Goal: Information Seeking & Learning: Learn about a topic

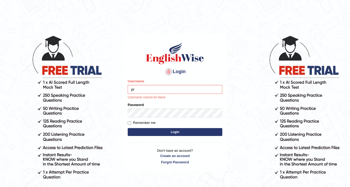
type input "prabhhsiimransingh"
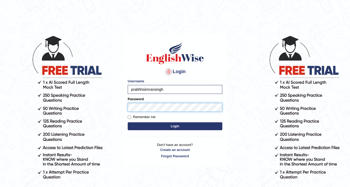
click at [128, 122] on button "Login" at bounding box center [175, 126] width 94 height 8
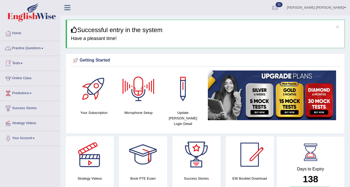
click at [33, 46] on link "Practice Questions" at bounding box center [30, 47] width 60 height 13
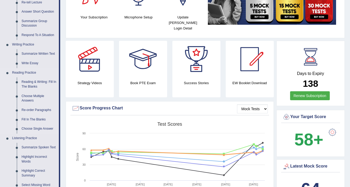
scroll to position [126, 0]
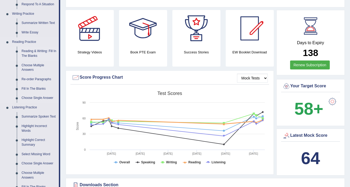
click at [29, 54] on link "Reading & Writing: Fill In The Blanks" at bounding box center [39, 53] width 40 height 14
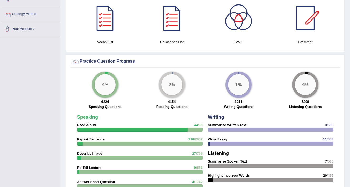
scroll to position [350, 0]
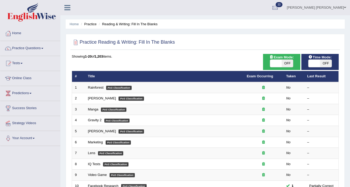
click at [285, 60] on span "OFF" at bounding box center [287, 63] width 12 height 7
checkbox input "true"
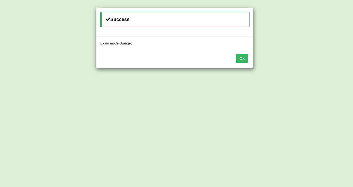
click at [238, 58] on button "OK" at bounding box center [242, 58] width 12 height 9
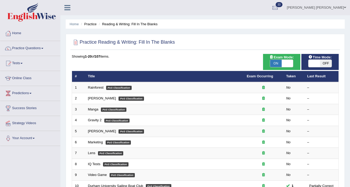
click at [323, 62] on span "OFF" at bounding box center [326, 63] width 12 height 7
checkbox input "true"
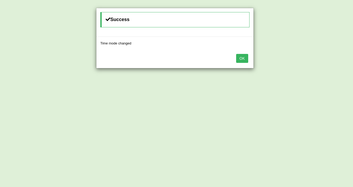
click at [243, 58] on button "OK" at bounding box center [242, 58] width 12 height 9
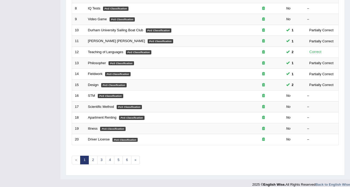
scroll to position [159, 0]
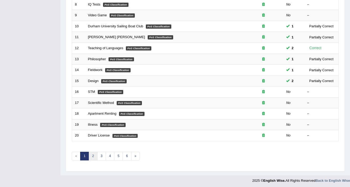
click at [95, 151] on link "2" at bounding box center [92, 155] width 9 height 9
click at [91, 154] on link "2" at bounding box center [92, 155] width 9 height 9
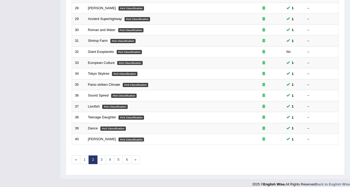
scroll to position [159, 0]
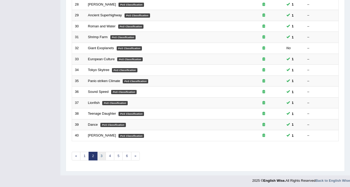
click at [100, 154] on link "3" at bounding box center [101, 155] width 9 height 9
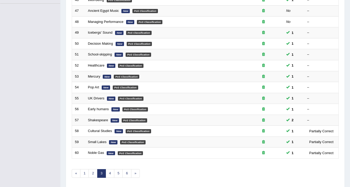
scroll to position [159, 0]
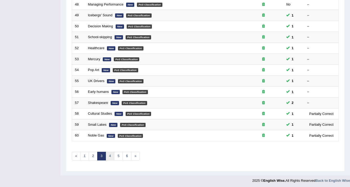
click at [111, 157] on link "4" at bounding box center [110, 155] width 9 height 9
click at [109, 156] on link "4" at bounding box center [110, 155] width 9 height 9
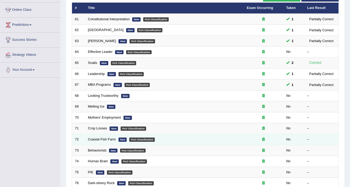
scroll to position [54, 0]
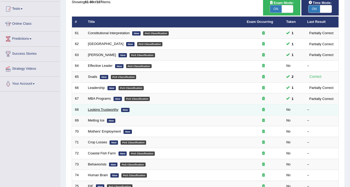
click at [99, 109] on link "Looking Trustworthy" at bounding box center [103, 109] width 30 height 4
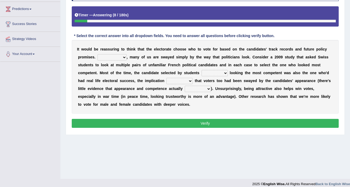
click at [116, 56] on select "For example In truth In addition In return" at bounding box center [111, 57] width 29 height 6
select select "In return"
click at [97, 54] on select "For example In truth In addition In return" at bounding box center [111, 57] width 29 height 6
click at [121, 56] on select "For example In truth In addition In return" at bounding box center [111, 57] width 29 height 6
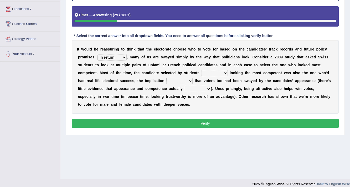
click at [202, 72] on select "through at by as" at bounding box center [214, 73] width 26 height 6
select select "through"
click at [201, 70] on select "through at by as" at bounding box center [214, 73] width 26 height 6
click at [174, 81] on select "being is was having" at bounding box center [179, 81] width 26 height 6
click at [166, 78] on select "being is was having" at bounding box center [179, 81] width 26 height 6
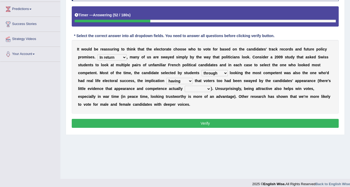
click at [178, 81] on select "being is was having" at bounding box center [179, 81] width 26 height 6
select select "being"
click at [166, 78] on select "being is was having" at bounding box center [179, 81] width 26 height 6
click at [194, 88] on select "correlate overlap cooperate diverge" at bounding box center [198, 89] width 26 height 6
select select "cooperate"
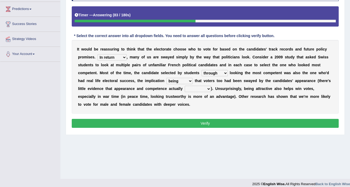
click at [185, 86] on select "correlate overlap cooperate diverge" at bounding box center [198, 89] width 26 height 6
click at [198, 122] on button "Verify" at bounding box center [205, 123] width 267 height 9
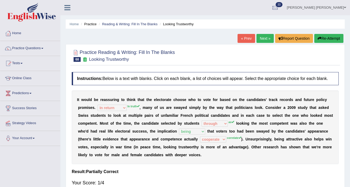
click at [317, 42] on button "Re-Attempt" at bounding box center [328, 38] width 29 height 9
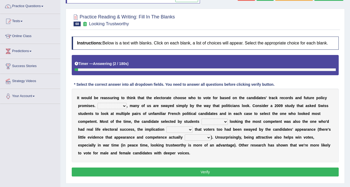
click at [102, 104] on select "For example In truth In addition In return" at bounding box center [111, 106] width 29 height 6
select select "In truth"
click at [97, 103] on select "For example In truth In addition In return" at bounding box center [111, 106] width 29 height 6
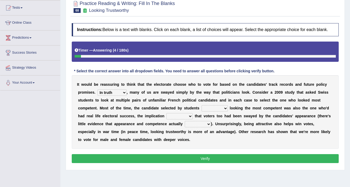
scroll to position [63, 0]
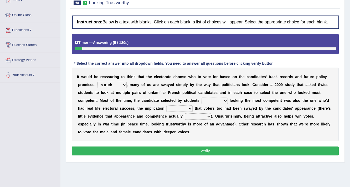
click at [203, 102] on select "through at by as" at bounding box center [214, 100] width 26 height 6
select select "as"
click at [201, 97] on select "through at by as" at bounding box center [214, 100] width 26 height 6
click at [186, 107] on select "being is was having" at bounding box center [179, 108] width 26 height 6
select select "being"
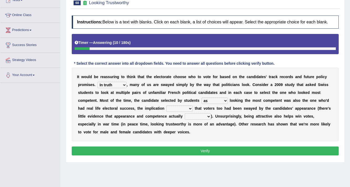
click at [166, 105] on select "being is was having" at bounding box center [179, 108] width 26 height 6
click at [186, 117] on select "correlate overlap cooperate diverge" at bounding box center [198, 116] width 26 height 6
select select "correlate"
click at [185, 113] on select "correlate overlap cooperate diverge" at bounding box center [198, 116] width 26 height 6
click at [198, 150] on button "Verify" at bounding box center [205, 150] width 267 height 9
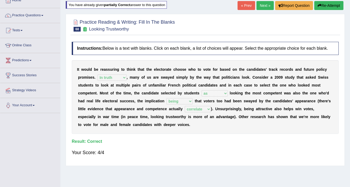
scroll to position [0, 0]
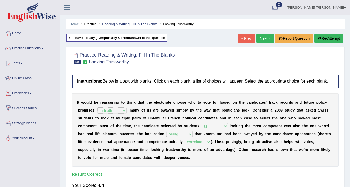
click at [265, 36] on link "Next »" at bounding box center [264, 38] width 17 height 9
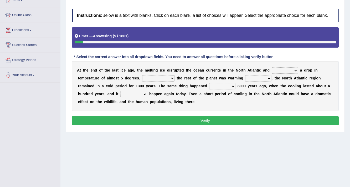
click at [280, 69] on select "featured denied reflected caused" at bounding box center [284, 70] width 26 height 6
select select "caused"
click at [271, 67] on select "featured denied reflected caused" at bounding box center [284, 70] width 26 height 6
click at [157, 77] on select "Contrasting to Even though As if Now that" at bounding box center [158, 78] width 33 height 6
select select "Even though"
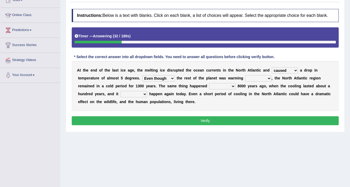
click at [142, 75] on select "Contrasting to Even though As if Now that" at bounding box center [158, 78] width 33 height 6
click at [260, 77] on select "in off up back" at bounding box center [258, 78] width 26 height 6
select select "off"
click at [245, 75] on select "in off up back" at bounding box center [258, 78] width 26 height 6
click at [216, 86] on select "on before after around" at bounding box center [222, 86] width 26 height 6
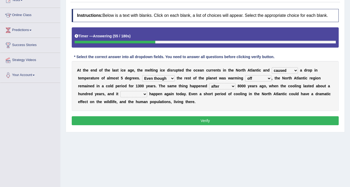
click at [209, 83] on select "on before after around" at bounding box center [222, 86] width 26 height 6
click at [229, 85] on select "on before after around" at bounding box center [222, 86] width 26 height 6
select select "before"
click at [209, 83] on select "on before after around" at bounding box center [222, 86] width 26 height 6
click at [131, 92] on select "could can should could have" at bounding box center [133, 94] width 27 height 6
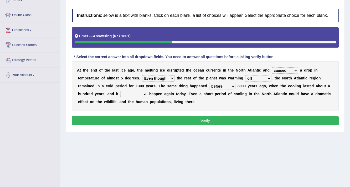
select select "could"
click at [120, 91] on select "could can should could have" at bounding box center [133, 94] width 27 height 6
click at [172, 121] on button "Verify" at bounding box center [205, 120] width 267 height 9
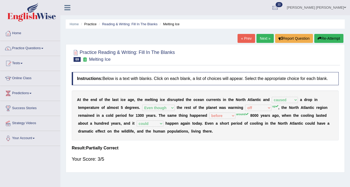
click at [261, 37] on link "Next »" at bounding box center [264, 38] width 17 height 9
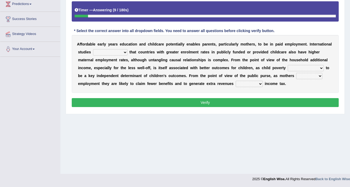
click at [109, 52] on select "are finding found have yet to find have found" at bounding box center [110, 52] width 34 height 6
select select "found"
click at [93, 49] on select "are finding found have yet to find have found" at bounding box center [110, 52] width 34 height 6
click at [295, 67] on select "is shown has been shown was showing showed" at bounding box center [305, 68] width 36 height 6
select select "is shown"
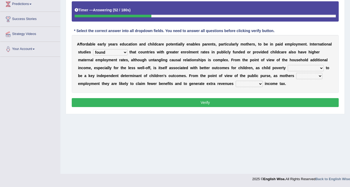
click at [287, 65] on select "is shown has been shown was showing showed" at bounding box center [305, 68] width 36 height 6
click at [308, 76] on select "enact enrol enter enlist" at bounding box center [309, 76] width 26 height 6
select select "enrol"
click at [296, 73] on select "enact enrol enter enlist" at bounding box center [309, 76] width 26 height 6
click at [245, 83] on select "through within by throughout" at bounding box center [248, 84] width 27 height 6
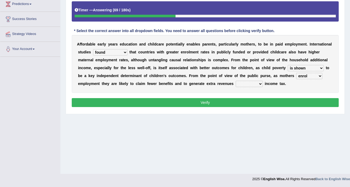
select select "through"
click at [235, 81] on select "through within by throughout" at bounding box center [248, 84] width 27 height 6
click at [247, 102] on button "Verify" at bounding box center [205, 102] width 267 height 9
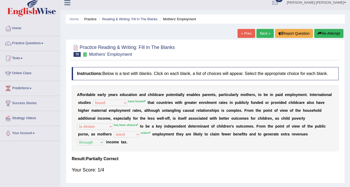
scroll to position [26, 0]
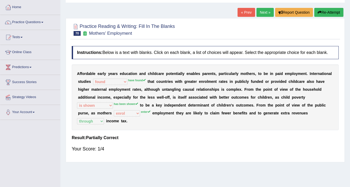
click at [261, 11] on link "Next »" at bounding box center [264, 12] width 17 height 9
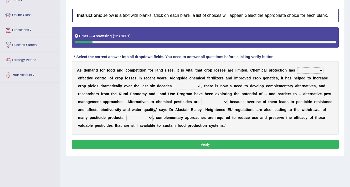
click at [308, 68] on select "harnessed utilized provided offset" at bounding box center [310, 70] width 26 height 6
select select "provided"
click at [297, 67] on select "harnessed utilized provided offset" at bounding box center [310, 70] width 26 height 6
click at [188, 84] on select "Hopefully However Strangely Therefore" at bounding box center [188, 86] width 26 height 6
select select "However"
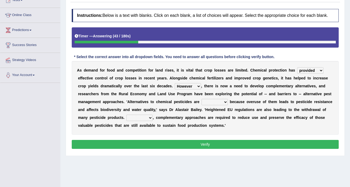
click at [175, 83] on select "Hopefully However Strangely Therefore" at bounding box center [188, 86] width 26 height 6
click at [210, 101] on select "overshot expired needed engaged" at bounding box center [214, 102] width 26 height 6
select select "needed"
click at [201, 99] on select "overshot expired needed engaged" at bounding box center [214, 102] width 26 height 6
click at [138, 119] on select "Though Yet Hence But" at bounding box center [139, 117] width 26 height 6
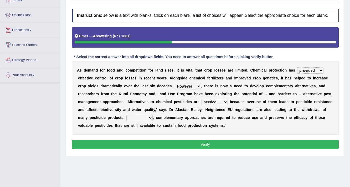
select select "Though"
click at [126, 114] on select "Though Yet Hence But" at bounding box center [139, 117] width 26 height 6
click at [145, 144] on button "Verify" at bounding box center [205, 144] width 267 height 9
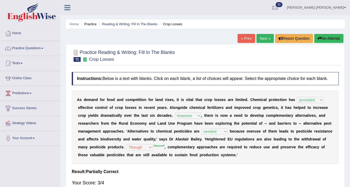
click at [261, 39] on link "Next »" at bounding box center [264, 38] width 17 height 9
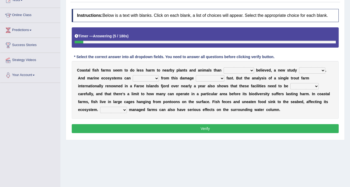
click at [227, 70] on select "collectively individually previously pretentiously" at bounding box center [238, 70] width 30 height 6
select select "pretentiously"
click at [223, 67] on select "collectively individually previously pretentiously" at bounding box center [238, 70] width 30 height 6
click at [307, 70] on select "introduces deceives reveals conceives" at bounding box center [312, 70] width 26 height 6
select select "reveals"
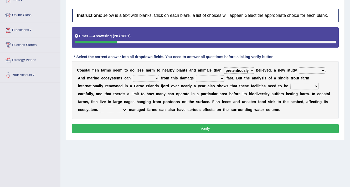
click at [299, 67] on select "introduces deceives reveals conceives" at bounding box center [312, 70] width 26 height 6
click at [147, 79] on select "derive Segregate recover prevent" at bounding box center [146, 78] width 26 height 6
select select "prevent"
click at [133, 75] on select "derive Segregate recover prevent" at bounding box center [146, 78] width 26 height 6
click at [212, 79] on select "visually commonly surprisingly spiritually" at bounding box center [210, 78] width 29 height 6
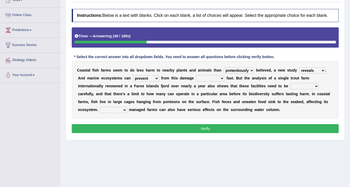
select select "surprisingly"
click at [196, 75] on select "visually commonly surprisingly spiritually" at bounding box center [210, 78] width 29 height 6
click at [296, 86] on select "dislocated estimated placed dismounted" at bounding box center [304, 86] width 28 height 6
select select "placed"
click at [290, 83] on select "dislocated estimated placed dismounted" at bounding box center [304, 86] width 28 height 6
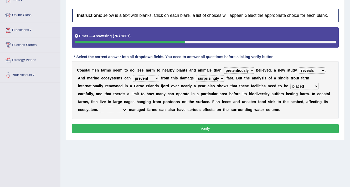
click at [116, 108] on select "Well Badly Expectedly Attentively" at bounding box center [113, 110] width 27 height 6
select select "Well"
click at [100, 107] on select "Well Badly Expectedly Attentively" at bounding box center [113, 110] width 27 height 6
click at [122, 129] on button "Verify" at bounding box center [205, 128] width 267 height 9
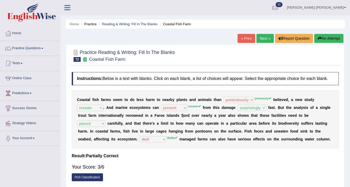
click at [265, 37] on link "Next »" at bounding box center [264, 38] width 17 height 9
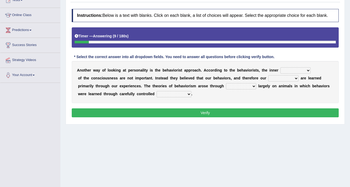
click at [284, 69] on select "assumptions matters missions facts" at bounding box center [295, 70] width 30 height 6
select select "assumptions"
click at [280, 67] on select "assumptions matters missions facts" at bounding box center [295, 70] width 30 height 6
click at [306, 71] on select "assumptions matters missions facts" at bounding box center [295, 70] width 30 height 6
click at [289, 71] on select "assumptions matters missions facts" at bounding box center [295, 70] width 30 height 6
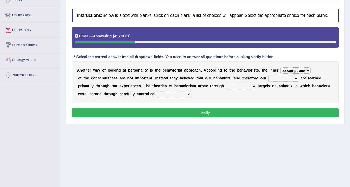
click at [278, 76] on select "implications personalities durations appearances" at bounding box center [283, 78] width 30 height 6
select select "personalities"
click at [268, 75] on select "implications personalities durations appearances" at bounding box center [283, 78] width 30 height 6
click at [229, 86] on select "experiments imaginations transitions epitomes" at bounding box center [241, 86] width 30 height 6
select select "imaginations"
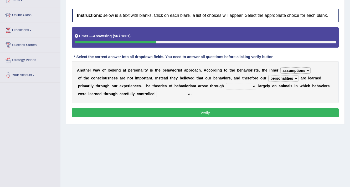
click at [226, 83] on select "experiments imaginations transitions epitomes" at bounding box center [241, 86] width 30 height 6
click at [160, 94] on select "stimuli judgements discriminations conclusions" at bounding box center [173, 94] width 35 height 6
select select "judgements"
click at [156, 91] on select "stimuli judgements discriminations conclusions" at bounding box center [173, 94] width 35 height 6
click at [183, 114] on button "Verify" at bounding box center [205, 112] width 267 height 9
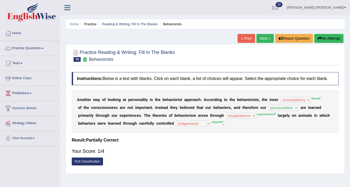
click at [258, 40] on link "Next »" at bounding box center [264, 38] width 17 height 9
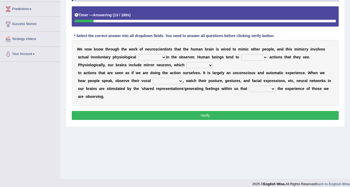
click at [155, 57] on select "emotion experience expression expectation" at bounding box center [152, 57] width 28 height 6
select select "experience"
click at [138, 54] on select "emotion experience expression expectation" at bounding box center [152, 57] width 28 height 6
click at [250, 56] on select "prevent imitate limit discipline" at bounding box center [254, 57] width 26 height 6
select select "imitate"
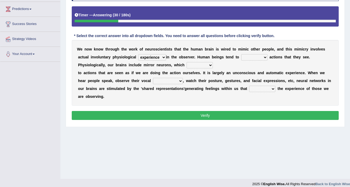
click at [241, 54] on select "prevent imitate limit discipline" at bounding box center [254, 57] width 26 height 6
click at [190, 64] on select "recover refer react lead" at bounding box center [199, 65] width 26 height 6
select select "lead"
click at [186, 62] on select "recover refer react lead" at bounding box center [199, 65] width 26 height 6
click at [204, 63] on select "recover refer react lead" at bounding box center [199, 65] width 26 height 6
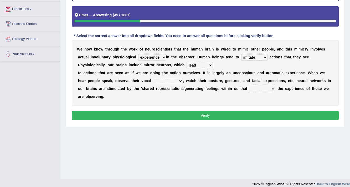
click at [203, 65] on select "recover refer react lead" at bounding box center [199, 65] width 26 height 6
click at [160, 80] on select "appearances nuances volumes shapes" at bounding box center [168, 81] width 30 height 6
click at [153, 78] on select "appearances nuances volumes shapes" at bounding box center [168, 81] width 30 height 6
click at [166, 81] on select "appearances nuances volumes shapes" at bounding box center [168, 81] width 30 height 6
select select "volumes"
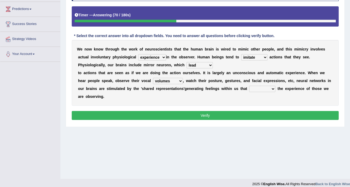
click at [153, 78] on select "appearances nuances volumes shapes" at bounding box center [168, 81] width 30 height 6
click at [254, 88] on select "circle multiply reflect subscribe" at bounding box center [262, 89] width 26 height 6
select select "reflect"
click at [249, 86] on select "circle multiply reflect subscribe" at bounding box center [262, 89] width 26 height 6
click at [255, 112] on button "Verify" at bounding box center [205, 115] width 267 height 9
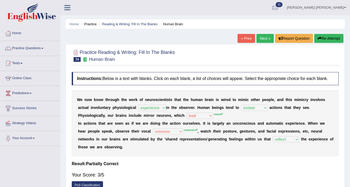
click at [258, 39] on link "Next »" at bounding box center [264, 38] width 17 height 9
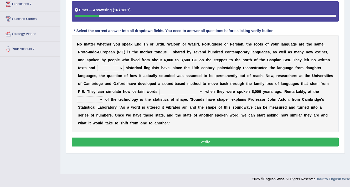
click at [106, 69] on select "therefore until where although" at bounding box center [110, 68] width 26 height 6
click at [97, 65] on select "therefore until where although" at bounding box center [110, 68] width 26 height 6
click at [107, 67] on select "therefore until where although" at bounding box center [110, 68] width 26 height 6
click at [97, 65] on select "therefore until where although" at bounding box center [110, 68] width 26 height 6
click at [115, 68] on select "therefore until where although" at bounding box center [110, 68] width 26 height 6
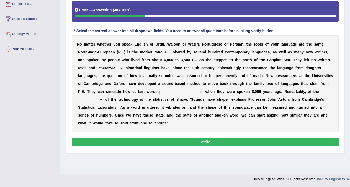
select select "until"
click at [97, 65] on select "therefore until where although" at bounding box center [110, 68] width 26 height 6
click at [163, 90] on select "would sound would have sounded sound have sound" at bounding box center [181, 91] width 44 height 6
select select "would have sounded"
click at [159, 88] on select "would sound would have sounded sound have sound" at bounding box center [181, 91] width 44 height 6
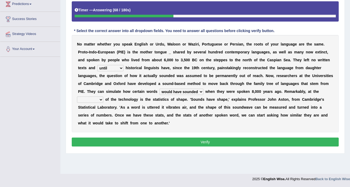
click at [94, 100] on select "cost heart end moment" at bounding box center [90, 99] width 26 height 6
click at [77, 96] on select "cost heart end moment" at bounding box center [90, 99] width 26 height 6
click at [99, 99] on select "cost heart end moment" at bounding box center [90, 99] width 26 height 6
select select "cost"
click at [77, 96] on select "cost heart end moment" at bounding box center [90, 99] width 26 height 6
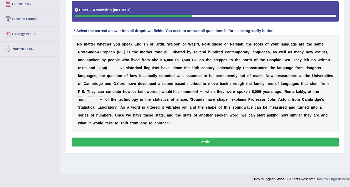
click at [207, 144] on button "Verify" at bounding box center [205, 141] width 267 height 9
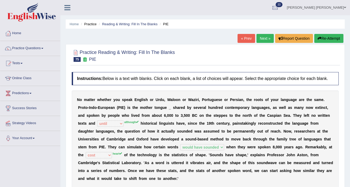
click at [264, 39] on link "Next »" at bounding box center [264, 38] width 17 height 9
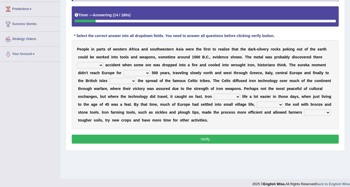
click at [89, 63] on select "at for in by" at bounding box center [90, 65] width 26 height 6
select select "by"
click at [77, 62] on select "at for in by" at bounding box center [90, 65] width 26 height 6
click at [132, 71] on select "few another further less" at bounding box center [136, 73] width 26 height 6
select select "further"
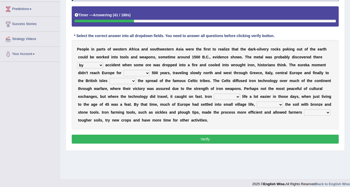
click at [123, 70] on select "few another further less" at bounding box center [136, 73] width 26 height 6
click at [117, 81] on select "along with without for" at bounding box center [122, 81] width 26 height 6
select select "along"
click at [109, 78] on select "along with without for" at bounding box center [122, 81] width 26 height 6
click at [217, 96] on select "caused made became begot" at bounding box center [227, 96] width 26 height 6
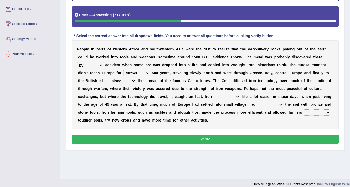
select select "made"
click at [214, 93] on select "caused made became begot" at bounding box center [227, 96] width 26 height 6
click at [229, 97] on select "caused made became begot" at bounding box center [227, 96] width 26 height 6
click at [273, 102] on select "having toiling burdening treading" at bounding box center [269, 104] width 26 height 6
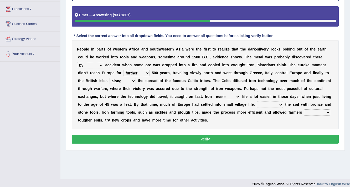
select select "treading"
click at [256, 101] on select "having toiling burdening treading" at bounding box center [269, 104] width 26 height 6
click at [317, 112] on select "exploit to exploit exploits exploited" at bounding box center [317, 112] width 26 height 6
select select "to exploit"
click at [304, 109] on select "exploit to exploit exploits exploited" at bounding box center [317, 112] width 26 height 6
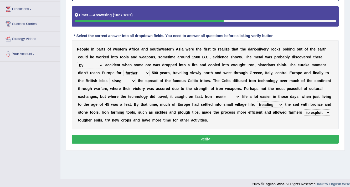
click at [292, 137] on button "Verify" at bounding box center [205, 138] width 267 height 9
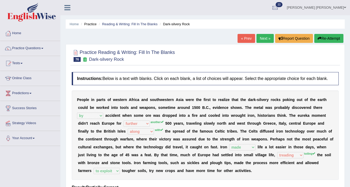
click at [259, 36] on link "Next »" at bounding box center [264, 38] width 17 height 9
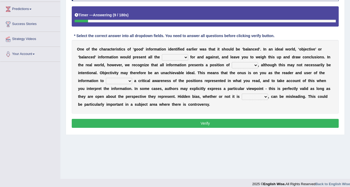
click at [167, 57] on select "assurance evidence greatness present" at bounding box center [175, 57] width 26 height 6
select select "evidence"
click at [162, 54] on select "assurance evidence greatness present" at bounding box center [175, 57] width 26 height 6
click at [178, 55] on select "assurance evidence greatness present" at bounding box center [175, 57] width 26 height 6
click at [178, 56] on select "assurance evidence greatness present" at bounding box center [175, 57] width 26 height 6
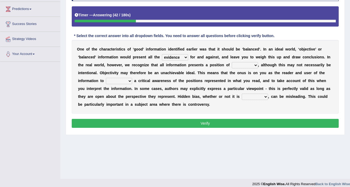
click at [241, 64] on select "ensigns gross interest exact" at bounding box center [244, 65] width 26 height 6
select select "interest"
click at [231, 62] on select "ensigns gross interest exact" at bounding box center [244, 65] width 26 height 6
click at [122, 80] on select "regret rebel develop intact" at bounding box center [119, 81] width 26 height 6
select select "develop"
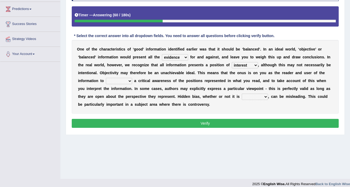
click at [106, 78] on select "regret rebel develop intact" at bounding box center [119, 81] width 26 height 6
click at [244, 97] on select "deliberate narrate sustain aggregate" at bounding box center [254, 96] width 26 height 6
select select "aggregate"
click at [241, 93] on select "deliberate narrate sustain aggregate" at bounding box center [254, 96] width 26 height 6
click at [256, 125] on button "Verify" at bounding box center [205, 123] width 267 height 9
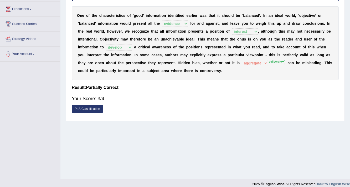
click at [237, 121] on div "Home Practice Reading & Writing: Fill In The Blanks Good Information « Prev Nex…" at bounding box center [204, 47] width 289 height 262
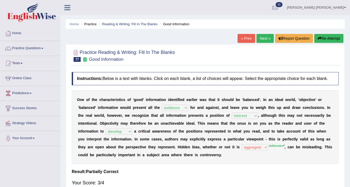
click at [261, 39] on link "Next »" at bounding box center [264, 38] width 17 height 9
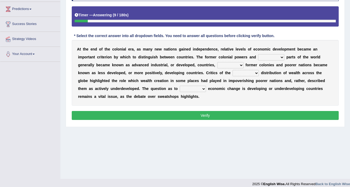
click at [263, 57] on select "several weathy wealthier various" at bounding box center [271, 57] width 26 height 6
select select "several"
click at [258, 54] on select "several weathy wealthier various" at bounding box center [271, 57] width 26 height 6
click at [220, 65] on select "while instance when whereas" at bounding box center [230, 65] width 26 height 6
select select "whereas"
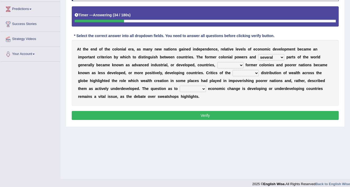
click at [217, 62] on select "while instance when whereas" at bounding box center [230, 65] width 26 height 6
click at [236, 72] on select "uniform uneven evenly unlock" at bounding box center [245, 73] width 26 height 6
select select "uniform"
click at [232, 70] on select "uniform uneven evenly unlock" at bounding box center [245, 73] width 26 height 6
click at [180, 89] on select "whether wherever whenever while" at bounding box center [193, 89] width 26 height 6
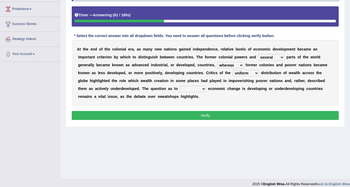
select select "whether"
click at [180, 86] on select "whether wherever whenever while" at bounding box center [193, 89] width 26 height 6
click at [177, 114] on button "Verify" at bounding box center [205, 115] width 267 height 9
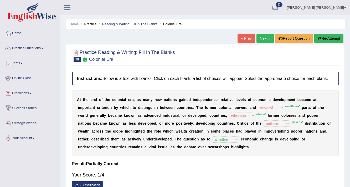
click at [327, 39] on button "Re-Attempt" at bounding box center [328, 38] width 29 height 9
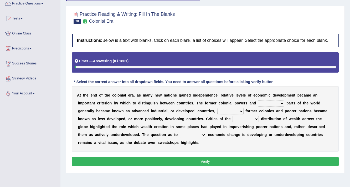
scroll to position [84, 0]
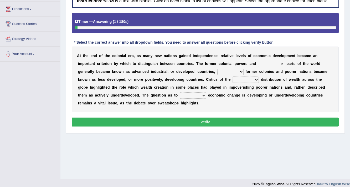
click at [272, 63] on select "several weathy wealthier various" at bounding box center [271, 64] width 26 height 6
click at [258, 61] on select "several weathy wealthier various" at bounding box center [271, 64] width 26 height 6
click at [270, 63] on select "several weathy wealthier various" at bounding box center [271, 64] width 26 height 6
select select "wealthier"
click at [258, 61] on select "several weathy wealthier various" at bounding box center [271, 64] width 26 height 6
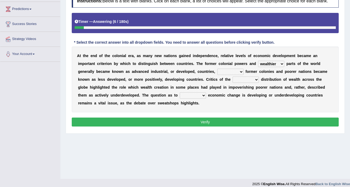
click at [226, 71] on select "while instance when whereas" at bounding box center [230, 72] width 26 height 6
select select "while"
click at [217, 69] on select "while instance when whereas" at bounding box center [230, 72] width 26 height 6
click at [248, 78] on select "uniform uneven evenly unlock" at bounding box center [245, 79] width 26 height 6
select select "uneven"
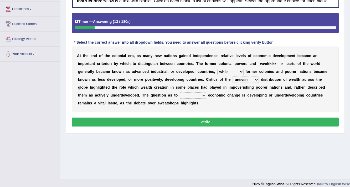
click at [232, 76] on select "uniform uneven evenly unlock" at bounding box center [245, 79] width 26 height 6
click at [180, 94] on select "whether wherever whenever while" at bounding box center [193, 95] width 26 height 6
select select "whether"
click at [180, 92] on select "whether wherever whenever while" at bounding box center [193, 95] width 26 height 6
click at [178, 121] on button "Verify" at bounding box center [205, 121] width 267 height 9
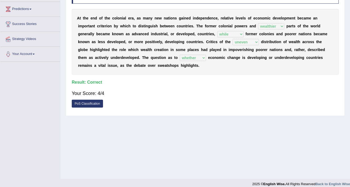
scroll to position [0, 0]
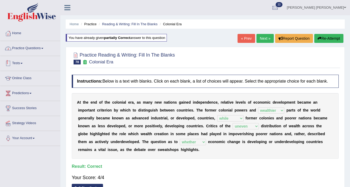
click at [27, 46] on link "Practice Questions" at bounding box center [30, 47] width 60 height 13
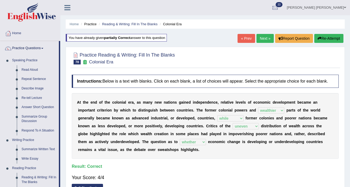
click at [31, 49] on link "Practice Questions" at bounding box center [29, 47] width 59 height 13
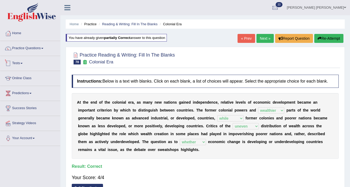
click at [17, 62] on link "Tests" at bounding box center [30, 62] width 60 height 13
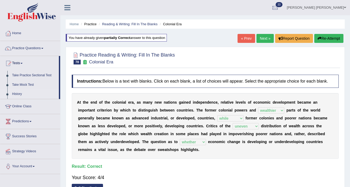
click at [17, 94] on link "History" at bounding box center [34, 93] width 49 height 9
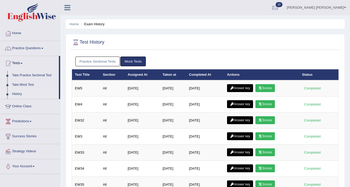
click at [109, 63] on link "Practice Sectional Tests" at bounding box center [97, 61] width 45 height 10
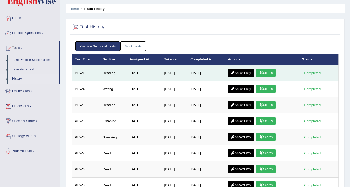
scroll to position [42, 0]
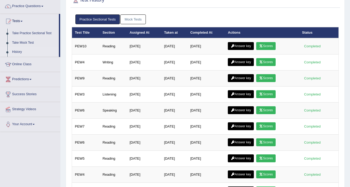
click at [133, 20] on link "Mock Tests" at bounding box center [132, 19] width 25 height 10
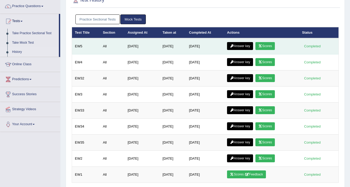
click at [270, 45] on link "Scores" at bounding box center [264, 46] width 19 height 8
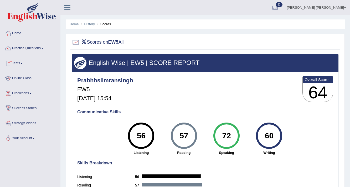
click at [33, 47] on link "Practice Questions" at bounding box center [30, 47] width 60 height 13
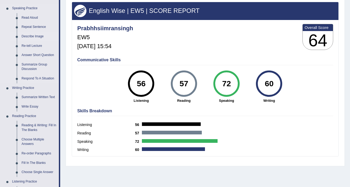
scroll to position [84, 0]
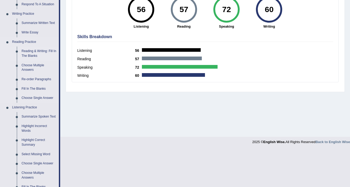
click at [32, 49] on link "Reading & Writing: Fill In The Blanks" at bounding box center [39, 53] width 40 height 14
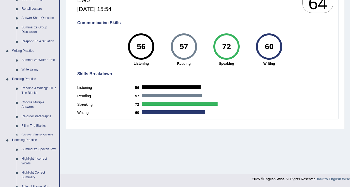
scroll to position [199, 0]
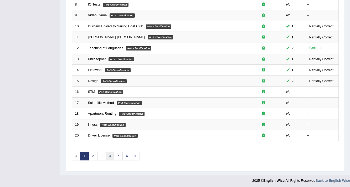
click at [106, 155] on link "4" at bounding box center [110, 155] width 9 height 9
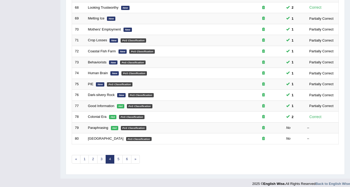
scroll to position [159, 0]
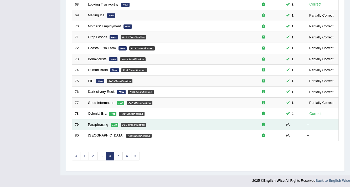
click at [95, 124] on link "Paraphrasing" at bounding box center [98, 124] width 20 height 4
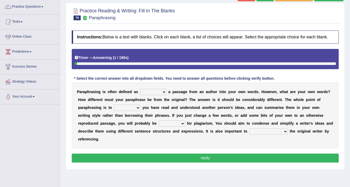
scroll to position [42, 0]
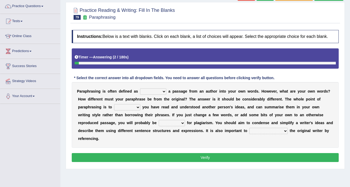
click at [149, 91] on select "placed putting planked pleaded" at bounding box center [153, 91] width 26 height 6
click at [140, 88] on select "placed putting planked pleaded" at bounding box center [153, 91] width 26 height 6
click at [156, 92] on select "placed putting planked pleaded" at bounding box center [153, 91] width 26 height 6
select select "placed"
click at [140, 88] on select "placed putting planked pleaded" at bounding box center [153, 91] width 26 height 6
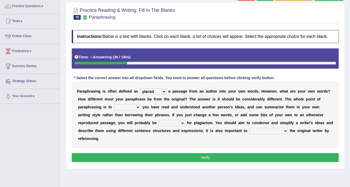
click at [123, 107] on select "snow stole show slow" at bounding box center [127, 107] width 26 height 6
select select "show"
click at [114, 104] on select "snow stole show slow" at bounding box center [127, 107] width 26 height 6
click at [159, 123] on select "penalised priced advised lighted" at bounding box center [172, 123] width 26 height 6
select select "penalised"
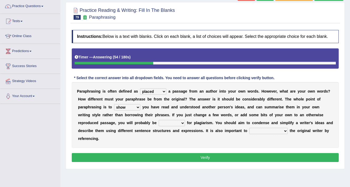
click at [159, 120] on select "penalised priced advised lighted" at bounding box center [172, 123] width 26 height 6
click at [249, 130] on select "rated credit nill still" at bounding box center [268, 131] width 38 height 6
select select "rated"
click at [249, 128] on select "rated credit nill still" at bounding box center [268, 131] width 38 height 6
click at [239, 153] on button "Verify" at bounding box center [205, 157] width 267 height 9
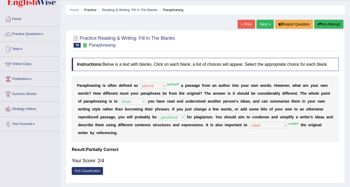
scroll to position [0, 0]
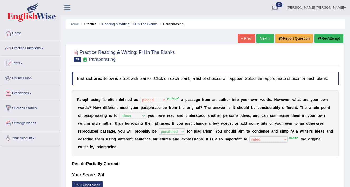
click at [259, 38] on link "Next »" at bounding box center [264, 38] width 17 height 9
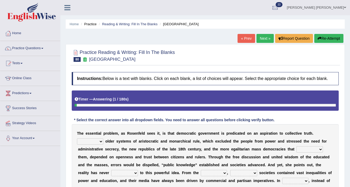
click at [196, 62] on div at bounding box center [205, 55] width 267 height 16
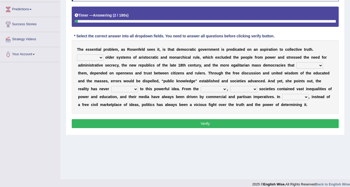
scroll to position [84, 0]
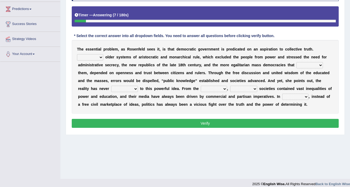
click at [92, 57] on select "Like Unlike Likely Safely" at bounding box center [90, 57] width 26 height 6
click at [77, 54] on select "Like Unlike Likely Safely" at bounding box center [90, 57] width 26 height 6
click at [96, 56] on select "Like Unlike Likely Safely" at bounding box center [90, 57] width 26 height 6
click at [77, 54] on select "Like Unlike Likely Safely" at bounding box center [90, 57] width 26 height 6
click at [99, 56] on select "Like Unlike Likely Safely" at bounding box center [90, 57] width 26 height 6
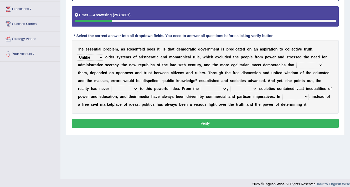
select select "Like"
click at [77, 54] on select "Like Unlike Likely Safely" at bounding box center [90, 57] width 26 height 6
click at [301, 65] on select "readed grated succeeded printed" at bounding box center [309, 65] width 27 height 6
select select "grated"
click at [296, 62] on select "readed grated succeeded printed" at bounding box center [309, 65] width 27 height 6
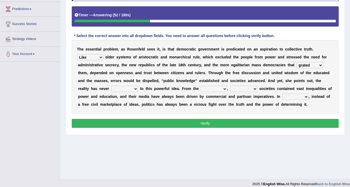
click at [115, 87] on select "saved up stood up brought up lived up" at bounding box center [124, 89] width 27 height 6
select select "brought up"
click at [111, 86] on select "saved up stood up brought up lived up" at bounding box center [124, 89] width 27 height 6
click at [125, 90] on select "saved up stood up brought up lived up" at bounding box center [124, 89] width 27 height 6
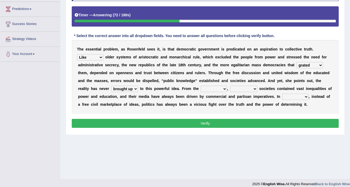
click at [217, 90] on select "outset ranged stood caught" at bounding box center [214, 89] width 26 height 6
click at [201, 86] on select "outset ranged stood caught" at bounding box center [214, 89] width 26 height 6
click at [222, 90] on select "outset ranged stood caught" at bounding box center [214, 89] width 26 height 6
select select "outset"
click at [201, 86] on select "outset ranged stood caught" at bounding box center [214, 89] width 26 height 6
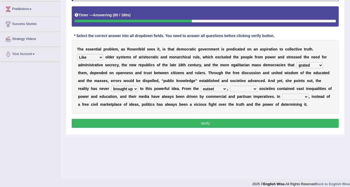
click at [241, 89] on select "freedom democratic media stilled" at bounding box center [243, 89] width 27 height 6
select select "democratic"
click at [230, 86] on select "freedom democratic media stilled" at bounding box center [243, 89] width 27 height 6
click at [297, 96] on select "power practice ideas fought" at bounding box center [295, 96] width 26 height 6
select select "power"
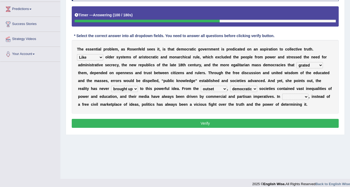
click at [282, 93] on select "power practice ideas fought" at bounding box center [295, 96] width 26 height 6
click at [291, 122] on button "Verify" at bounding box center [205, 123] width 267 height 9
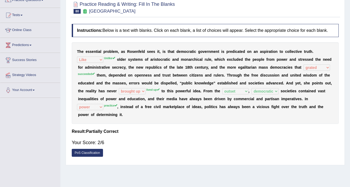
scroll to position [21, 0]
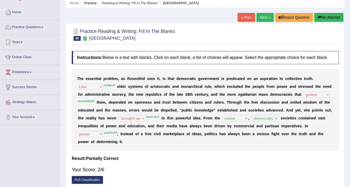
click at [264, 17] on link "Next »" at bounding box center [264, 17] width 17 height 9
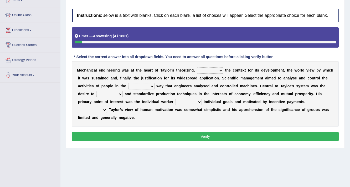
click at [204, 70] on select "pressed providing analysed controlled" at bounding box center [210, 70] width 26 height 6
click at [197, 67] on select "pressed providing analysed controlled" at bounding box center [210, 70] width 26 height 6
click at [216, 71] on select "pressed providing analysed controlled" at bounding box center [210, 70] width 26 height 6
select select "analysed"
click at [197, 67] on select "pressed providing analysed controlled" at bounding box center [210, 70] width 26 height 6
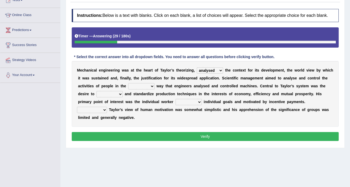
click at [143, 85] on select "blame same straight than" at bounding box center [141, 86] width 26 height 6
click at [128, 83] on select "blame same straight than" at bounding box center [141, 86] width 26 height 6
click at [146, 86] on select "blame same straight than" at bounding box center [141, 86] width 26 height 6
select select "straight"
click at [128, 83] on select "blame same straight than" at bounding box center [141, 86] width 26 height 6
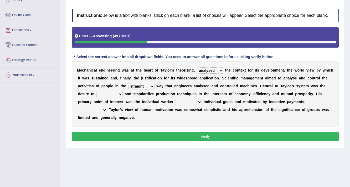
click at [102, 94] on select "exercise rationalize stated subjected" at bounding box center [109, 94] width 26 height 6
select select "rationalize"
click at [96, 91] on select "exercise rationalize stated subjected" at bounding box center [109, 94] width 26 height 6
click at [184, 102] on select "playing pursuing stopping staying" at bounding box center [188, 102] width 26 height 6
select select "pursuing"
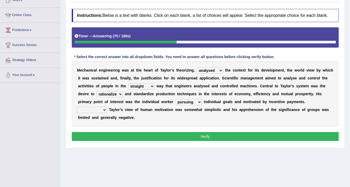
click at [175, 99] on select "playing pursuing stopping staying" at bounding box center [188, 102] width 26 height 6
click at [101, 109] on select "Greatly Shortly Undoubtedly Slowly" at bounding box center [92, 110] width 30 height 6
select select "Undoubtedly"
click at [77, 107] on select "Greatly Shortly Undoubtedly Slowly" at bounding box center [92, 110] width 30 height 6
click at [97, 133] on button "Verify" at bounding box center [205, 136] width 267 height 9
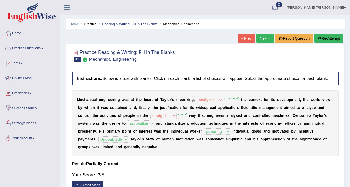
click at [259, 38] on link "Next »" at bounding box center [264, 38] width 17 height 9
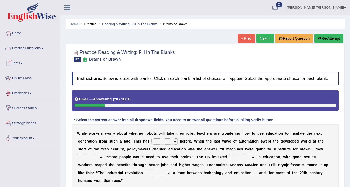
click at [328, 115] on div "Instructions: Below is a text with blanks. Click on each blank, a list of choic…" at bounding box center [204, 138] width 269 height 139
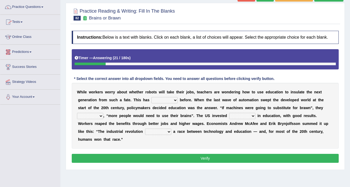
scroll to position [63, 0]
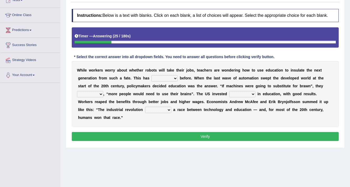
click at [160, 78] on select "ditched stopped started worked" at bounding box center [164, 78] width 26 height 6
click at [151, 75] on select "ditched stopped started worked" at bounding box center [164, 78] width 26 height 6
click at [167, 79] on select "ditched stopped started worked" at bounding box center [164, 78] width 26 height 6
click at [151, 75] on select "ditched stopped started worked" at bounding box center [164, 78] width 26 height 6
click at [170, 76] on select "ditched stopped started worked" at bounding box center [164, 78] width 26 height 6
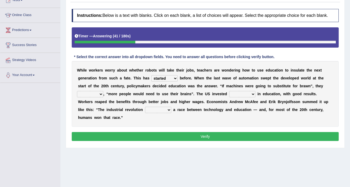
click at [170, 76] on select "ditched stopped started worked" at bounding box center [164, 78] width 26 height 6
click at [165, 79] on select "ditched stopped started worked" at bounding box center [164, 78] width 26 height 6
select select "worked"
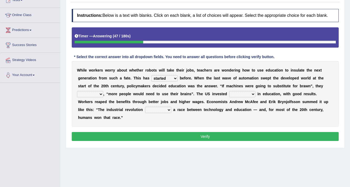
click at [151, 75] on select "ditched stopped started worked" at bounding box center [164, 78] width 26 height 6
click at [92, 94] on select "reasoned grinded winded stunned" at bounding box center [90, 94] width 26 height 6
select select "grinded"
click at [77, 91] on select "reasoned grinded winded stunned" at bounding box center [90, 94] width 26 height 6
click at [239, 95] on select "mostly stollen heavily lightly" at bounding box center [242, 94] width 26 height 6
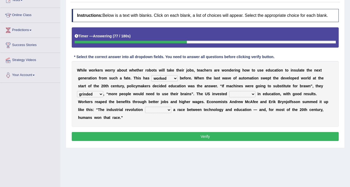
select select "heavily"
click at [229, 91] on select "mostly stollen heavily lightly" at bounding box center [242, 94] width 26 height 6
click at [145, 107] on select "grated started handled added" at bounding box center [158, 110] width 26 height 6
select select "started"
click at [145, 107] on select "grated started handled added" at bounding box center [158, 110] width 26 height 6
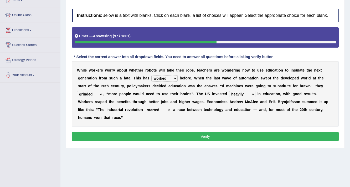
click at [145, 134] on button "Verify" at bounding box center [205, 136] width 267 height 9
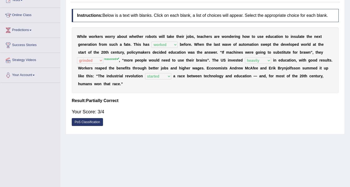
click at [204, 99] on h4 "Result:" at bounding box center [205, 100] width 267 height 5
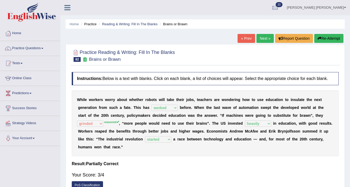
scroll to position [0, 0]
click at [257, 38] on link "Next »" at bounding box center [264, 38] width 17 height 9
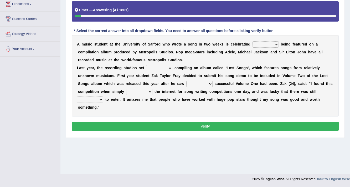
click at [261, 44] on select "wherever after rather further" at bounding box center [265, 44] width 26 height 6
select select "after"
click at [252, 41] on select "wherever after rather further" at bounding box center [265, 44] width 26 height 6
click at [154, 67] on select "them about with them" at bounding box center [159, 68] width 26 height 6
select select "about"
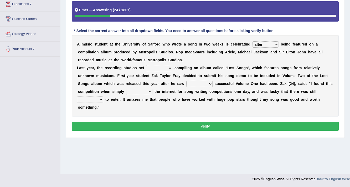
click at [146, 65] on select "them about with them" at bounding box center [159, 68] width 26 height 6
click at [167, 66] on select "them about with them" at bounding box center [159, 68] width 26 height 6
click at [170, 67] on select "them about with them" at bounding box center [159, 68] width 26 height 6
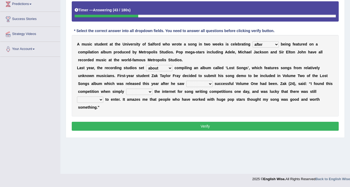
click at [193, 83] on select "when how then their" at bounding box center [199, 84] width 26 height 6
select select "their"
click at [186, 81] on select "when how then their" at bounding box center [199, 84] width 26 height 6
click at [135, 90] on select "searching thinking bringing taking" at bounding box center [139, 91] width 26 height 6
select select "searching"
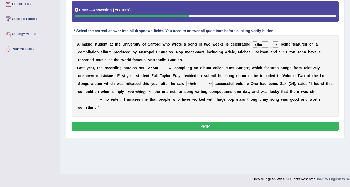
click at [126, 88] on select "searching thinking bringing taking" at bounding box center [139, 91] width 26 height 6
click at [91, 100] on select "fine time grind dine" at bounding box center [90, 99] width 26 height 6
select select "time"
click at [77, 96] on select "fine time grind dine" at bounding box center [90, 99] width 26 height 6
click at [101, 124] on button "Verify" at bounding box center [205, 126] width 267 height 9
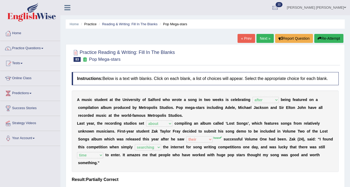
click at [90, 24] on li "Practice" at bounding box center [88, 24] width 17 height 5
click at [42, 48] on link "Practice Questions" at bounding box center [30, 47] width 60 height 13
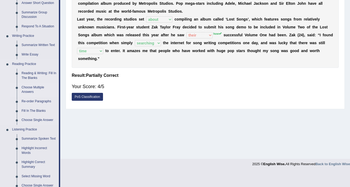
scroll to position [105, 0]
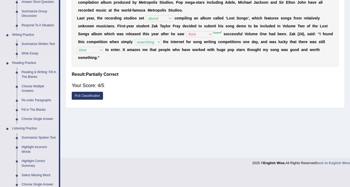
click at [37, 101] on link "Re-order Paragraphs" at bounding box center [39, 100] width 40 height 9
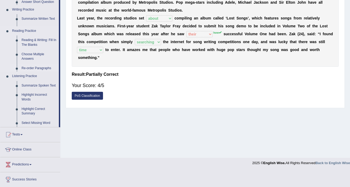
scroll to position [89, 0]
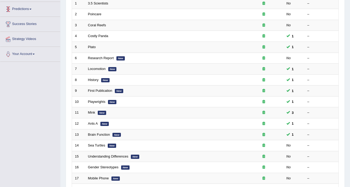
scroll to position [147, 0]
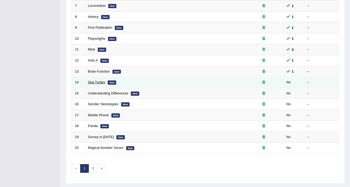
click at [94, 81] on link "Sea Turtles" at bounding box center [96, 82] width 17 height 4
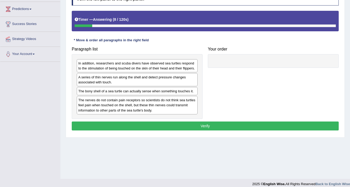
click at [127, 50] on h4 "Paragraph list" at bounding box center [137, 49] width 131 height 5
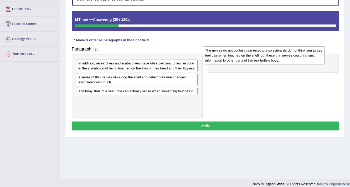
drag, startPoint x: 119, startPoint y: 105, endPoint x: 246, endPoint y: 56, distance: 136.0
click at [246, 56] on div "The nerves do not contain pain receptors so scientists do not think sea turtles…" at bounding box center [263, 55] width 121 height 18
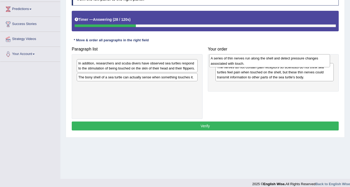
drag, startPoint x: 108, startPoint y: 81, endPoint x: 240, endPoint y: 62, distance: 133.6
click at [240, 62] on div "A series of thin nerves run along the shell and detect pressure changes associa…" at bounding box center [269, 60] width 121 height 13
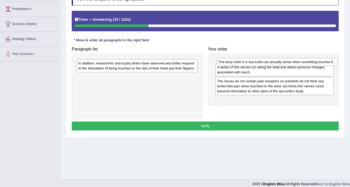
drag, startPoint x: 148, startPoint y: 80, endPoint x: 288, endPoint y: 65, distance: 141.0
click at [288, 65] on div "The bony shell of a sea turtle can actually sense when something touches it." at bounding box center [277, 62] width 121 height 8
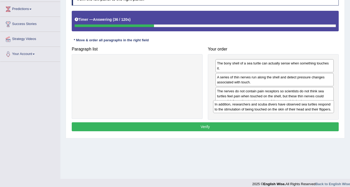
drag, startPoint x: 172, startPoint y: 66, endPoint x: 309, endPoint y: 107, distance: 142.2
click at [309, 107] on div "In addition, researchers and scuba divers have observed sea turtles respond to …" at bounding box center [273, 106] width 121 height 13
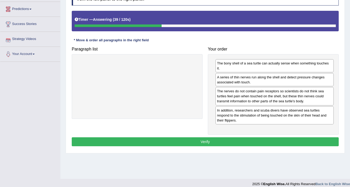
click at [261, 139] on button "Verify" at bounding box center [205, 141] width 267 height 9
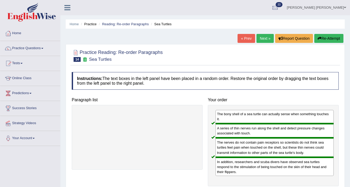
click at [264, 41] on link "Next »" at bounding box center [264, 38] width 17 height 9
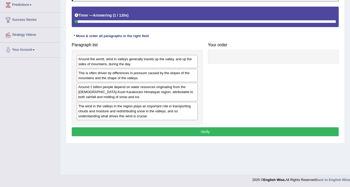
scroll to position [89, 0]
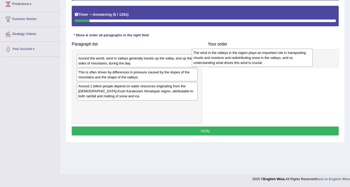
drag, startPoint x: 108, startPoint y: 112, endPoint x: 223, endPoint y: 60, distance: 126.3
click at [223, 60] on div "The wind in the valleys in the region plays an important role in transporting c…" at bounding box center [252, 58] width 121 height 18
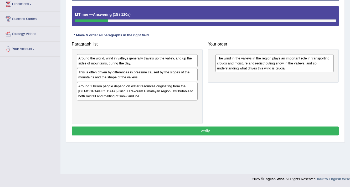
click at [138, 65] on div "Around the world, wind in valleys generally travels up the valley, and up the s…" at bounding box center [137, 60] width 121 height 13
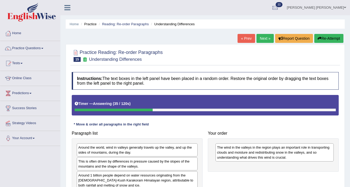
scroll to position [21, 0]
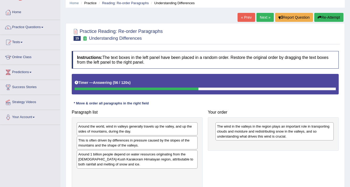
click at [233, 49] on div "Instructions: The text boxes in the left panel have been placed in a random ord…" at bounding box center [204, 127] width 269 height 159
click at [237, 37] on div at bounding box center [205, 34] width 267 height 16
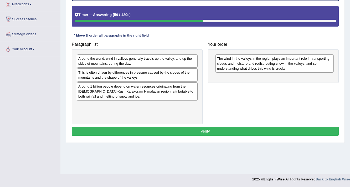
scroll to position [89, 0]
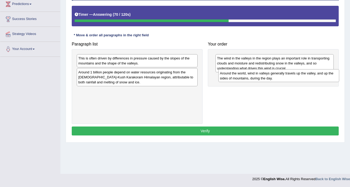
drag, startPoint x: 110, startPoint y: 60, endPoint x: 252, endPoint y: 75, distance: 142.3
click at [252, 75] on div "Around the world, wind in valleys generally travels up the valley, and up the s…" at bounding box center [278, 75] width 121 height 13
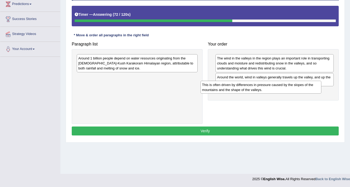
drag, startPoint x: 151, startPoint y: 58, endPoint x: 275, endPoint y: 84, distance: 126.4
click at [275, 84] on div "This is often driven by differences in pressure caused by the slopes of the mou…" at bounding box center [260, 87] width 121 height 13
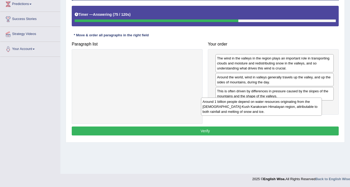
drag, startPoint x: 125, startPoint y: 64, endPoint x: 252, endPoint y: 107, distance: 134.9
click at [252, 107] on div "Around 1 billion people depend on water resources originating from the [DEMOGRA…" at bounding box center [261, 106] width 121 height 18
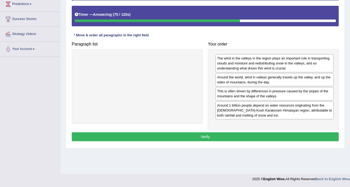
click at [239, 130] on div "Instructions: The text boxes in the left panel have been placed in a random ord…" at bounding box center [204, 62] width 269 height 165
click at [240, 134] on button "Verify" at bounding box center [205, 136] width 267 height 9
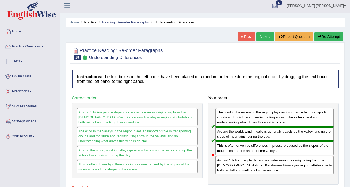
scroll to position [0, 0]
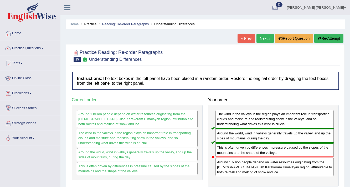
click at [265, 39] on link "Next »" at bounding box center [264, 38] width 17 height 9
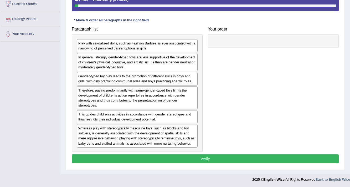
scroll to position [104, 0]
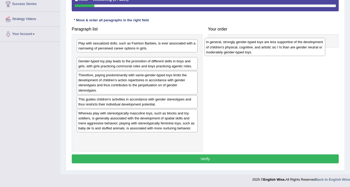
drag, startPoint x: 106, startPoint y: 65, endPoint x: 234, endPoint y: 50, distance: 129.0
click at [234, 50] on div "In general, strongly gender-typed toys are less supportive of the development o…" at bounding box center [264, 47] width 121 height 18
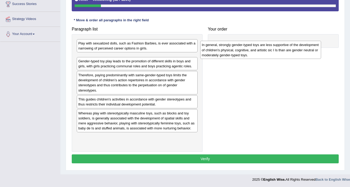
drag, startPoint x: 136, startPoint y: 61, endPoint x: 259, endPoint y: 49, distance: 123.9
click at [259, 49] on div "In general, strongly gender-typed toys are less supportive of the development o…" at bounding box center [260, 50] width 121 height 18
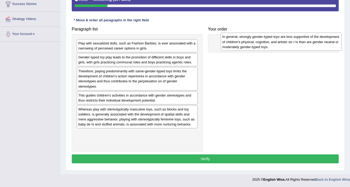
drag, startPoint x: 104, startPoint y: 59, endPoint x: 248, endPoint y: 39, distance: 144.9
click at [248, 39] on div "In general, strongly gender-typed toys are less supportive of the development o…" at bounding box center [280, 42] width 121 height 18
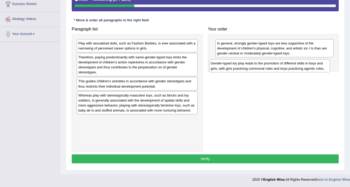
drag, startPoint x: 98, startPoint y: 59, endPoint x: 230, endPoint y: 65, distance: 132.4
click at [230, 65] on div "Gender-typed toy play leads to the promotion of different skills in boys and gi…" at bounding box center [269, 65] width 121 height 13
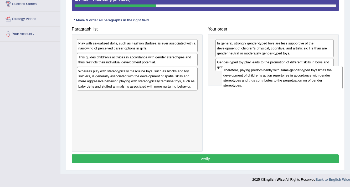
drag, startPoint x: 98, startPoint y: 62, endPoint x: 243, endPoint y: 76, distance: 145.5
click at [243, 76] on div "Therefore, paying predominantly with same-gender-typed toys limits the developm…" at bounding box center [282, 77] width 121 height 23
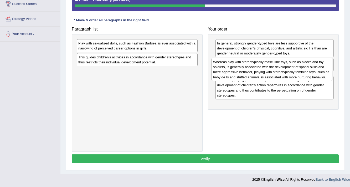
drag, startPoint x: 107, startPoint y: 80, endPoint x: 242, endPoint y: 71, distance: 134.9
click at [242, 71] on div "Whereas play with stereotypically masculine toys, such as blocks and toy soldie…" at bounding box center [271, 69] width 121 height 23
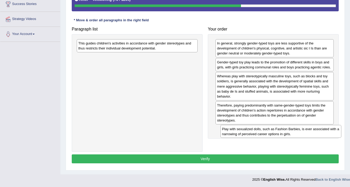
drag, startPoint x: 130, startPoint y: 44, endPoint x: 272, endPoint y: 130, distance: 166.1
click at [272, 130] on div "Play with sexualized dolls, such as Fashion Barbies, is ever associated with a …" at bounding box center [280, 131] width 121 height 13
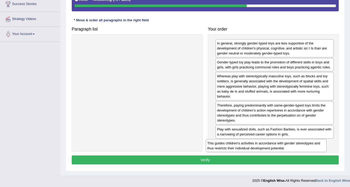
drag, startPoint x: 123, startPoint y: 44, endPoint x: 253, endPoint y: 144, distance: 164.0
click at [252, 144] on div "This guides children's activities in accordance with gender stereotypes and thu…" at bounding box center [266, 145] width 121 height 13
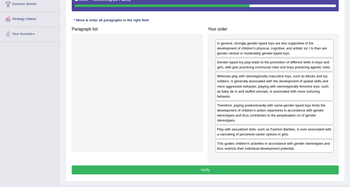
click at [236, 169] on button "Verify" at bounding box center [205, 169] width 267 height 9
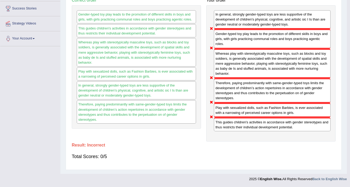
scroll to position [89, 0]
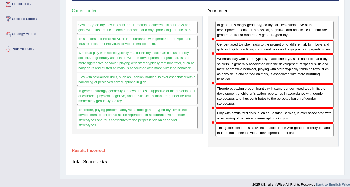
drag, startPoint x: 225, startPoint y: 49, endPoint x: 230, endPoint y: 28, distance: 21.8
click at [230, 28] on div "In general, strongly gender-typed toys are less supportive of the development o…" at bounding box center [273, 81] width 131 height 131
drag, startPoint x: 224, startPoint y: 99, endPoint x: 222, endPoint y: 124, distance: 24.8
click at [222, 124] on div "In general, strongly gender-typed toys are less supportive of the development o…" at bounding box center [273, 81] width 131 height 131
click at [225, 132] on div "This guides children's activities in accordance with gender stereotypes and thu…" at bounding box center [274, 130] width 118 height 14
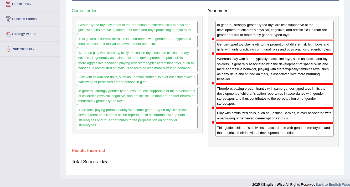
click at [225, 132] on div "This guides children's activities in accordance with gender stereotypes and thu…" at bounding box center [274, 130] width 118 height 14
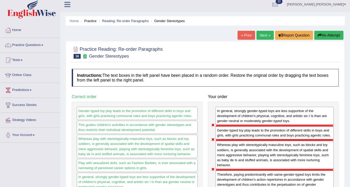
scroll to position [0, 0]
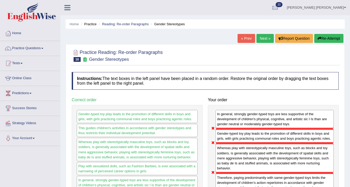
click at [336, 40] on button "Re-Attempt" at bounding box center [328, 38] width 29 height 9
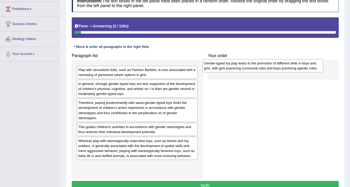
drag, startPoint x: 117, startPoint y: 104, endPoint x: 243, endPoint y: 65, distance: 131.4
click at [243, 65] on div "Gender-typed toy play leads to the promotion of different skills in boys and gi…" at bounding box center [262, 65] width 121 height 13
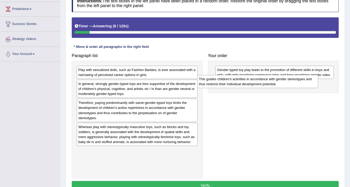
drag, startPoint x: 117, startPoint y: 130, endPoint x: 238, endPoint y: 82, distance: 129.7
click at [238, 82] on div "This guides children's activities in accordance with gender stereotypes and thu…" at bounding box center [257, 81] width 121 height 13
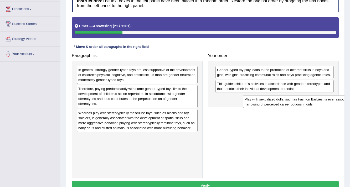
drag, startPoint x: 134, startPoint y: 74, endPoint x: 300, endPoint y: 102, distance: 167.9
click at [300, 102] on div "Play with sexualized dolls, such as Fashion Barbies, is ever associated with a …" at bounding box center [303, 101] width 121 height 13
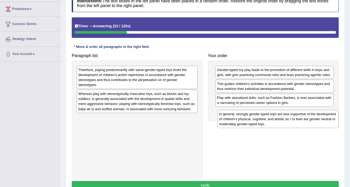
drag, startPoint x: 120, startPoint y: 68, endPoint x: 263, endPoint y: 110, distance: 149.1
click at [263, 110] on div "In general, strongly gender-typed toys are less supportive of the development o…" at bounding box center [277, 119] width 121 height 18
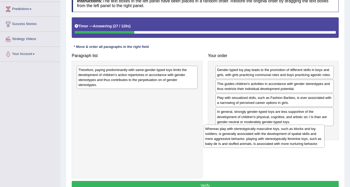
drag, startPoint x: 116, startPoint y: 95, endPoint x: 244, endPoint y: 130, distance: 132.0
click at [244, 130] on div "Whereas play with stereotypically masculine toys, such as blocks and toy soldie…" at bounding box center [263, 135] width 121 height 23
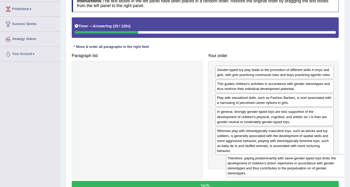
drag, startPoint x: 125, startPoint y: 74, endPoint x: 269, endPoint y: 163, distance: 168.7
click at [274, 159] on div "Therefore, paying predominantly with same-gender-typed toys limits the developm…" at bounding box center [286, 165] width 121 height 23
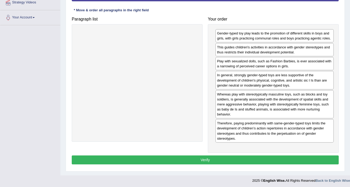
click at [193, 161] on button "Verify" at bounding box center [205, 159] width 267 height 9
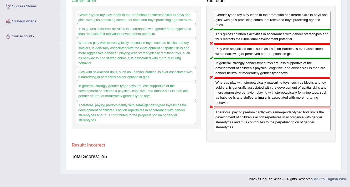
scroll to position [89, 0]
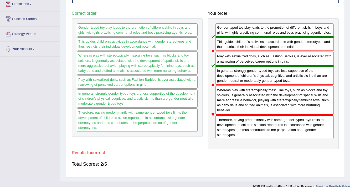
drag, startPoint x: 226, startPoint y: 74, endPoint x: 230, endPoint y: 70, distance: 5.8
click at [230, 70] on div "In general, strongly gender-typed toys are less supportive of the development o…" at bounding box center [274, 75] width 118 height 19
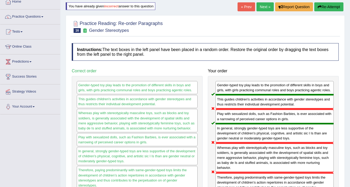
scroll to position [0, 0]
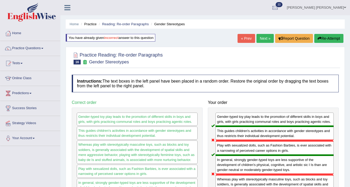
click at [325, 37] on button "Re-Attempt" at bounding box center [328, 38] width 29 height 9
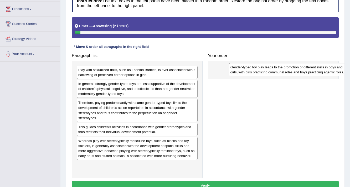
drag, startPoint x: 94, startPoint y: 106, endPoint x: 246, endPoint y: 71, distance: 155.7
click at [246, 71] on div "Gender-typed toy play leads to the promotion of different skills in boys and gi…" at bounding box center [289, 69] width 121 height 13
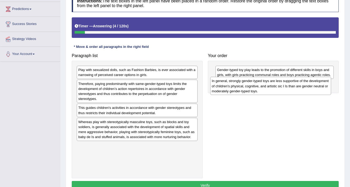
drag, startPoint x: 101, startPoint y: 87, endPoint x: 234, endPoint y: 85, distance: 133.4
click at [234, 85] on div "In general, strongly gender-typed toys are less supportive of the development o…" at bounding box center [270, 86] width 121 height 18
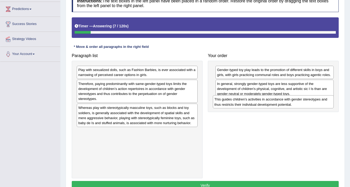
drag, startPoint x: 117, startPoint y: 110, endPoint x: 253, endPoint y: 102, distance: 136.2
click at [253, 102] on div "This guides children's activities in accordance with gender stereotypes and thu…" at bounding box center [273, 101] width 121 height 13
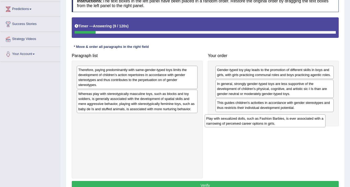
drag, startPoint x: 148, startPoint y: 69, endPoint x: 281, endPoint y: 114, distance: 140.0
click at [281, 114] on div "Play with sexualized dolls, such as Fashion Barbies, is ever associated with a …" at bounding box center [264, 120] width 121 height 13
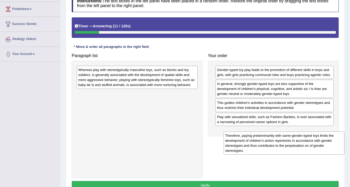
drag, startPoint x: 148, startPoint y: 78, endPoint x: 298, endPoint y: 138, distance: 161.6
click at [298, 141] on div "Therefore, paying predominantly with same-gender-typed toys limits the developm…" at bounding box center [283, 142] width 121 height 23
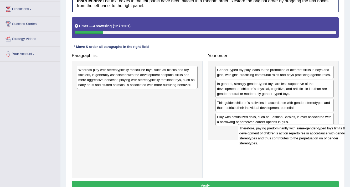
drag, startPoint x: 149, startPoint y: 106, endPoint x: 287, endPoint y: 133, distance: 140.9
click at [287, 133] on div "Therefore, paying predominantly with same-gender-typed toys limits the developm…" at bounding box center [298, 135] width 121 height 23
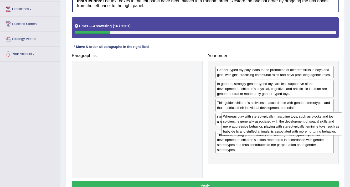
drag, startPoint x: 84, startPoint y: 72, endPoint x: 228, endPoint y: 119, distance: 151.9
click at [228, 119] on div "Whereas play with stereotypically masculine toys, such as blocks and toy soldie…" at bounding box center [281, 123] width 121 height 23
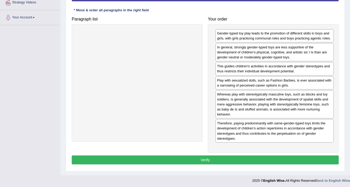
click at [195, 156] on button "Verify" at bounding box center [205, 159] width 267 height 9
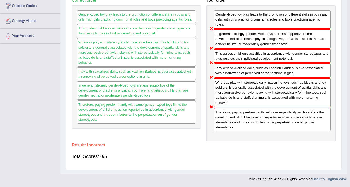
scroll to position [89, 0]
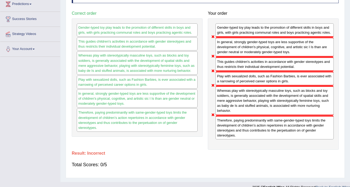
drag, startPoint x: 234, startPoint y: 85, endPoint x: 237, endPoint y: 71, distance: 14.1
click at [237, 71] on div "Gender-typed toy play leads to the promotion of different skills in boys and gi…" at bounding box center [273, 83] width 131 height 131
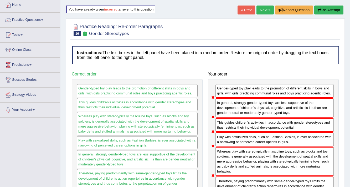
scroll to position [26, 0]
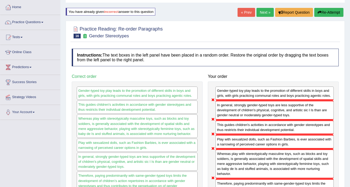
click at [331, 13] on button "Re-Attempt" at bounding box center [328, 12] width 29 height 9
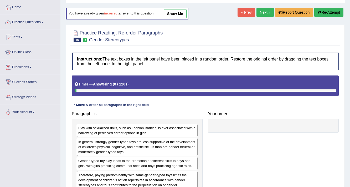
scroll to position [89, 0]
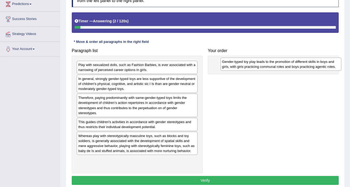
drag, startPoint x: 109, startPoint y: 101, endPoint x: 254, endPoint y: 65, distance: 149.3
click at [254, 65] on div "Gender-typed toy play leads to the promotion of different skills in boys and gi…" at bounding box center [280, 63] width 121 height 13
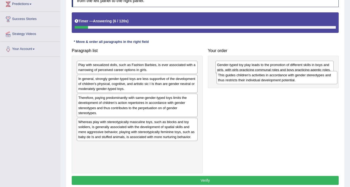
drag, startPoint x: 97, startPoint y: 127, endPoint x: 237, endPoint y: 81, distance: 147.0
click at [237, 81] on div "This guides children's activities in accordance with gender stereotypes and thu…" at bounding box center [276, 77] width 121 height 13
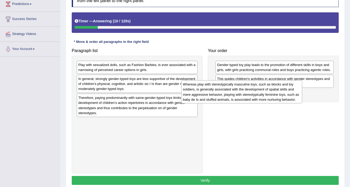
drag, startPoint x: 125, startPoint y: 131, endPoint x: 230, endPoint y: 93, distance: 111.2
click at [230, 93] on div "Whereas play with stereotypically masculine toys, such as blocks and toy soldie…" at bounding box center [241, 91] width 121 height 23
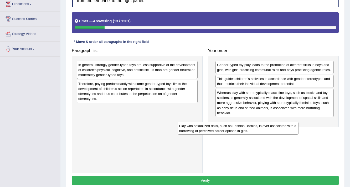
drag, startPoint x: 177, startPoint y: 69, endPoint x: 278, endPoint y: 130, distance: 117.8
click at [278, 130] on div "Play with sexualized dolls, such as Fashion Barbies, is ever associated with a …" at bounding box center [237, 128] width 121 height 13
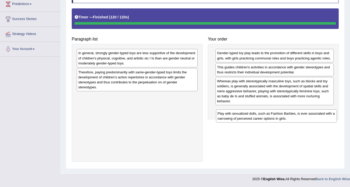
drag, startPoint x: 114, startPoint y: 102, endPoint x: 253, endPoint y: 119, distance: 140.2
click at [253, 119] on div "Play with sexualized dolls, such as Fashion Barbies, is ever associated with a …" at bounding box center [276, 115] width 121 height 13
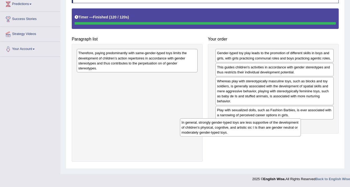
drag, startPoint x: 162, startPoint y: 61, endPoint x: 266, endPoint y: 130, distance: 124.6
click at [266, 130] on div "In general, strongly gender-typed toys are less supportive of the development o…" at bounding box center [240, 127] width 121 height 18
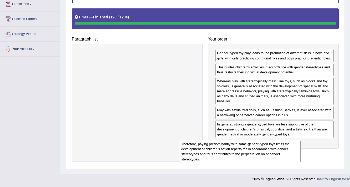
drag, startPoint x: 158, startPoint y: 62, endPoint x: 261, endPoint y: 152, distance: 137.1
click at [261, 153] on div "Therefore, paying predominantly with same-gender-typed toys limits the developm…" at bounding box center [240, 151] width 121 height 23
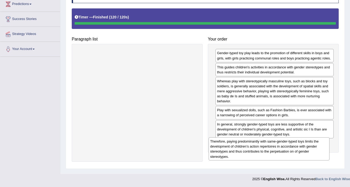
drag, startPoint x: 132, startPoint y: 65, endPoint x: 264, endPoint y: 153, distance: 158.4
click at [264, 153] on div "Therefore, paying predominantly with same-gender-typed toys limits the developm…" at bounding box center [268, 148] width 121 height 23
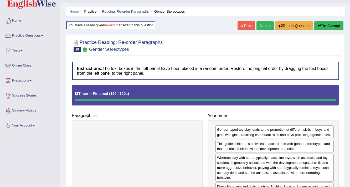
scroll to position [0, 0]
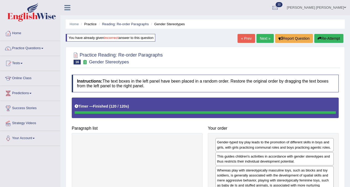
click at [110, 39] on b "incorrect" at bounding box center [111, 38] width 15 height 4
click at [266, 39] on link "Next »" at bounding box center [264, 38] width 17 height 9
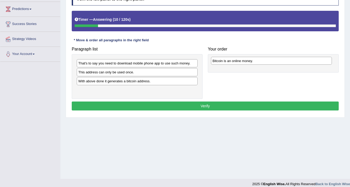
drag, startPoint x: 94, startPoint y: 92, endPoint x: 228, endPoint y: 63, distance: 137.2
click at [228, 63] on div "Bitcoin is an online money." at bounding box center [271, 61] width 121 height 8
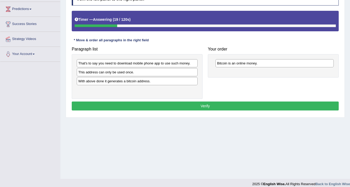
click at [86, 83] on div "With above done it generates a bitcoin address." at bounding box center [137, 81] width 121 height 8
drag, startPoint x: 88, startPoint y: 82, endPoint x: 95, endPoint y: 87, distance: 8.4
click at [95, 87] on div "With above done it generates a bitcoin address." at bounding box center [144, 85] width 121 height 8
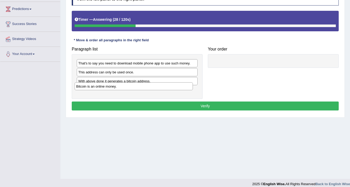
drag, startPoint x: 222, startPoint y: 62, endPoint x: 82, endPoint y: 85, distance: 142.6
click at [82, 85] on div "Bitcoin is an online money." at bounding box center [134, 86] width 118 height 8
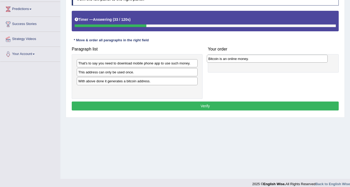
drag, startPoint x: 102, startPoint y: 90, endPoint x: 232, endPoint y: 59, distance: 133.6
click at [232, 59] on div "Bitcoin is an online money." at bounding box center [267, 59] width 121 height 8
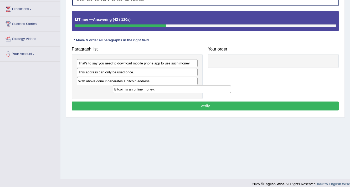
drag, startPoint x: 216, startPoint y: 64, endPoint x: 108, endPoint y: 89, distance: 110.5
click at [113, 89] on div "Bitcoin is an online money." at bounding box center [172, 89] width 118 height 8
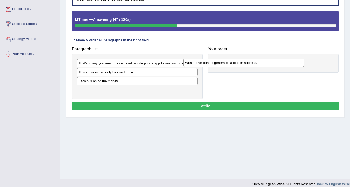
drag, startPoint x: 107, startPoint y: 82, endPoint x: 228, endPoint y: 60, distance: 123.3
click at [228, 60] on div "With above done it generates a bitcoin address." at bounding box center [243, 63] width 121 height 8
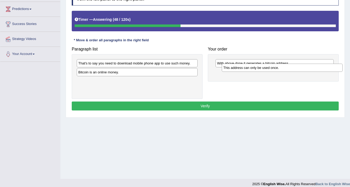
drag, startPoint x: 110, startPoint y: 75, endPoint x: 257, endPoint y: 70, distance: 146.8
click at [257, 70] on div "This address can only be used once." at bounding box center [282, 68] width 121 height 8
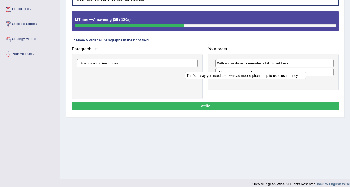
drag, startPoint x: 128, startPoint y: 65, endPoint x: 250, endPoint y: 77, distance: 122.9
click at [250, 77] on div "That's to say you need to download mobile phone app to use such money." at bounding box center [245, 75] width 121 height 8
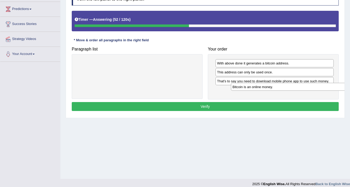
drag, startPoint x: 148, startPoint y: 71, endPoint x: 292, endPoint y: 86, distance: 144.9
click at [292, 86] on div "Bitcoin is an online money." at bounding box center [291, 87] width 121 height 8
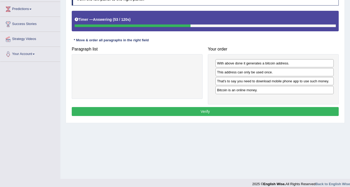
click at [230, 108] on button "Verify" at bounding box center [205, 111] width 267 height 9
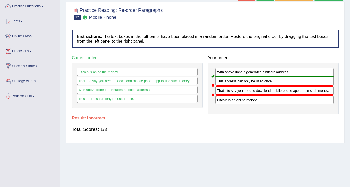
scroll to position [21, 0]
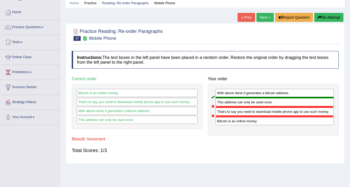
click at [325, 19] on button "Re-Attempt" at bounding box center [328, 17] width 29 height 9
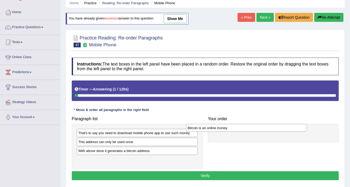
drag, startPoint x: 120, startPoint y: 160, endPoint x: 229, endPoint y: 129, distance: 113.6
click at [229, 129] on div "Bitcoin is an online money." at bounding box center [246, 128] width 121 height 8
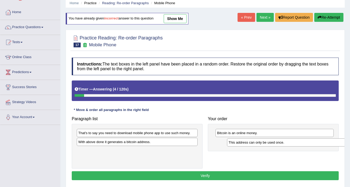
drag, startPoint x: 104, startPoint y: 143, endPoint x: 255, endPoint y: 143, distance: 150.9
click at [255, 143] on div "This address can only be used once." at bounding box center [287, 142] width 121 height 8
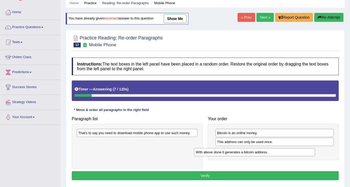
drag, startPoint x: 144, startPoint y: 143, endPoint x: 261, endPoint y: 153, distance: 117.5
click at [261, 154] on div "With above done it generates a bitcoin address." at bounding box center [254, 152] width 121 height 8
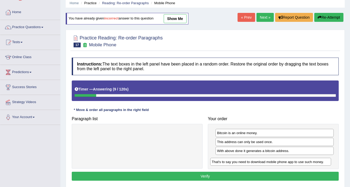
drag, startPoint x: 157, startPoint y: 132, endPoint x: 291, endPoint y: 161, distance: 136.6
click at [291, 161] on div "That's to say you need to download mobile phone app to use such money." at bounding box center [270, 161] width 121 height 8
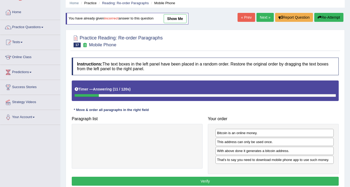
click at [240, 178] on button "Verify" at bounding box center [205, 180] width 267 height 9
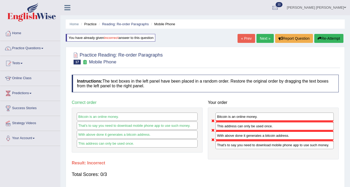
click at [323, 37] on button "Re-Attempt" at bounding box center [328, 38] width 29 height 9
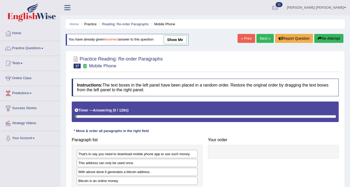
scroll to position [63, 0]
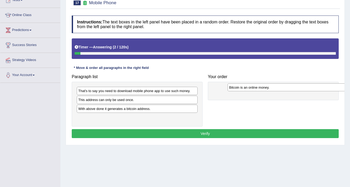
drag, startPoint x: 123, startPoint y: 118, endPoint x: 274, endPoint y: 88, distance: 153.6
click at [274, 88] on div "Bitcoin is an online money." at bounding box center [287, 87] width 121 height 8
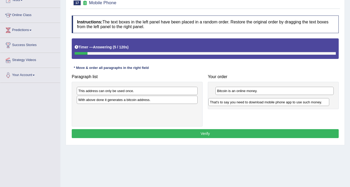
drag, startPoint x: 129, startPoint y: 92, endPoint x: 260, endPoint y: 104, distance: 132.0
click at [260, 104] on div "That's to say you need to download mobile phone app to use such money." at bounding box center [268, 102] width 121 height 8
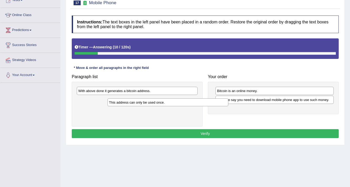
drag, startPoint x: 149, startPoint y: 91, endPoint x: 159, endPoint y: 100, distance: 13.6
click at [161, 101] on div "This address can only be used once." at bounding box center [167, 102] width 121 height 8
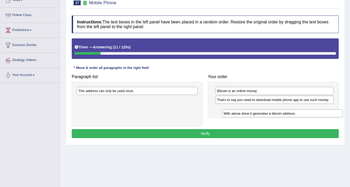
drag, startPoint x: 156, startPoint y: 92, endPoint x: 304, endPoint y: 113, distance: 150.0
click at [304, 113] on div "With above done it generates a bitcoin address." at bounding box center [282, 113] width 121 height 8
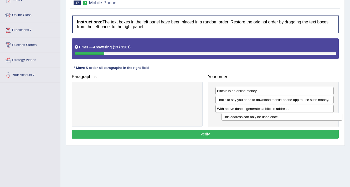
drag, startPoint x: 165, startPoint y: 89, endPoint x: 310, endPoint y: 115, distance: 146.9
click at [310, 115] on div "This address can only be used once." at bounding box center [281, 117] width 121 height 8
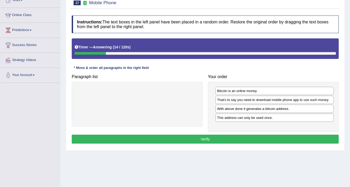
click at [248, 135] on button "Verify" at bounding box center [205, 138] width 267 height 9
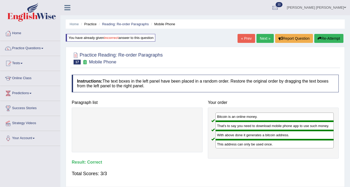
scroll to position [0, 0]
click at [257, 38] on link "Next »" at bounding box center [264, 38] width 17 height 9
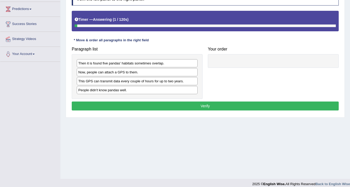
scroll to position [84, 0]
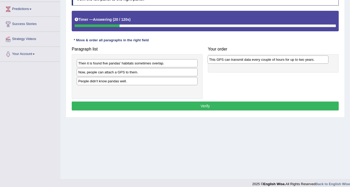
drag, startPoint x: 128, startPoint y: 82, endPoint x: 258, endPoint y: 61, distance: 132.4
click at [258, 61] on div "This GPS can transmit data every couple of hours for up to two years." at bounding box center [267, 59] width 121 height 8
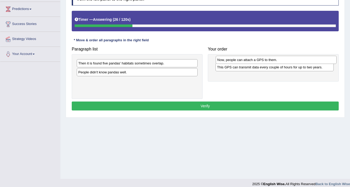
drag, startPoint x: 110, startPoint y: 73, endPoint x: 249, endPoint y: 61, distance: 139.4
click at [249, 61] on div "Now, people can attach a GPS to them." at bounding box center [275, 60] width 121 height 8
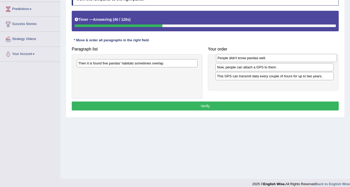
drag, startPoint x: 129, startPoint y: 73, endPoint x: 268, endPoint y: 60, distance: 139.8
click at [268, 60] on div "People didn't know pandas well." at bounding box center [276, 58] width 121 height 8
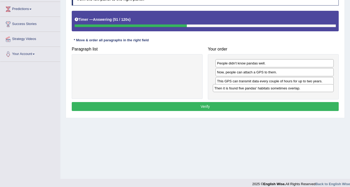
drag, startPoint x: 128, startPoint y: 64, endPoint x: 265, endPoint y: 89, distance: 139.2
click at [265, 89] on div "Then it is found five pandas' habitats sometimes overlap." at bounding box center [273, 88] width 121 height 8
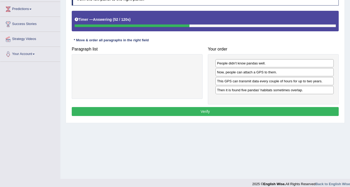
click at [239, 110] on button "Verify" at bounding box center [205, 111] width 267 height 9
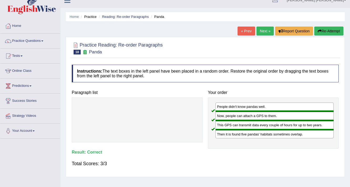
scroll to position [0, 0]
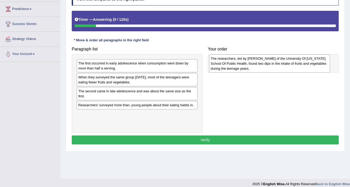
drag, startPoint x: 132, startPoint y: 95, endPoint x: 265, endPoint y: 62, distance: 136.2
click at [265, 62] on div "The researchers, led by [PERSON_NAME] of the University Of [US_STATE] School Of…" at bounding box center [269, 63] width 121 height 18
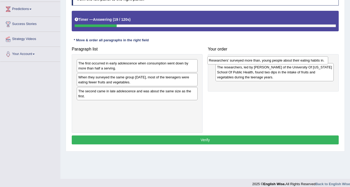
drag, startPoint x: 122, startPoint y: 106, endPoint x: 252, endPoint y: 62, distance: 137.8
click at [252, 62] on div "Researchers’ surveyed more than, young people about their eating habits in." at bounding box center [267, 60] width 121 height 8
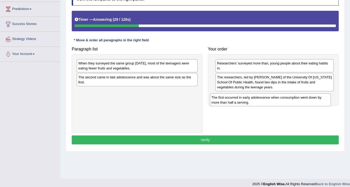
drag, startPoint x: 110, startPoint y: 68, endPoint x: 243, endPoint y: 102, distance: 137.4
click at [243, 102] on div "The first occurred in early adolescence when consumption went down by more than…" at bounding box center [270, 99] width 121 height 13
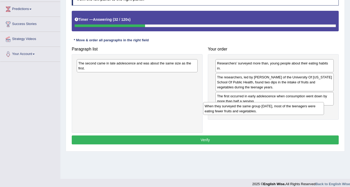
drag, startPoint x: 151, startPoint y: 65, endPoint x: 277, endPoint y: 108, distance: 133.3
click at [277, 108] on div "When they surveyed the same group [DATE], most of the teenagers were eating few…" at bounding box center [263, 108] width 121 height 13
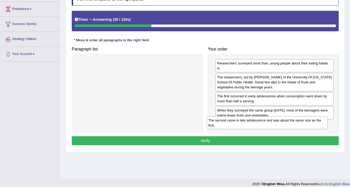
drag, startPoint x: 130, startPoint y: 66, endPoint x: 260, endPoint y: 123, distance: 141.9
click at [260, 123] on div "The second came in late adolescence and was about the same size as the first." at bounding box center [267, 122] width 121 height 13
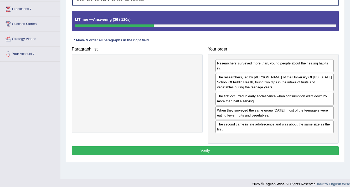
click at [229, 147] on button "Verify" at bounding box center [205, 150] width 267 height 9
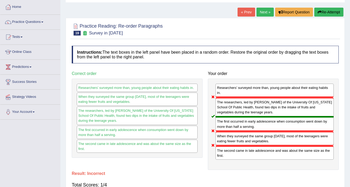
scroll to position [21, 0]
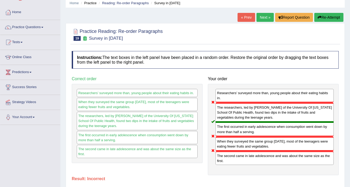
click at [326, 17] on button "Re-Attempt" at bounding box center [328, 17] width 29 height 9
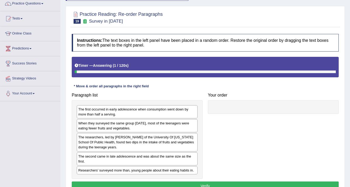
scroll to position [84, 0]
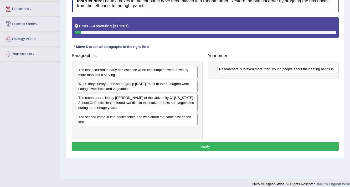
drag, startPoint x: 113, startPoint y: 130, endPoint x: 254, endPoint y: 69, distance: 153.4
click at [254, 69] on div "Researchers’ surveyed more than, young people about their eating habits in." at bounding box center [277, 69] width 121 height 8
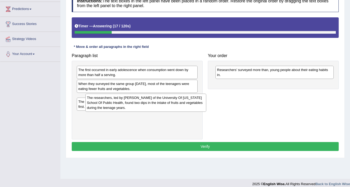
drag, startPoint x: 126, startPoint y: 98, endPoint x: 134, endPoint y: 99, distance: 8.7
click at [134, 99] on div "The researchers, led by [PERSON_NAME] of the University Of [US_STATE] School Of…" at bounding box center [145, 102] width 121 height 18
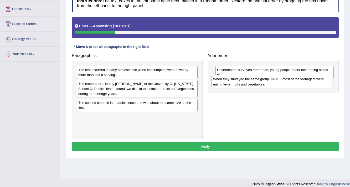
drag, startPoint x: 132, startPoint y: 89, endPoint x: 266, endPoint y: 85, distance: 134.5
click at [266, 85] on div "When they surveyed the same group [DATE], most of the teenagers were eating few…" at bounding box center [271, 81] width 121 height 13
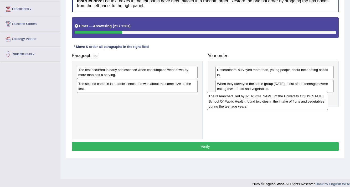
drag, startPoint x: 131, startPoint y: 87, endPoint x: 261, endPoint y: 100, distance: 130.5
click at [261, 100] on div "The researchers, led by [PERSON_NAME] of the University Of [US_STATE] School Of…" at bounding box center [267, 101] width 121 height 18
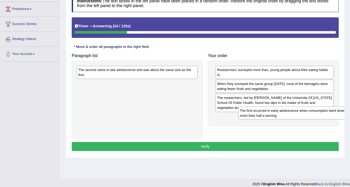
drag, startPoint x: 141, startPoint y: 74, endPoint x: 303, endPoint y: 114, distance: 166.5
click at [303, 114] on div "The first occurred in early adolescence when consumption went down by more than…" at bounding box center [298, 112] width 121 height 13
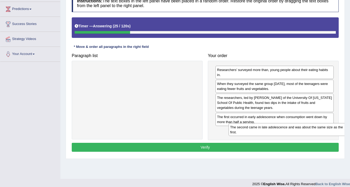
drag, startPoint x: 134, startPoint y: 68, endPoint x: 286, endPoint y: 126, distance: 161.8
click at [287, 125] on div "The second came in late adolescence and was about the same size as the first." at bounding box center [288, 129] width 121 height 13
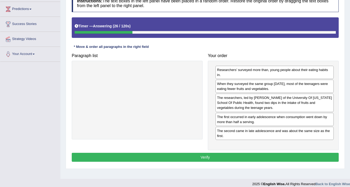
click at [231, 153] on button "Verify" at bounding box center [205, 156] width 267 height 9
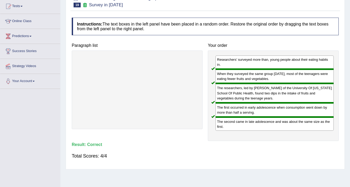
scroll to position [0, 0]
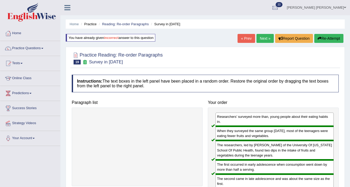
click at [266, 38] on link "Next »" at bounding box center [264, 38] width 17 height 9
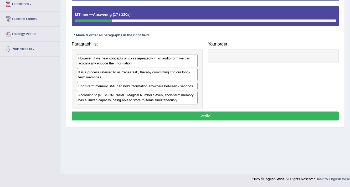
click at [113, 98] on div "According to [PERSON_NAME] Magical Number Seven, short-term memory has a limite…" at bounding box center [137, 97] width 121 height 13
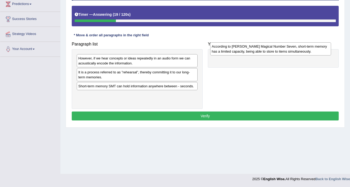
drag, startPoint x: 113, startPoint y: 101, endPoint x: 246, endPoint y: 52, distance: 141.8
click at [246, 52] on div "According to [PERSON_NAME] Magical Number Seven, short-term memory has a limite…" at bounding box center [270, 48] width 121 height 13
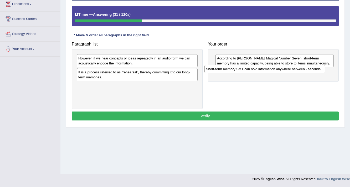
drag, startPoint x: 125, startPoint y: 87, endPoint x: 252, endPoint y: 71, distance: 128.6
click at [252, 71] on div "Short-term memory SMT can hold information anywhere between - seconds." at bounding box center [264, 69] width 121 height 8
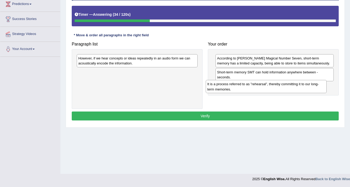
drag, startPoint x: 129, startPoint y: 76, endPoint x: 258, endPoint y: 88, distance: 129.4
click at [258, 88] on div "It is a process referred to as ”rehearsal”, thereby committing it to our long-t…" at bounding box center [266, 86] width 121 height 13
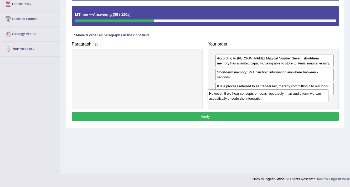
drag, startPoint x: 138, startPoint y: 62, endPoint x: 267, endPoint y: 94, distance: 133.1
click at [267, 94] on div "However, if we hear concepts or ideas repeatedly in an audio form we can acoust…" at bounding box center [267, 95] width 121 height 13
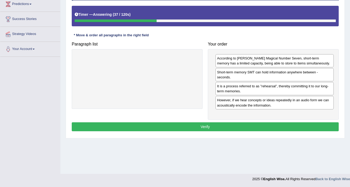
click at [231, 125] on button "Verify" at bounding box center [205, 126] width 267 height 9
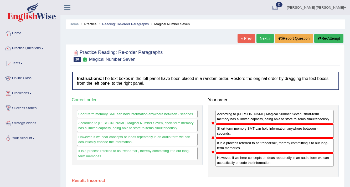
click at [324, 36] on button "Re-Attempt" at bounding box center [328, 38] width 29 height 9
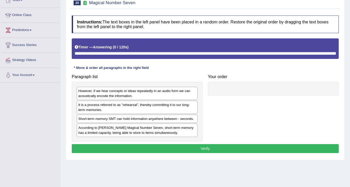
scroll to position [63, 0]
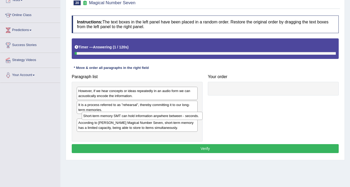
drag, startPoint x: 113, startPoint y: 121, endPoint x: 118, endPoint y: 119, distance: 5.4
click at [118, 119] on div "Short-term memory SMT can hold information anywhere between - seconds." at bounding box center [142, 116] width 121 height 8
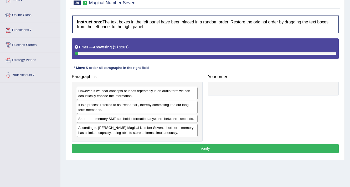
drag, startPoint x: 118, startPoint y: 119, endPoint x: 194, endPoint y: 102, distance: 78.8
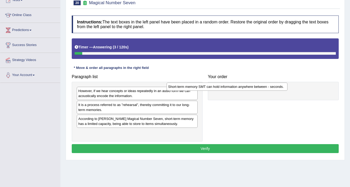
drag, startPoint x: 173, startPoint y: 119, endPoint x: 265, endPoint y: 87, distance: 96.8
click at [265, 87] on div "Short-term memory SMT can hold information anywhere between - seconds." at bounding box center [226, 86] width 121 height 8
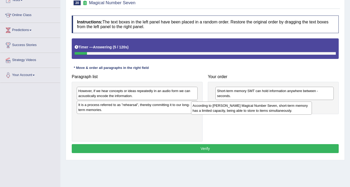
drag, startPoint x: 134, startPoint y: 121, endPoint x: 243, endPoint y: 107, distance: 109.0
click at [243, 107] on div "According to [PERSON_NAME] Magical Number Seven, short-term memory has a limite…" at bounding box center [251, 107] width 121 height 13
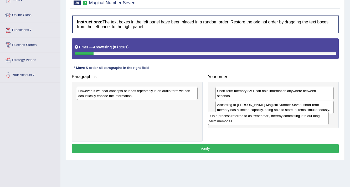
drag, startPoint x: 149, startPoint y: 107, endPoint x: 280, endPoint y: 118, distance: 131.5
click at [280, 118] on div "It is a process referred to as ”rehearsal”, thereby committing it to our long-t…" at bounding box center [268, 118] width 121 height 13
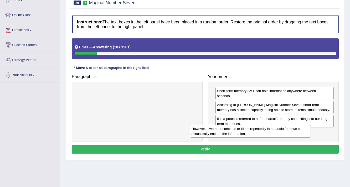
drag, startPoint x: 162, startPoint y: 93, endPoint x: 284, endPoint y: 131, distance: 127.4
click at [284, 131] on div "However, if we hear concepts or ideas repeatedly in an audio form we can acoust…" at bounding box center [250, 130] width 121 height 13
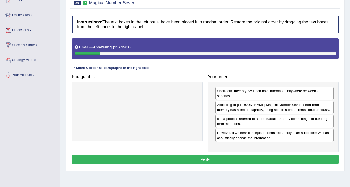
click at [229, 155] on button "Verify" at bounding box center [205, 159] width 267 height 9
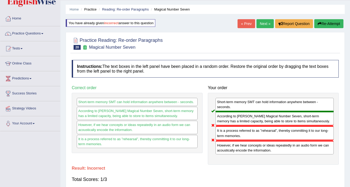
scroll to position [0, 0]
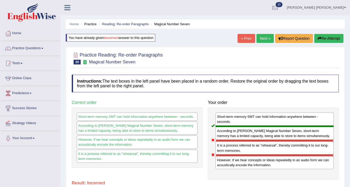
click at [325, 40] on button "Re-Attempt" at bounding box center [328, 38] width 29 height 9
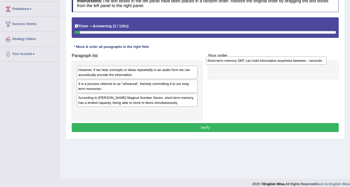
drag, startPoint x: 128, startPoint y: 98, endPoint x: 257, endPoint y: 61, distance: 134.0
click at [257, 61] on div "Short-term memory SMT can hold information anywhere between - seconds." at bounding box center [266, 60] width 121 height 8
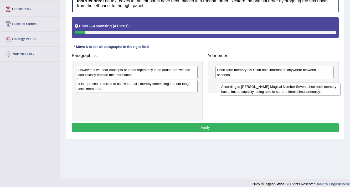
drag, startPoint x: 184, startPoint y: 101, endPoint x: 285, endPoint y: 87, distance: 101.3
click at [285, 87] on div "According to [PERSON_NAME] Magical Number Seven, short-term memory has a limite…" at bounding box center [279, 88] width 121 height 13
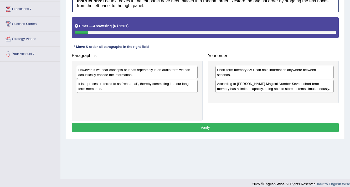
click at [122, 87] on div "It is a process referred to as ”rehearsal”, thereby committing it to our long-t…" at bounding box center [137, 86] width 121 height 13
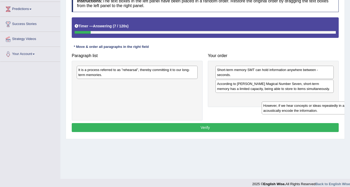
drag, startPoint x: 122, startPoint y: 73, endPoint x: 297, endPoint y: 103, distance: 177.6
click at [300, 103] on div "However, if we hear concepts or ideas repeatedly in an audio form we can acoust…" at bounding box center [321, 107] width 121 height 13
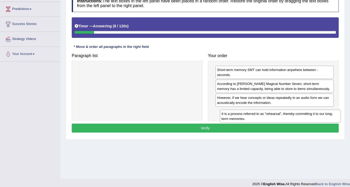
drag, startPoint x: 160, startPoint y: 71, endPoint x: 303, endPoint y: 115, distance: 149.6
click at [303, 115] on div "It is a process referred to as ”rehearsal”, thereby committing it to our long-t…" at bounding box center [280, 115] width 121 height 13
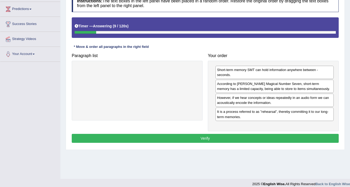
click at [238, 134] on button "Verify" at bounding box center [205, 138] width 267 height 9
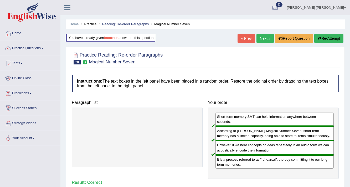
click at [260, 40] on link "Next »" at bounding box center [264, 38] width 17 height 9
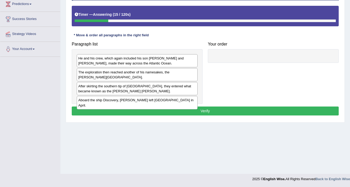
click at [116, 96] on div "Aboard the ship Discovery, [PERSON_NAME] left [GEOGRAPHIC_DATA] in April." at bounding box center [137, 102] width 121 height 13
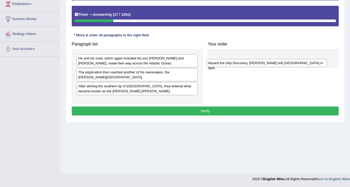
drag, startPoint x: 116, startPoint y: 96, endPoint x: 247, endPoint y: 63, distance: 134.6
click at [247, 63] on div "Aboard the ship Discovery, [PERSON_NAME] left [GEOGRAPHIC_DATA] in April." at bounding box center [266, 63] width 121 height 8
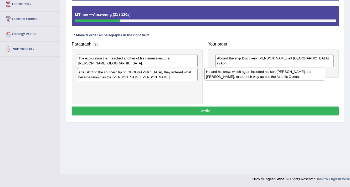
drag, startPoint x: 138, startPoint y: 60, endPoint x: 266, endPoint y: 73, distance: 128.2
click at [266, 73] on div "He and his crew, which again included his son [PERSON_NAME] and [PERSON_NAME], …" at bounding box center [264, 73] width 121 height 13
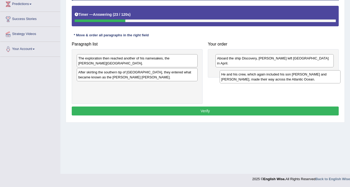
drag, startPoint x: 113, startPoint y: 87, endPoint x: 256, endPoint y: 81, distance: 142.9
click at [256, 81] on div "He and his crew, which again included his son [PERSON_NAME] and [PERSON_NAME], …" at bounding box center [279, 76] width 121 height 13
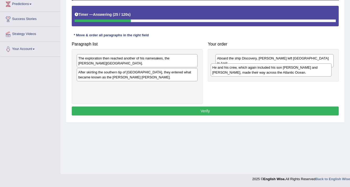
drag, startPoint x: 144, startPoint y: 83, endPoint x: 278, endPoint y: 70, distance: 134.5
click at [278, 70] on div "He and his crew, which again included his son [PERSON_NAME] and [PERSON_NAME], …" at bounding box center [270, 69] width 121 height 13
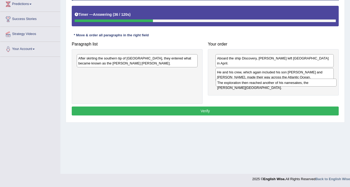
drag, startPoint x: 145, startPoint y: 58, endPoint x: 283, endPoint y: 83, distance: 141.0
click at [283, 83] on div "The exploration then reached another of his namesakes, the [PERSON_NAME][GEOGRA…" at bounding box center [275, 82] width 121 height 8
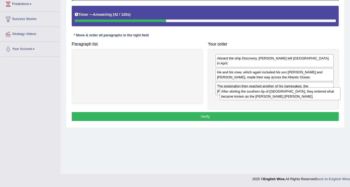
drag, startPoint x: 146, startPoint y: 61, endPoint x: 281, endPoint y: 91, distance: 138.7
click at [281, 91] on div "After skirting the southern tip of [GEOGRAPHIC_DATA], they entered what became …" at bounding box center [279, 93] width 121 height 13
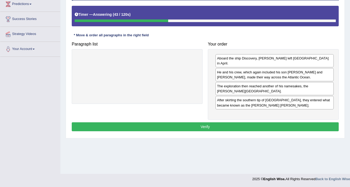
click at [260, 122] on button "Verify" at bounding box center [205, 126] width 267 height 9
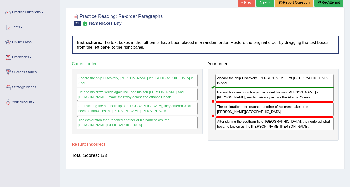
scroll to position [26, 0]
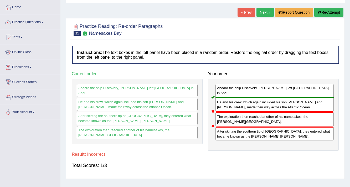
click at [328, 10] on button "Re-Attempt" at bounding box center [328, 12] width 29 height 9
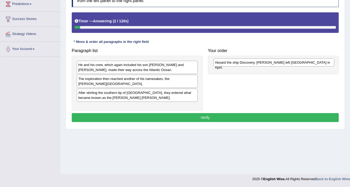
drag, startPoint x: 115, startPoint y: 102, endPoint x: 253, endPoint y: 62, distance: 143.2
click at [253, 62] on div "Aboard the ship Discovery, [PERSON_NAME] left [GEOGRAPHIC_DATA] in April." at bounding box center [273, 62] width 121 height 8
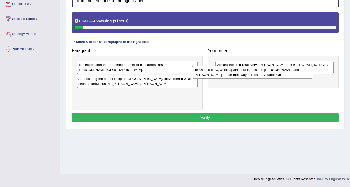
drag, startPoint x: 138, startPoint y: 66, endPoint x: 256, endPoint y: 71, distance: 118.5
click at [255, 71] on div "He and his crew, which again included his son [PERSON_NAME] and [PERSON_NAME], …" at bounding box center [252, 72] width 121 height 13
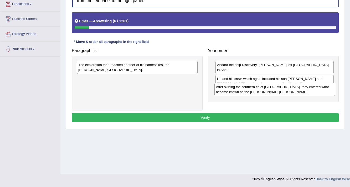
drag, startPoint x: 151, startPoint y: 78, endPoint x: 291, endPoint y: 91, distance: 140.0
click at [291, 91] on div "After skirting the southern tip of [GEOGRAPHIC_DATA], they entered what became …" at bounding box center [274, 89] width 121 height 13
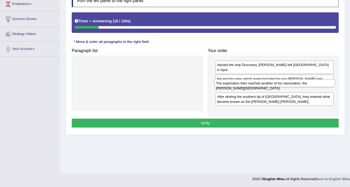
drag, startPoint x: 184, startPoint y: 64, endPoint x: 321, endPoint y: 83, distance: 138.8
click at [321, 83] on div "The exploration then reached another of his namesakes, the [PERSON_NAME][GEOGRA…" at bounding box center [274, 83] width 121 height 8
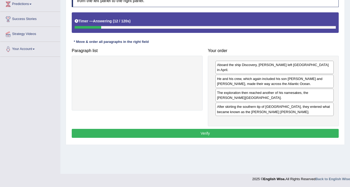
click at [284, 129] on button "Verify" at bounding box center [205, 133] width 267 height 9
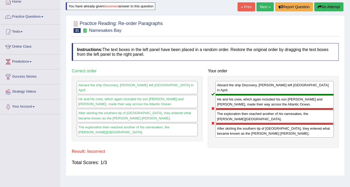
scroll to position [26, 0]
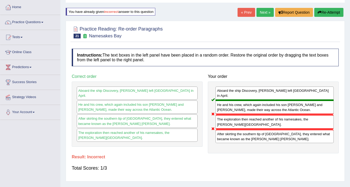
click at [325, 13] on button "Re-Attempt" at bounding box center [328, 12] width 29 height 9
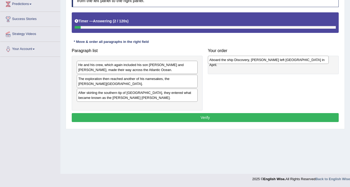
drag, startPoint x: 119, startPoint y: 102, endPoint x: 250, endPoint y: 60, distance: 137.4
click at [250, 60] on div "Aboard the ship Discovery, [PERSON_NAME] left [GEOGRAPHIC_DATA] in April." at bounding box center [268, 60] width 121 height 8
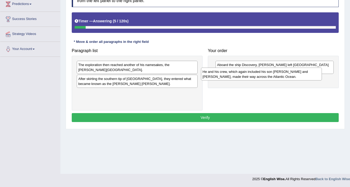
drag, startPoint x: 123, startPoint y: 67, endPoint x: 255, endPoint y: 73, distance: 132.4
click at [255, 73] on div "He and his crew, which again included his son [PERSON_NAME] and [PERSON_NAME], …" at bounding box center [261, 73] width 121 height 13
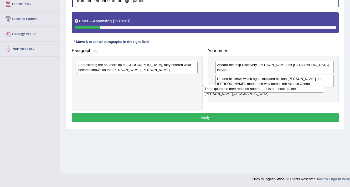
drag, startPoint x: 129, startPoint y: 66, endPoint x: 256, endPoint y: 94, distance: 130.2
click at [256, 93] on div "The exploration then reached another of his namesakes, the [PERSON_NAME][GEOGRA…" at bounding box center [263, 89] width 121 height 8
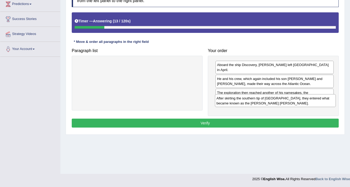
drag, startPoint x: 131, startPoint y: 68, endPoint x: 269, endPoint y: 101, distance: 142.0
click at [269, 101] on div "After skirting the southern tip of [GEOGRAPHIC_DATA], they entered what became …" at bounding box center [275, 100] width 121 height 13
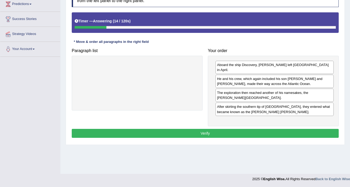
click at [252, 129] on button "Verify" at bounding box center [205, 133] width 267 height 9
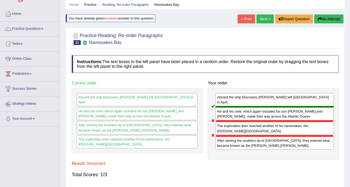
scroll to position [5, 0]
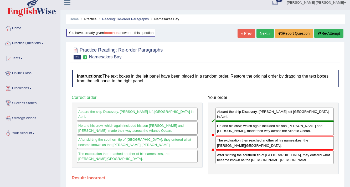
click at [325, 34] on button "Re-Attempt" at bounding box center [328, 33] width 29 height 9
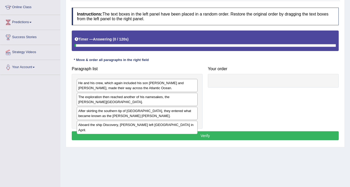
scroll to position [89, 0]
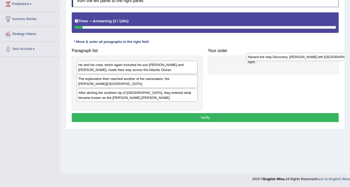
drag, startPoint x: 143, startPoint y: 102, endPoint x: 312, endPoint y: 57, distance: 175.1
click at [312, 57] on div "Aboard the ship Discovery, [PERSON_NAME] left [GEOGRAPHIC_DATA] in April." at bounding box center [306, 57] width 121 height 8
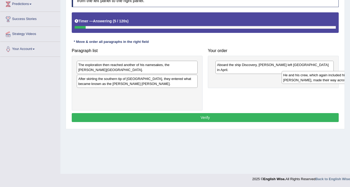
drag, startPoint x: 172, startPoint y: 78, endPoint x: 346, endPoint y: 79, distance: 173.8
click at [346, 79] on div "Home Practice Reading: Re-order Paragraphs Namesakes Bay You have already given…" at bounding box center [204, 42] width 289 height 262
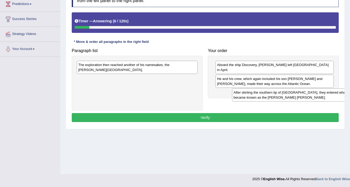
drag, startPoint x: 157, startPoint y: 75, endPoint x: 313, endPoint y: 93, distance: 156.5
click at [313, 93] on div "After skirting the southern tip of [GEOGRAPHIC_DATA], they entered what became …" at bounding box center [292, 94] width 121 height 13
drag, startPoint x: 180, startPoint y: 77, endPoint x: 343, endPoint y: 94, distance: 163.8
click at [343, 94] on div "After skirting the southern tip of [GEOGRAPHIC_DATA], they entered what became …" at bounding box center [300, 92] width 121 height 13
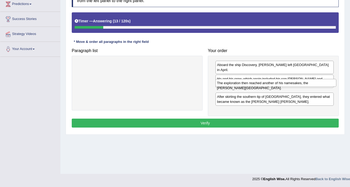
drag, startPoint x: 135, startPoint y: 66, endPoint x: 274, endPoint y: 84, distance: 139.8
click at [274, 84] on div "The exploration then reached another of his namesakes, the [PERSON_NAME][GEOGRA…" at bounding box center [275, 83] width 121 height 8
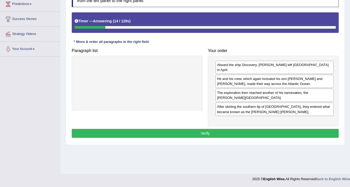
click at [243, 129] on button "Verify" at bounding box center [205, 133] width 267 height 9
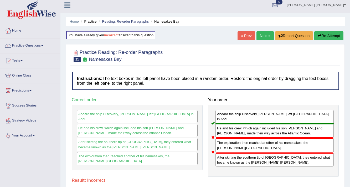
scroll to position [0, 0]
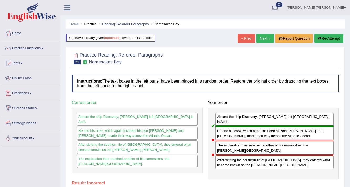
click at [329, 35] on button "Re-Attempt" at bounding box center [328, 38] width 29 height 9
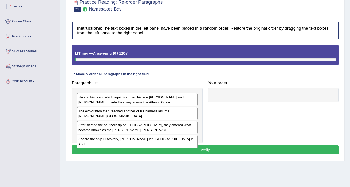
scroll to position [63, 0]
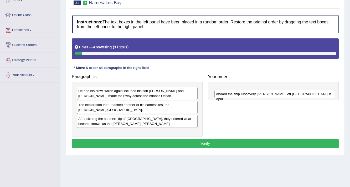
drag, startPoint x: 117, startPoint y: 129, endPoint x: 264, endPoint y: 92, distance: 151.4
click at [264, 92] on div "Aboard the ship Discovery, [PERSON_NAME] left [GEOGRAPHIC_DATA] in April." at bounding box center [274, 94] width 121 height 8
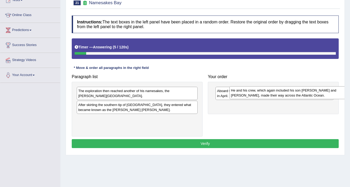
drag, startPoint x: 126, startPoint y: 98, endPoint x: 273, endPoint y: 98, distance: 147.2
click at [273, 98] on div "He and his crew, which again included his son [PERSON_NAME] and [PERSON_NAME], …" at bounding box center [289, 92] width 121 height 13
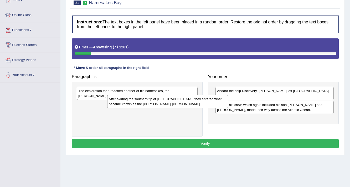
drag, startPoint x: 149, startPoint y: 117, endPoint x: 138, endPoint y: 95, distance: 24.8
click at [138, 95] on div "After skirting the southern tip of [GEOGRAPHIC_DATA], they entered what became …" at bounding box center [167, 101] width 121 height 13
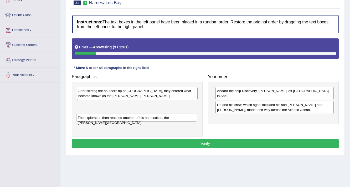
drag, startPoint x: 142, startPoint y: 91, endPoint x: 141, endPoint y: 117, distance: 26.8
click at [141, 117] on div "The exploration then reached another of his namesakes, the [PERSON_NAME][GEOGRA…" at bounding box center [136, 117] width 121 height 8
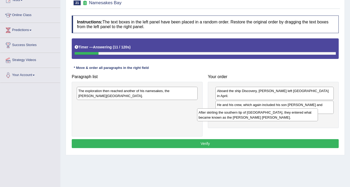
drag, startPoint x: 133, startPoint y: 96, endPoint x: 259, endPoint y: 114, distance: 127.9
click at [259, 114] on div "After skirting the southern tip of [GEOGRAPHIC_DATA], they entered what became …" at bounding box center [257, 114] width 121 height 13
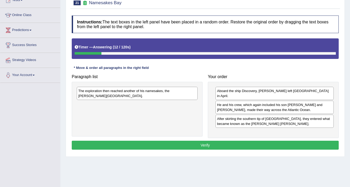
drag, startPoint x: 160, startPoint y: 106, endPoint x: 215, endPoint y: 118, distance: 56.5
click at [222, 120] on div "Paragraph list The exploration then reached another of his namesakes, the [PERS…" at bounding box center [205, 105] width 272 height 66
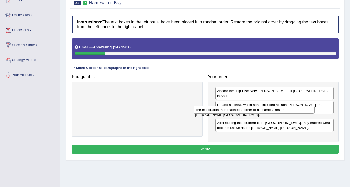
drag, startPoint x: 149, startPoint y: 91, endPoint x: 272, endPoint y: 112, distance: 124.6
click at [272, 112] on div "The exploration then reached another of his namesakes, the [PERSON_NAME][GEOGRA…" at bounding box center [253, 110] width 121 height 8
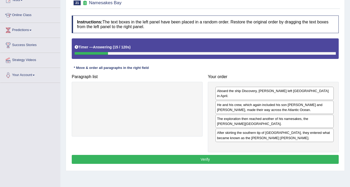
click at [214, 155] on button "Verify" at bounding box center [205, 159] width 267 height 9
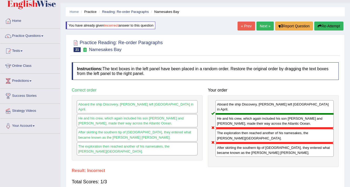
scroll to position [0, 0]
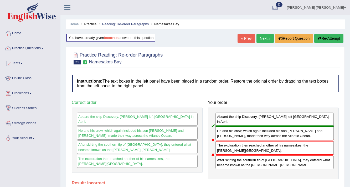
click at [321, 40] on button "Re-Attempt" at bounding box center [328, 38] width 29 height 9
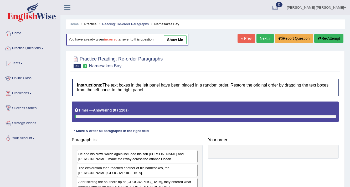
scroll to position [63, 0]
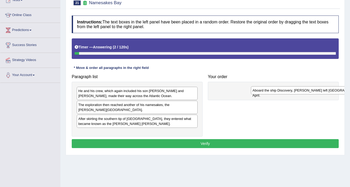
drag, startPoint x: 99, startPoint y: 126, endPoint x: 273, endPoint y: 89, distance: 178.2
click at [273, 89] on div "Aboard the ship Discovery, Hudson left England in April." at bounding box center [311, 90] width 121 height 8
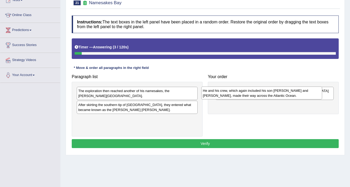
drag, startPoint x: 146, startPoint y: 98, endPoint x: 275, endPoint y: 100, distance: 129.2
click at [275, 99] on div "He and his crew, which again included his son John and Robert Juet, made their …" at bounding box center [261, 92] width 121 height 13
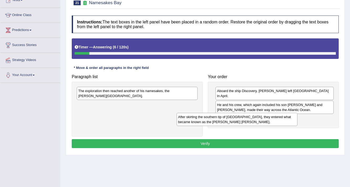
drag, startPoint x: 121, startPoint y: 102, endPoint x: 252, endPoint y: 118, distance: 132.2
click at [230, 118] on div "After skirting the southern tip of Greenland, they entered what became known as…" at bounding box center [236, 119] width 121 height 13
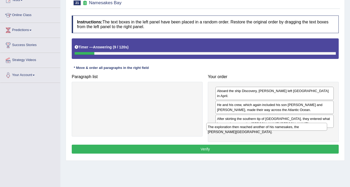
drag, startPoint x: 143, startPoint y: 91, endPoint x: 272, endPoint y: 126, distance: 134.0
click at [272, 126] on div "The exploration then reached another of his namesakes, the Hudson Bay." at bounding box center [266, 127] width 121 height 8
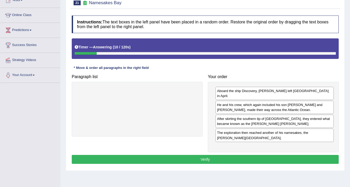
click at [241, 155] on button "Verify" at bounding box center [205, 159] width 267 height 9
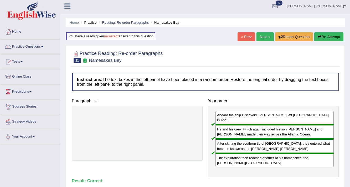
scroll to position [0, 0]
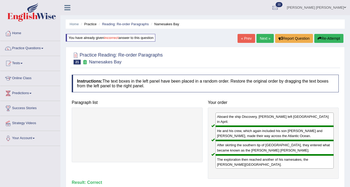
click at [264, 39] on link "Next »" at bounding box center [264, 38] width 17 height 9
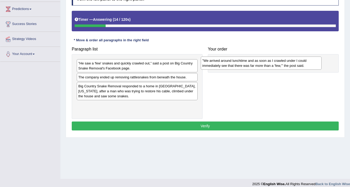
drag, startPoint x: 145, startPoint y: 91, endPoint x: 274, endPoint y: 66, distance: 131.6
click at [274, 66] on div "”We arrived around lunchtime and as soon as I crawled under I could immediately…" at bounding box center [261, 62] width 121 height 13
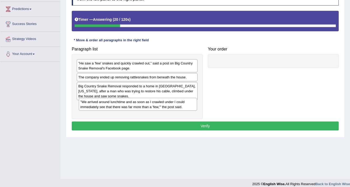
drag, startPoint x: 222, startPoint y: 67, endPoint x: 85, endPoint y: 106, distance: 141.8
click at [85, 106] on div "”We arrived around lunchtime and as soon as I crawled under I could immediately…" at bounding box center [138, 104] width 118 height 13
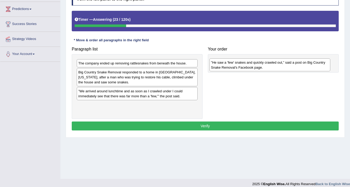
drag, startPoint x: 98, startPoint y: 68, endPoint x: 232, endPoint y: 66, distance: 134.1
click at [232, 66] on div "”He saw a 'few' snakes and quickly crawled out,” said a post on Big Country Sna…" at bounding box center [269, 64] width 121 height 13
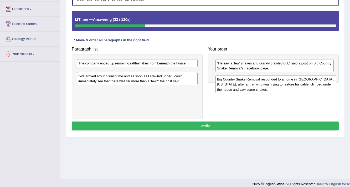
drag, startPoint x: 109, startPoint y: 79, endPoint x: 248, endPoint y: 86, distance: 138.8
click at [248, 86] on div "Big Country Snake Removal responded to a home in [GEOGRAPHIC_DATA], [US_STATE],…" at bounding box center [275, 84] width 121 height 18
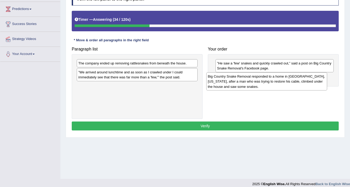
drag, startPoint x: 127, startPoint y: 80, endPoint x: 258, endPoint y: 85, distance: 130.5
click at [258, 85] on div "Big Country Snake Removal responded to a home in [GEOGRAPHIC_DATA], [US_STATE],…" at bounding box center [266, 81] width 121 height 18
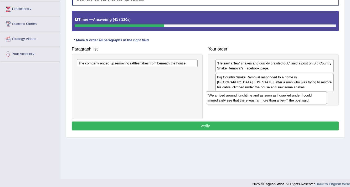
drag, startPoint x: 139, startPoint y: 76, endPoint x: 268, endPoint y: 99, distance: 131.6
click at [268, 99] on div "”We arrived around lunchtime and as soon as I crawled under I could immediately…" at bounding box center [266, 97] width 121 height 13
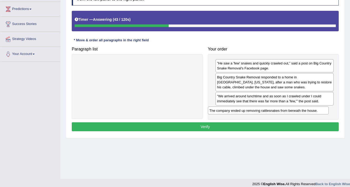
drag, startPoint x: 155, startPoint y: 63, endPoint x: 286, endPoint y: 110, distance: 139.2
click at [286, 110] on div "The company ended up removing rattlesnakes from beneath the house." at bounding box center [268, 110] width 121 height 8
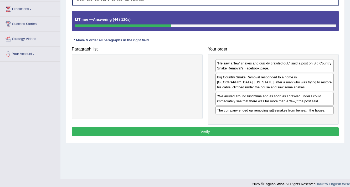
click at [250, 131] on button "Verify" at bounding box center [205, 131] width 267 height 9
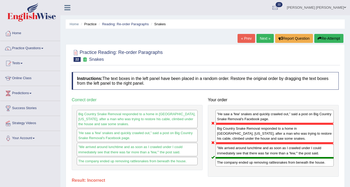
click at [329, 39] on button "Re-Attempt" at bounding box center [328, 38] width 29 height 9
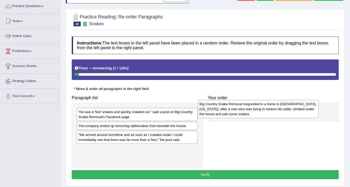
drag, startPoint x: 111, startPoint y: 155, endPoint x: 233, endPoint y: 110, distance: 129.4
click at [233, 110] on div "Big Country Snake Removal responded to a home in [GEOGRAPHIC_DATA], [US_STATE],…" at bounding box center [258, 109] width 121 height 18
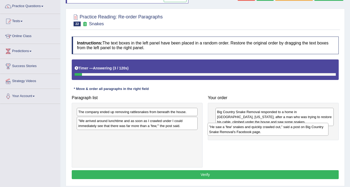
drag, startPoint x: 92, startPoint y: 116, endPoint x: 229, endPoint y: 131, distance: 137.3
click at [229, 131] on div "”He saw a 'few' snakes and quickly crawled out,” said a post on Big Country Sna…" at bounding box center [267, 129] width 121 height 13
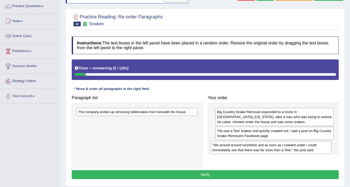
drag, startPoint x: 116, startPoint y: 125, endPoint x: 254, endPoint y: 148, distance: 139.4
click at [254, 148] on div "”We arrived around lunchtime and as soon as I crawled under I could immediately…" at bounding box center [270, 147] width 121 height 13
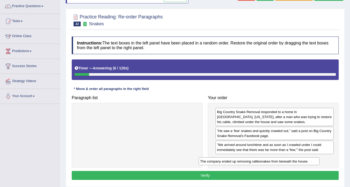
drag, startPoint x: 162, startPoint y: 110, endPoint x: 288, endPoint y: 150, distance: 132.1
click at [287, 157] on div "The company ended up removing rattlesnakes from beneath the house." at bounding box center [258, 161] width 121 height 8
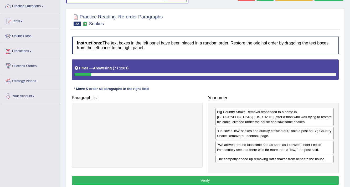
click at [251, 176] on button "Verify" at bounding box center [205, 180] width 267 height 9
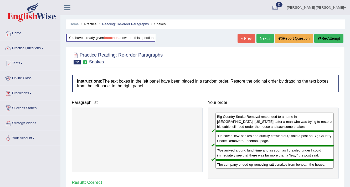
click at [263, 35] on link "Next »" at bounding box center [264, 38] width 17 height 9
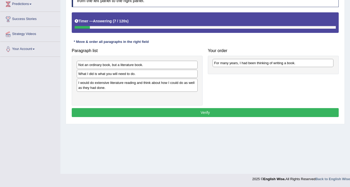
drag, startPoint x: 122, startPoint y: 97, endPoint x: 257, endPoint y: 64, distance: 139.7
click at [257, 64] on div "For many years, I had been thinking of writing a book." at bounding box center [272, 63] width 121 height 8
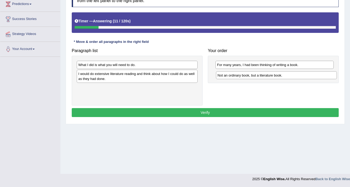
drag, startPoint x: 134, startPoint y: 64, endPoint x: 270, endPoint y: 74, distance: 135.8
click at [274, 75] on div "Not an ordinary book, but a literature book." at bounding box center [276, 75] width 121 height 8
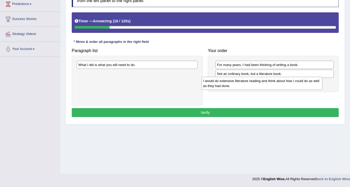
drag, startPoint x: 153, startPoint y: 77, endPoint x: 278, endPoint y: 85, distance: 125.1
click at [278, 85] on div "I would do extensive literature reading and think about how I could do as well …" at bounding box center [261, 83] width 121 height 13
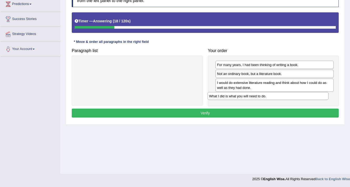
drag, startPoint x: 97, startPoint y: 63, endPoint x: 231, endPoint y: 94, distance: 138.0
click at [231, 94] on div "What I did is what you will need to do." at bounding box center [267, 96] width 121 height 8
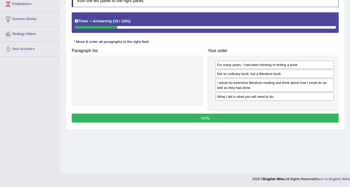
click at [206, 116] on button "Verify" at bounding box center [205, 117] width 267 height 9
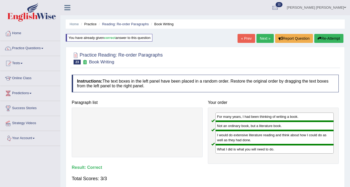
click at [261, 36] on link "Next »" at bounding box center [264, 38] width 17 height 9
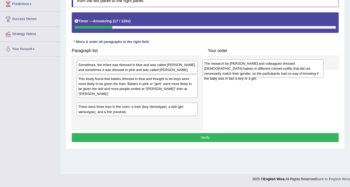
drag, startPoint x: 99, startPoint y: 119, endPoint x: 225, endPoint y: 71, distance: 135.4
click at [225, 71] on div "The research by [PERSON_NAME] and colleagues dressed [DEMOGRAPHIC_DATA] babies …" at bounding box center [262, 68] width 121 height 18
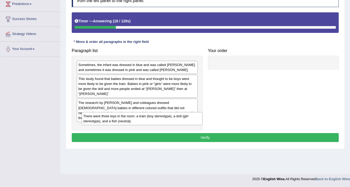
drag, startPoint x: 96, startPoint y: 120, endPoint x: 101, endPoint y: 120, distance: 5.0
click at [101, 120] on div "There were three toys in the room: a train (boy stereotype), a doll (girl stere…" at bounding box center [142, 118] width 121 height 13
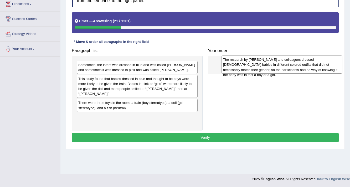
drag, startPoint x: 96, startPoint y: 105, endPoint x: 240, endPoint y: 67, distance: 149.4
click at [240, 67] on div "The research by [PERSON_NAME] and colleagues dressed [DEMOGRAPHIC_DATA] babies …" at bounding box center [281, 64] width 121 height 18
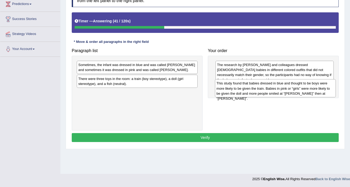
drag, startPoint x: 115, startPoint y: 83, endPoint x: 253, endPoint y: 88, distance: 138.1
click at [253, 88] on div "This study found that babies dressed in blue and thought to be boys were more l…" at bounding box center [275, 88] width 121 height 18
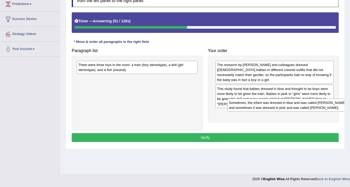
drag, startPoint x: 138, startPoint y: 66, endPoint x: 288, endPoint y: 104, distance: 155.1
click at [288, 104] on div "Sometimes, the infant was dressed in blue and was called [PERSON_NAME] and some…" at bounding box center [287, 104] width 121 height 13
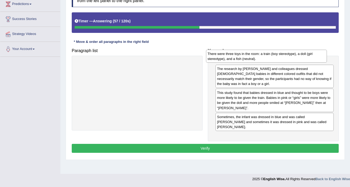
drag, startPoint x: 133, startPoint y: 70, endPoint x: 262, endPoint y: 59, distance: 129.6
click at [262, 59] on div "There were three toys in the room: a train (boy stereotype), a doll (girl stere…" at bounding box center [266, 56] width 121 height 13
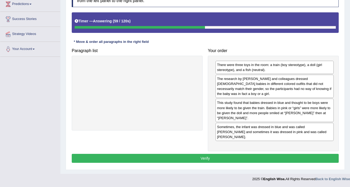
click at [232, 154] on button "Verify" at bounding box center [205, 158] width 267 height 9
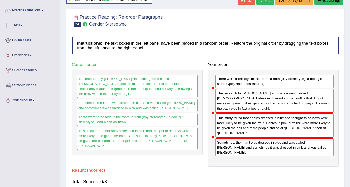
scroll to position [26, 0]
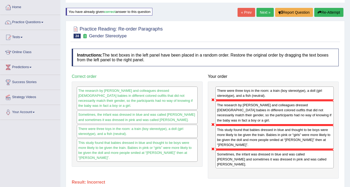
click at [330, 13] on button "Re-Attempt" at bounding box center [328, 12] width 29 height 9
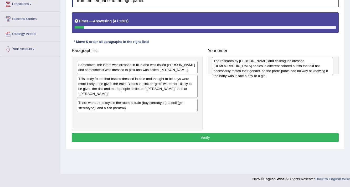
drag, startPoint x: 110, startPoint y: 115, endPoint x: 245, endPoint y: 65, distance: 144.3
click at [245, 65] on div "The research by [PERSON_NAME] and colleagues dressed [DEMOGRAPHIC_DATA] babies …" at bounding box center [272, 66] width 121 height 18
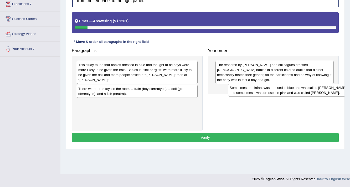
drag, startPoint x: 151, startPoint y: 67, endPoint x: 306, endPoint y: 90, distance: 156.7
click at [306, 90] on div "Sometimes, the infant was dressed in blue and was called [PERSON_NAME] and some…" at bounding box center [288, 89] width 121 height 13
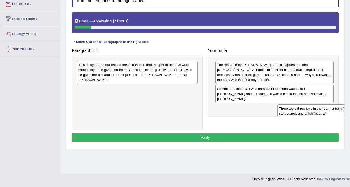
drag, startPoint x: 112, startPoint y: 87, endPoint x: 269, endPoint y: 92, distance: 156.3
click at [313, 110] on div "There were three toys in the room: a train (boy stereotype), a doll (girl stere…" at bounding box center [337, 110] width 121 height 13
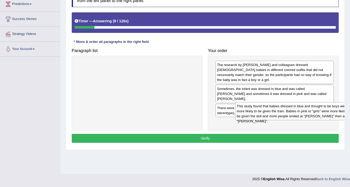
drag, startPoint x: 150, startPoint y: 83, endPoint x: 305, endPoint y: 108, distance: 156.9
click at [305, 108] on div "This study found that babies dressed in blue and thought to be boys were more l…" at bounding box center [295, 111] width 121 height 18
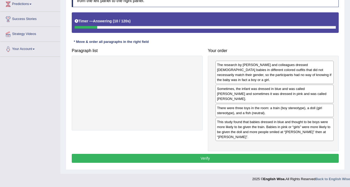
click at [235, 154] on button "Verify" at bounding box center [205, 158] width 267 height 9
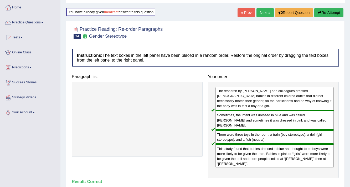
scroll to position [5, 0]
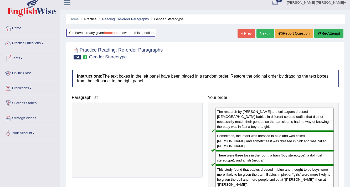
click at [17, 57] on link "Tests" at bounding box center [30, 57] width 60 height 13
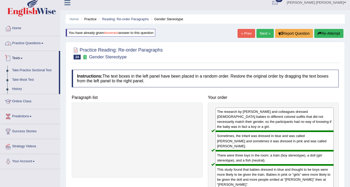
click at [30, 44] on link "Practice Questions" at bounding box center [30, 42] width 60 height 13
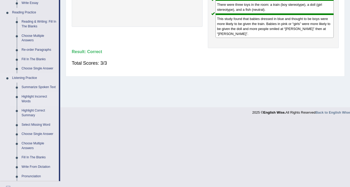
scroll to position [152, 0]
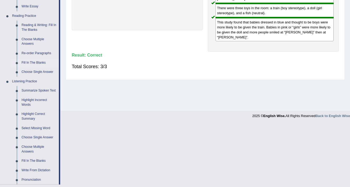
click at [34, 62] on link "Fill In The Blanks" at bounding box center [39, 62] width 40 height 9
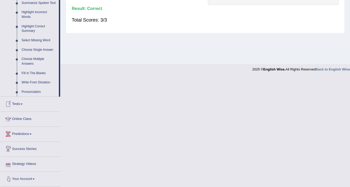
scroll to position [232, 0]
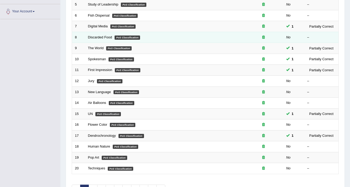
scroll to position [159, 0]
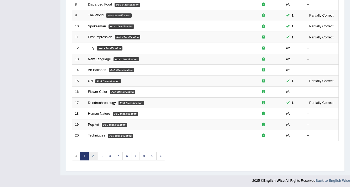
click at [93, 154] on link "2" at bounding box center [92, 155] width 9 height 9
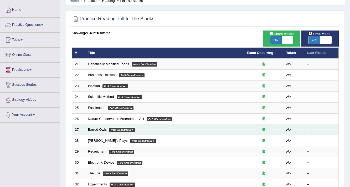
scroll to position [21, 0]
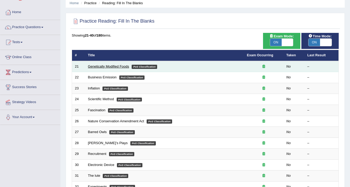
click at [106, 67] on link "Genetically Modified Foods" at bounding box center [108, 66] width 41 height 4
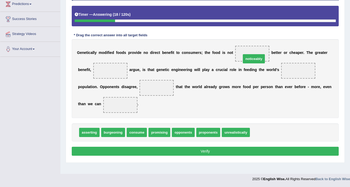
drag, startPoint x: 257, startPoint y: 134, endPoint x: 249, endPoint y: 60, distance: 74.3
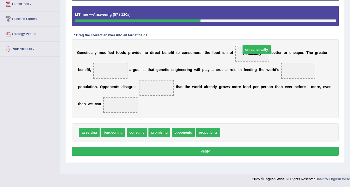
drag, startPoint x: 234, startPoint y: 131, endPoint x: 255, endPoint y: 49, distance: 85.0
drag, startPoint x: 230, startPoint y: 134, endPoint x: 294, endPoint y: 69, distance: 90.6
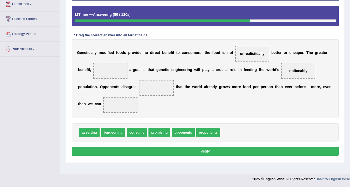
drag, startPoint x: 291, startPoint y: 72, endPoint x: 212, endPoint y: 141, distance: 104.9
click at [212, 141] on div "Instructions: In the text below some words are missing. Drag words from the box…" at bounding box center [204, 69] width 269 height 179
drag, startPoint x: 155, startPoint y: 132, endPoint x: 299, endPoint y: 66, distance: 157.9
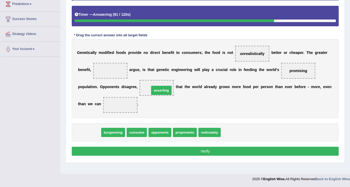
drag, startPoint x: 92, startPoint y: 131, endPoint x: 164, endPoint y: 89, distance: 83.3
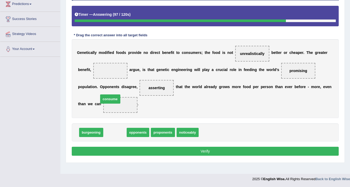
drag, startPoint x: 114, startPoint y: 132, endPoint x: 114, endPoint y: 101, distance: 30.7
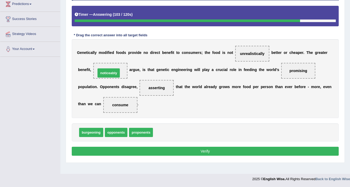
drag, startPoint x: 159, startPoint y: 131, endPoint x: 102, endPoint y: 71, distance: 82.4
click at [183, 149] on button "Verify" at bounding box center [205, 150] width 267 height 9
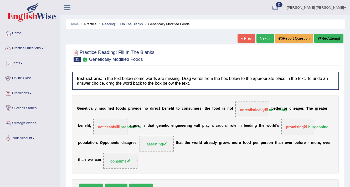
click at [327, 39] on button "Re-Attempt" at bounding box center [328, 38] width 29 height 9
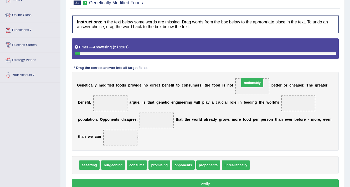
drag, startPoint x: 266, startPoint y: 165, endPoint x: 255, endPoint y: 83, distance: 82.8
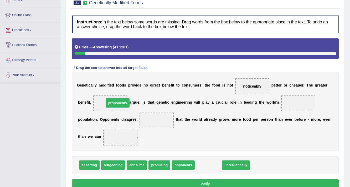
drag, startPoint x: 211, startPoint y: 166, endPoint x: 120, endPoint y: 103, distance: 110.0
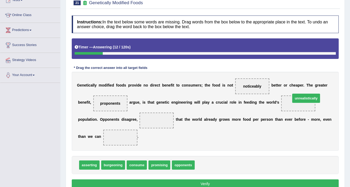
drag, startPoint x: 205, startPoint y: 165, endPoint x: 301, endPoint y: 98, distance: 116.7
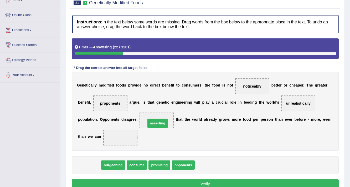
drag, startPoint x: 86, startPoint y: 162, endPoint x: 154, endPoint y: 120, distance: 80.0
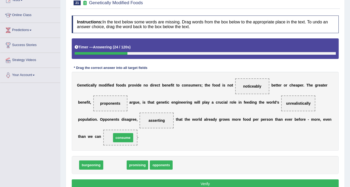
drag, startPoint x: 114, startPoint y: 164, endPoint x: 123, endPoint y: 136, distance: 28.5
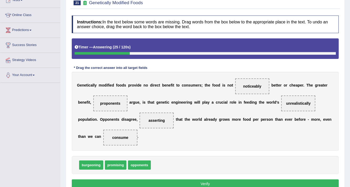
click at [179, 181] on button "Verify" at bounding box center [205, 183] width 267 height 9
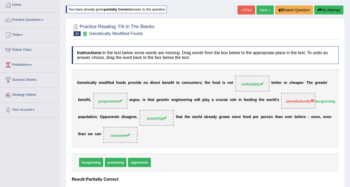
scroll to position [21, 0]
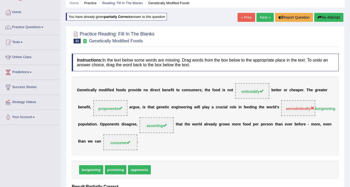
click at [265, 18] on link "Next »" at bounding box center [264, 17] width 17 height 9
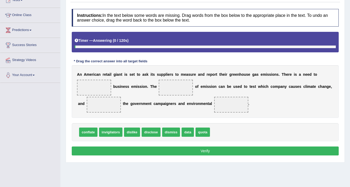
scroll to position [63, 0]
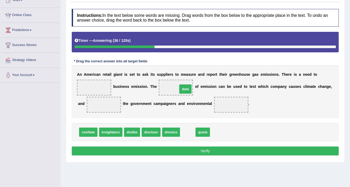
drag, startPoint x: 186, startPoint y: 131, endPoint x: 184, endPoint y: 88, distance: 43.1
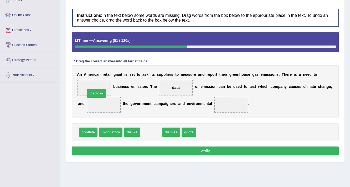
drag, startPoint x: 150, startPoint y: 130, endPoint x: 95, endPoint y: 92, distance: 67.0
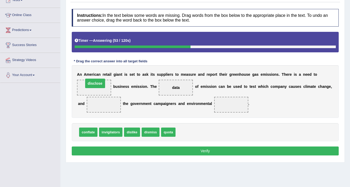
drag, startPoint x: 108, startPoint y: 104, endPoint x: 99, endPoint y: 82, distance: 23.8
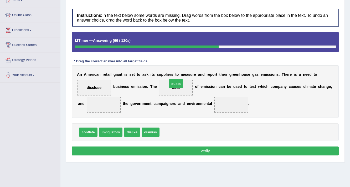
drag, startPoint x: 170, startPoint y: 132, endPoint x: 178, endPoint y: 84, distance: 48.9
drag, startPoint x: 169, startPoint y: 130, endPoint x: 182, endPoint y: 127, distance: 13.1
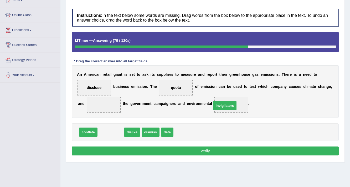
drag, startPoint x: 119, startPoint y: 131, endPoint x: 233, endPoint y: 104, distance: 117.0
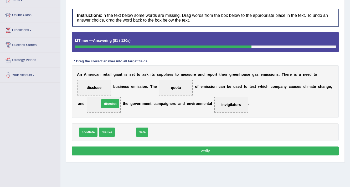
drag, startPoint x: 125, startPoint y: 130, endPoint x: 110, endPoint y: 102, distance: 32.2
click at [159, 154] on button "Verify" at bounding box center [205, 150] width 267 height 9
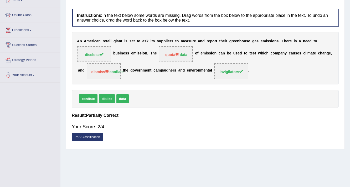
click at [277, 111] on div "Instructions: In the text below some words are missing. Drag words from the box…" at bounding box center [204, 76] width 269 height 140
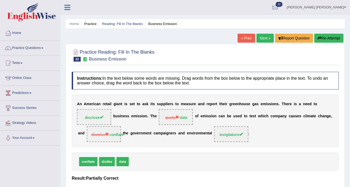
scroll to position [0, 0]
click at [243, 39] on link "« Prev" at bounding box center [245, 38] width 17 height 9
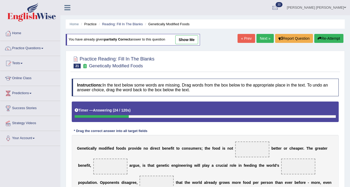
click at [186, 40] on link "show me" at bounding box center [186, 39] width 23 height 9
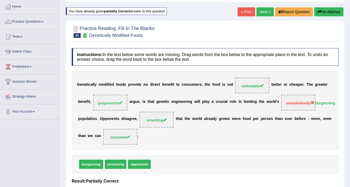
scroll to position [84, 0]
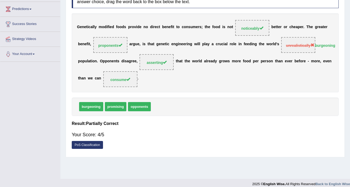
click at [237, 81] on div "G e n e t i c a l l y m o d i f i e d f o o d s p r o v i d e n o d i r e c t b…" at bounding box center [205, 52] width 267 height 79
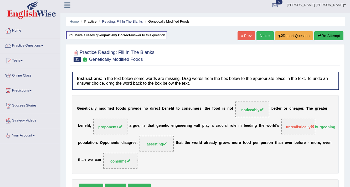
scroll to position [0, 0]
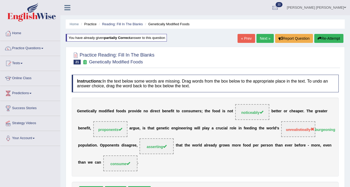
click at [260, 43] on div "« Prev Next » Report Question Re-Attempt" at bounding box center [290, 39] width 107 height 10
click at [261, 37] on link "Next »" at bounding box center [264, 38] width 17 height 9
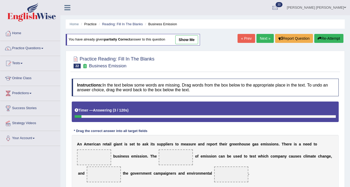
click at [195, 38] on link "show me" at bounding box center [186, 39] width 23 height 9
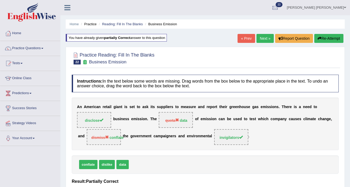
scroll to position [21, 0]
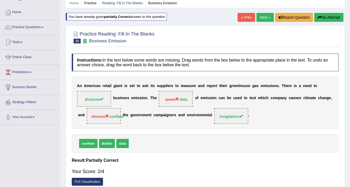
click at [263, 17] on link "Next »" at bounding box center [264, 17] width 17 height 9
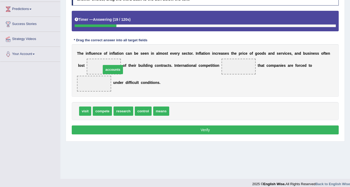
drag, startPoint x: 180, startPoint y: 110, endPoint x: 107, endPoint y: 66, distance: 84.8
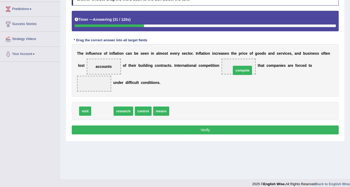
drag, startPoint x: 102, startPoint y: 110, endPoint x: 242, endPoint y: 69, distance: 145.9
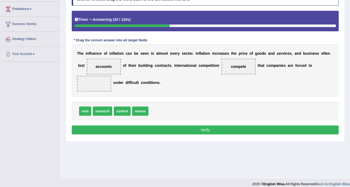
click at [95, 111] on span "research" at bounding box center [102, 110] width 19 height 9
drag, startPoint x: 119, startPoint y: 110, endPoint x: 96, endPoint y: 84, distance: 34.6
click at [206, 129] on button "Verify" at bounding box center [205, 129] width 267 height 9
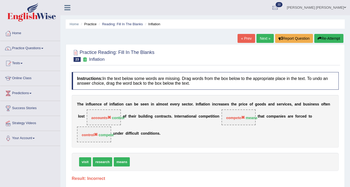
click at [323, 40] on button "Re-Attempt" at bounding box center [328, 38] width 29 height 9
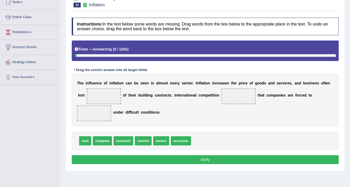
scroll to position [63, 0]
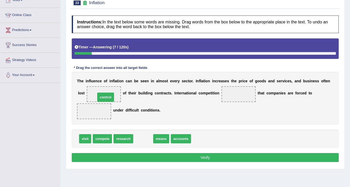
drag, startPoint x: 144, startPoint y: 138, endPoint x: 106, endPoint y: 96, distance: 55.9
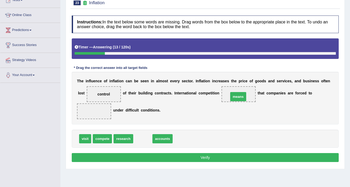
drag, startPoint x: 144, startPoint y: 138, endPoint x: 239, endPoint y: 96, distance: 104.1
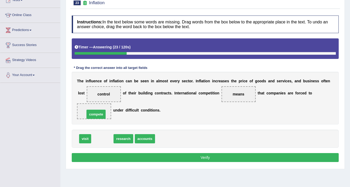
drag, startPoint x: 105, startPoint y: 140, endPoint x: 98, endPoint y: 116, distance: 25.2
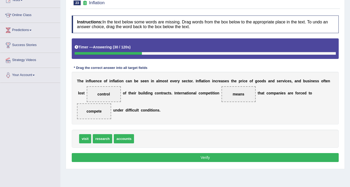
click at [188, 155] on button "Verify" at bounding box center [205, 157] width 267 height 9
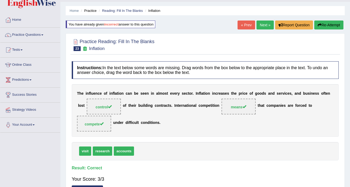
scroll to position [21, 0]
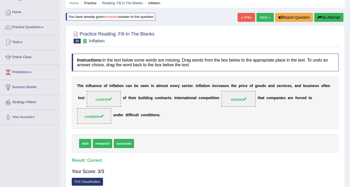
click at [266, 18] on link "Next »" at bounding box center [264, 17] width 17 height 9
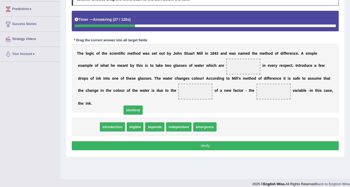
drag, startPoint x: 83, startPoint y: 128, endPoint x: 127, endPoint y: 111, distance: 47.4
click at [127, 111] on span "identical" at bounding box center [132, 109] width 19 height 9
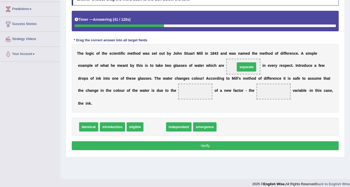
drag, startPoint x: 154, startPoint y: 125, endPoint x: 242, endPoint y: 65, distance: 106.6
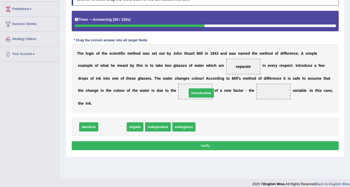
drag, startPoint x: 121, startPoint y: 123, endPoint x: 199, endPoint y: 91, distance: 84.9
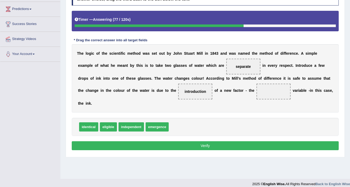
click at [235, 66] on span "separate" at bounding box center [242, 66] width 15 height 4
drag, startPoint x: 240, startPoint y: 66, endPoint x: 268, endPoint y: 92, distance: 37.3
drag, startPoint x: 90, startPoint y: 126, endPoint x: 245, endPoint y: 65, distance: 165.9
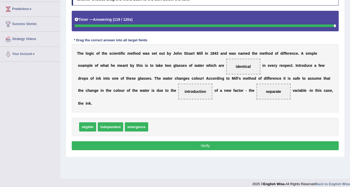
click at [218, 143] on button "Verify" at bounding box center [205, 145] width 267 height 9
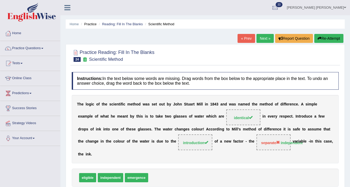
click at [261, 40] on link "Next »" at bounding box center [264, 38] width 17 height 9
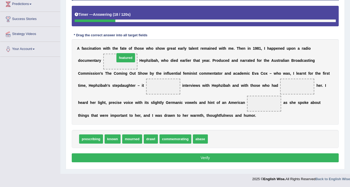
drag, startPoint x: 213, startPoint y: 138, endPoint x: 120, endPoint y: 57, distance: 123.5
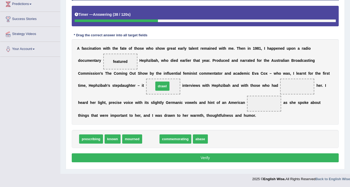
drag, startPoint x: 150, startPoint y: 139, endPoint x: 162, endPoint y: 86, distance: 54.0
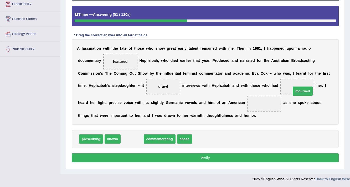
drag, startPoint x: 146, startPoint y: 130, endPoint x: 306, endPoint y: 88, distance: 165.5
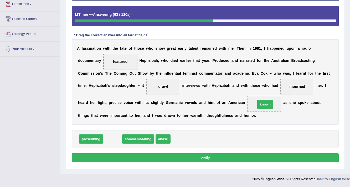
drag, startPoint x: 114, startPoint y: 136, endPoint x: 266, endPoint y: 102, distance: 156.3
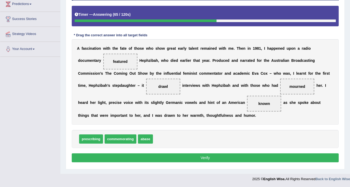
click at [231, 157] on button "Verify" at bounding box center [205, 157] width 267 height 9
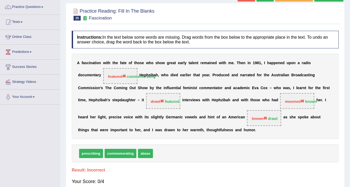
scroll to position [26, 0]
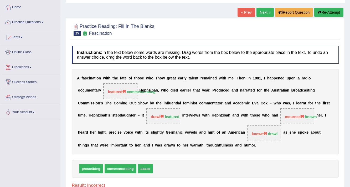
click at [331, 10] on button "Re-Attempt" at bounding box center [328, 12] width 29 height 9
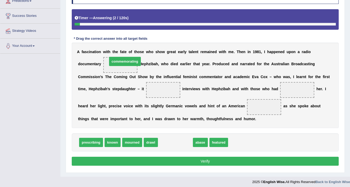
drag, startPoint x: 175, startPoint y: 142, endPoint x: 125, endPoint y: 61, distance: 95.3
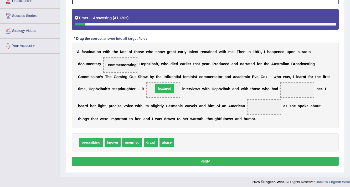
drag, startPoint x: 182, startPoint y: 127, endPoint x: 164, endPoint y: 87, distance: 44.3
drag, startPoint x: 110, startPoint y: 142, endPoint x: 294, endPoint y: 86, distance: 192.3
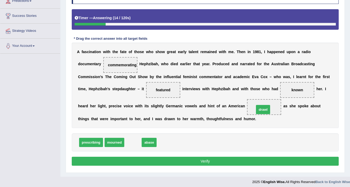
drag, startPoint x: 129, startPoint y: 142, endPoint x: 259, endPoint y: 110, distance: 133.7
click at [213, 160] on button "Verify" at bounding box center [205, 160] width 267 height 9
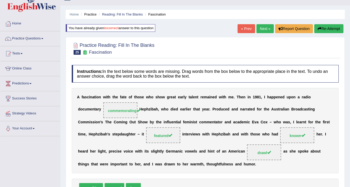
scroll to position [5, 0]
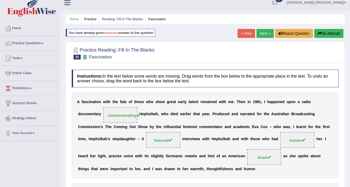
click at [260, 31] on link "Next »" at bounding box center [264, 33] width 17 height 9
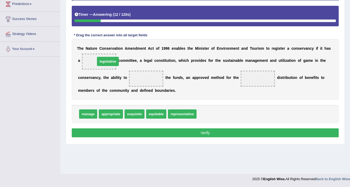
drag, startPoint x: 204, startPoint y: 113, endPoint x: 103, endPoint y: 61, distance: 113.9
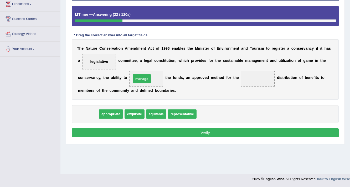
drag, startPoint x: 92, startPoint y: 113, endPoint x: 146, endPoint y: 78, distance: 64.1
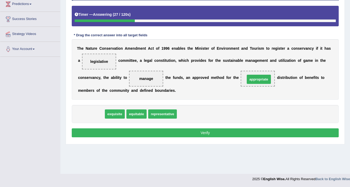
drag, startPoint x: 91, startPoint y: 113, endPoint x: 259, endPoint y: 78, distance: 171.3
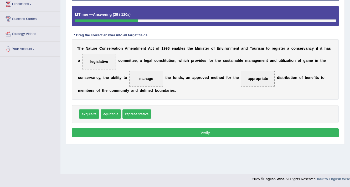
click at [235, 129] on button "Verify" at bounding box center [205, 132] width 267 height 9
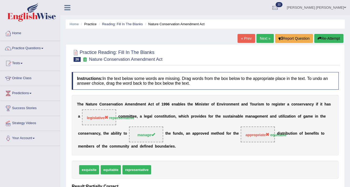
click at [326, 38] on button "Re-Attempt" at bounding box center [328, 38] width 29 height 9
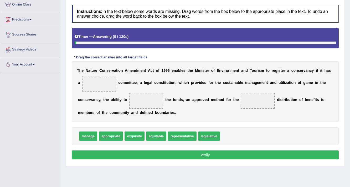
scroll to position [89, 0]
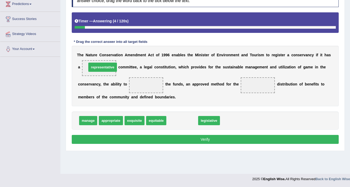
drag, startPoint x: 183, startPoint y: 121, endPoint x: 103, endPoint y: 68, distance: 95.8
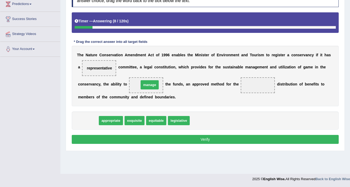
drag, startPoint x: 88, startPoint y: 119, endPoint x: 149, endPoint y: 83, distance: 70.9
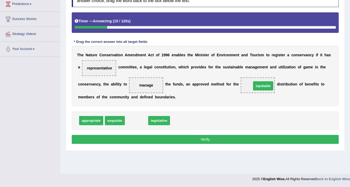
drag, startPoint x: 134, startPoint y: 119, endPoint x: 259, endPoint y: 86, distance: 129.1
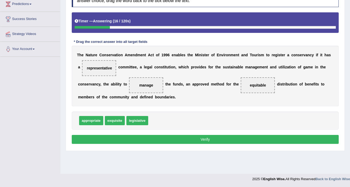
click at [232, 141] on button "Verify" at bounding box center [205, 139] width 267 height 9
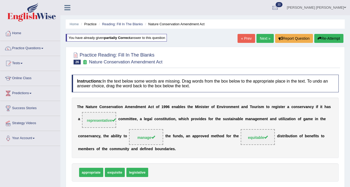
scroll to position [0, 0]
click at [264, 39] on link "Next »" at bounding box center [264, 38] width 17 height 9
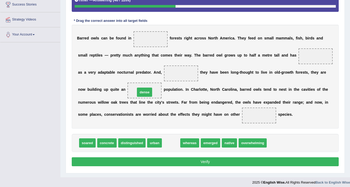
drag, startPoint x: 170, startPoint y: 143, endPoint x: 144, endPoint y: 92, distance: 57.2
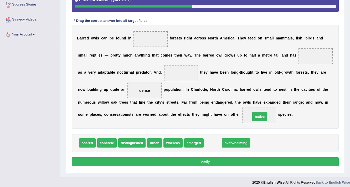
drag, startPoint x: 212, startPoint y: 142, endPoint x: 259, endPoint y: 115, distance: 53.8
click at [243, 161] on button "Verify" at bounding box center [205, 161] width 267 height 9
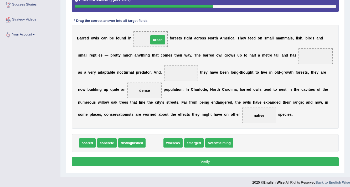
drag, startPoint x: 152, startPoint y: 143, endPoint x: 155, endPoint y: 40, distance: 102.7
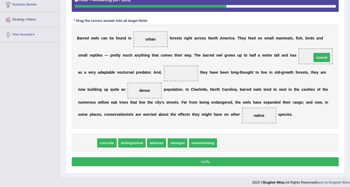
drag, startPoint x: 84, startPoint y: 139, endPoint x: 318, endPoint y: 54, distance: 249.3
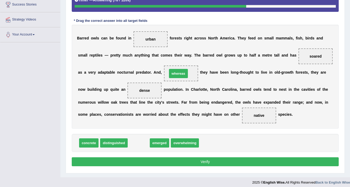
drag, startPoint x: 140, startPoint y: 143, endPoint x: 179, endPoint y: 74, distance: 79.8
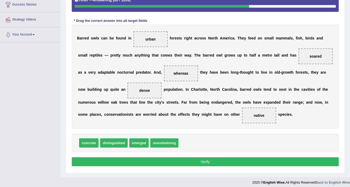
click at [172, 159] on button "Verify" at bounding box center [205, 161] width 267 height 9
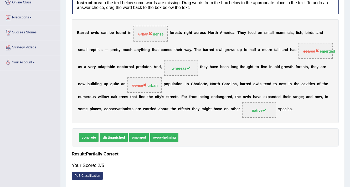
scroll to position [5, 0]
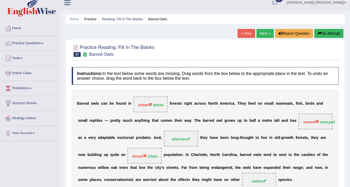
click at [330, 33] on button "Re-Attempt" at bounding box center [328, 33] width 29 height 9
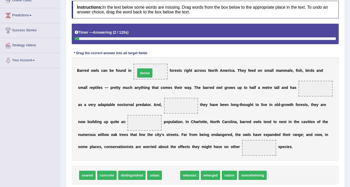
drag, startPoint x: 166, startPoint y: 174, endPoint x: 140, endPoint y: 72, distance: 105.2
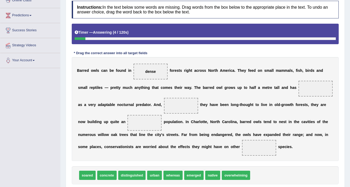
scroll to position [112, 0]
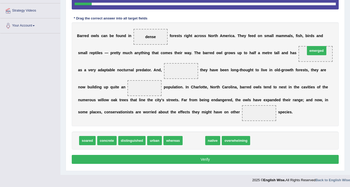
drag, startPoint x: 195, startPoint y: 139, endPoint x: 318, endPoint y: 49, distance: 151.9
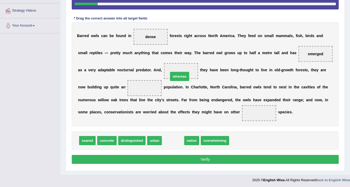
drag, startPoint x: 175, startPoint y: 130, endPoint x: 175, endPoint y: 77, distance: 53.0
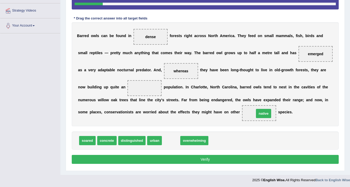
drag, startPoint x: 172, startPoint y: 140, endPoint x: 265, endPoint y: 110, distance: 97.5
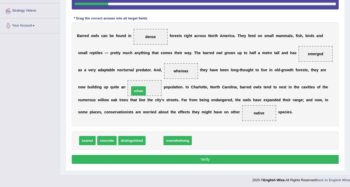
drag, startPoint x: 157, startPoint y: 137, endPoint x: 141, endPoint y: 86, distance: 53.9
click at [214, 156] on button "Verify" at bounding box center [205, 159] width 267 height 9
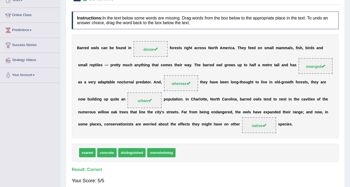
scroll to position [0, 0]
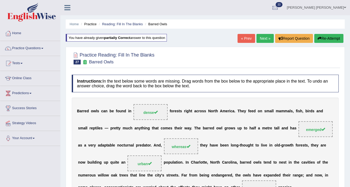
click at [262, 37] on link "Next »" at bounding box center [264, 38] width 17 height 9
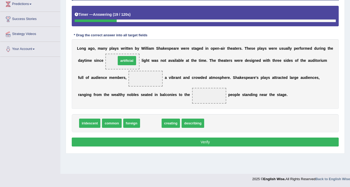
drag, startPoint x: 147, startPoint y: 122, endPoint x: 123, endPoint y: 60, distance: 66.6
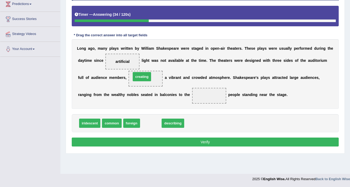
drag, startPoint x: 146, startPoint y: 122, endPoint x: 137, endPoint y: 76, distance: 47.3
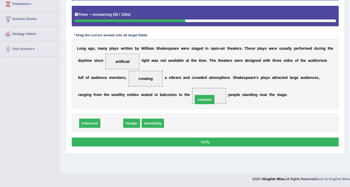
drag, startPoint x: 113, startPoint y: 120, endPoint x: 210, endPoint y: 94, distance: 100.0
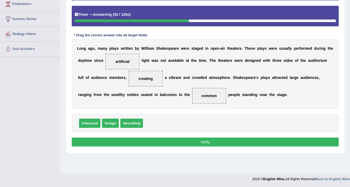
click at [155, 140] on button "Verify" at bounding box center [205, 141] width 267 height 9
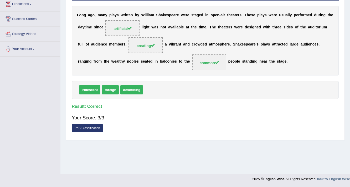
click at [255, 119] on div "Your Score: 3/3" at bounding box center [205, 117] width 267 height 13
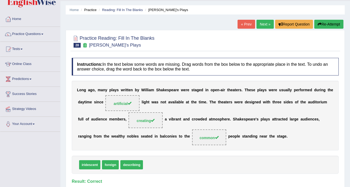
scroll to position [5, 0]
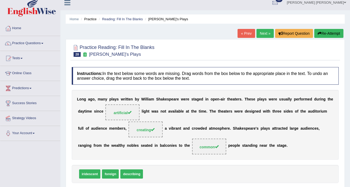
click at [260, 33] on link "Next »" at bounding box center [264, 33] width 17 height 9
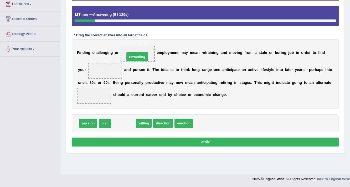
drag, startPoint x: 132, startPoint y: 94, endPoint x: 135, endPoint y: 55, distance: 40.0
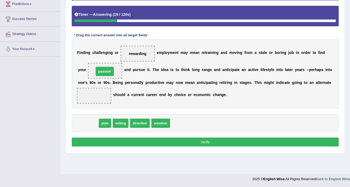
drag, startPoint x: 88, startPoint y: 121, endPoint x: 105, endPoint y: 69, distance: 54.6
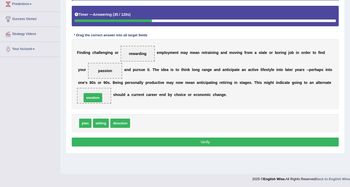
drag, startPoint x: 139, startPoint y: 123, endPoint x: 91, endPoint y: 97, distance: 54.4
drag, startPoint x: 92, startPoint y: 97, endPoint x: 131, endPoint y: 125, distance: 47.8
click at [131, 125] on div "Instructions: In the text below some words are missing. Drag words from the box…" at bounding box center [204, 65] width 269 height 170
drag, startPoint x: 120, startPoint y: 122, endPoint x: 99, endPoint y: 93, distance: 35.4
click at [189, 144] on button "Verify" at bounding box center [205, 141] width 267 height 9
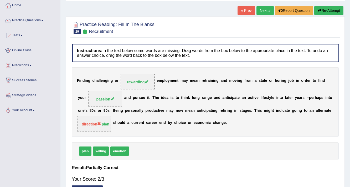
scroll to position [5, 0]
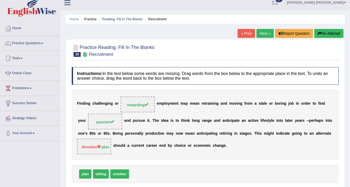
click at [330, 36] on button "Re-Attempt" at bounding box center [328, 33] width 29 height 9
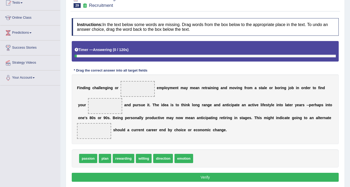
scroll to position [68, 0]
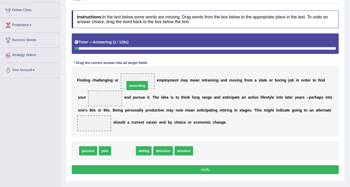
drag, startPoint x: 125, startPoint y: 148, endPoint x: 143, endPoint y: 77, distance: 72.4
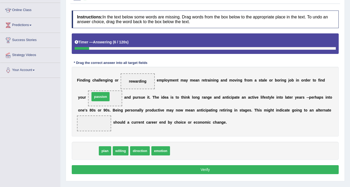
drag, startPoint x: 86, startPoint y: 151, endPoint x: 98, endPoint y: 97, distance: 55.5
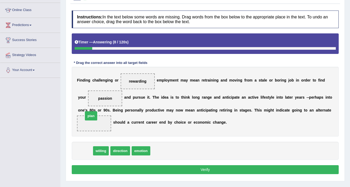
drag, startPoint x: 86, startPoint y: 150, endPoint x: 92, endPoint y: 115, distance: 35.1
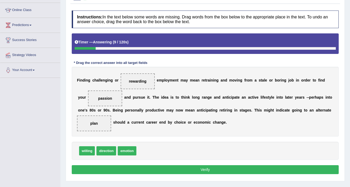
click at [214, 170] on button "Verify" at bounding box center [205, 169] width 267 height 9
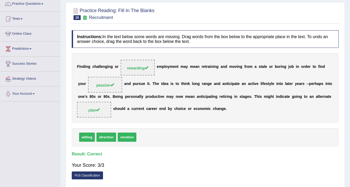
scroll to position [0, 0]
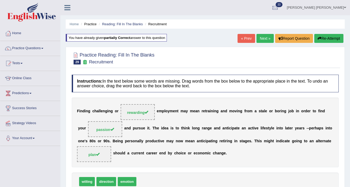
click at [260, 40] on link "Next »" at bounding box center [264, 38] width 17 height 9
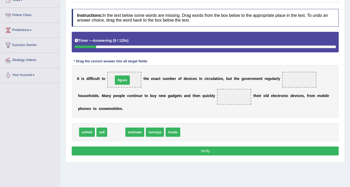
drag, startPoint x: 120, startPoint y: 130, endPoint x: 127, endPoint y: 78, distance: 52.6
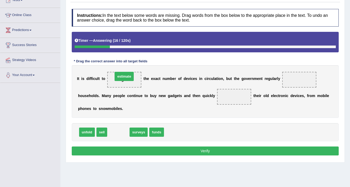
drag, startPoint x: 123, startPoint y: 129, endPoint x: 128, endPoint y: 73, distance: 55.9
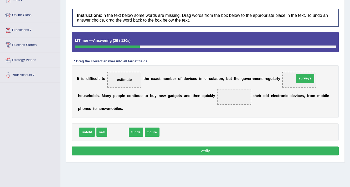
drag, startPoint x: 118, startPoint y: 133, endPoint x: 304, endPoint y: 79, distance: 194.5
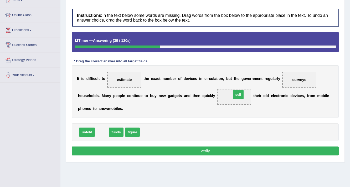
drag, startPoint x: 98, startPoint y: 128, endPoint x: 234, endPoint y: 91, distance: 141.3
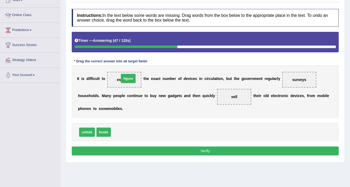
drag, startPoint x: 118, startPoint y: 131, endPoint x: 127, endPoint y: 77, distance: 54.2
click at [201, 151] on button "Verify" at bounding box center [205, 150] width 267 height 9
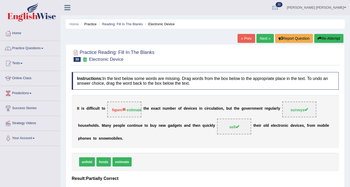
click at [325, 39] on button "Re-Attempt" at bounding box center [328, 38] width 29 height 9
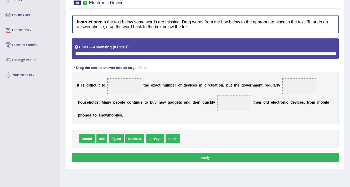
scroll to position [63, 0]
drag, startPoint x: 127, startPoint y: 139, endPoint x: 124, endPoint y: 78, distance: 61.2
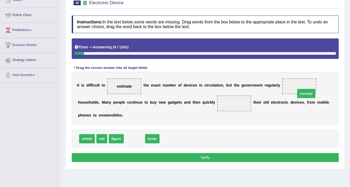
drag, startPoint x: 131, startPoint y: 139, endPoint x: 303, endPoint y: 90, distance: 178.1
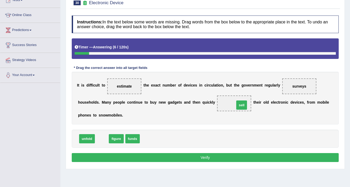
drag, startPoint x: 104, startPoint y: 138, endPoint x: 244, endPoint y: 104, distance: 143.7
click at [239, 156] on button "Verify" at bounding box center [205, 157] width 267 height 9
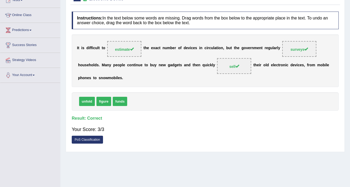
scroll to position [0, 0]
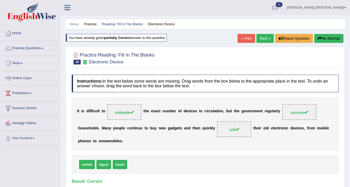
click at [264, 39] on link "Next »" at bounding box center [264, 38] width 17 height 9
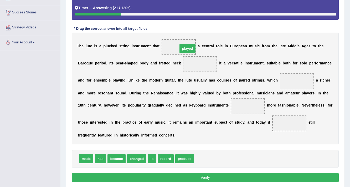
drag, startPoint x: 202, startPoint y: 159, endPoint x: 186, endPoint y: 49, distance: 111.1
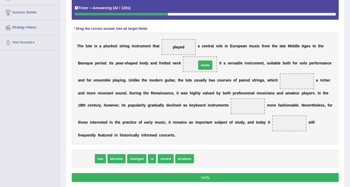
drag, startPoint x: 97, startPoint y: 138, endPoint x: 206, endPoint y: 65, distance: 131.0
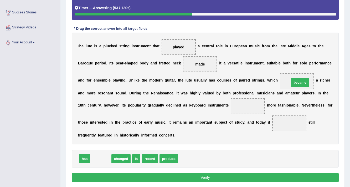
drag, startPoint x: 101, startPoint y: 156, endPoint x: 300, endPoint y: 80, distance: 213.0
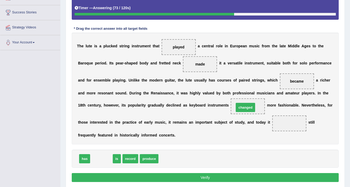
drag, startPoint x: 98, startPoint y: 158, endPoint x: 241, endPoint y: 107, distance: 152.7
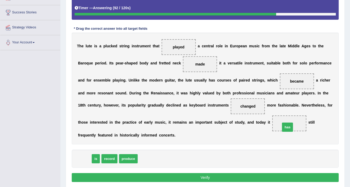
drag, startPoint x: 85, startPoint y: 157, endPoint x: 285, endPoint y: 126, distance: 202.1
click at [239, 176] on button "Verify" at bounding box center [205, 177] width 267 height 9
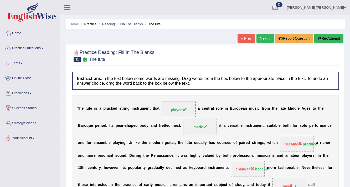
click at [328, 39] on button "Re-Attempt" at bounding box center [328, 38] width 29 height 9
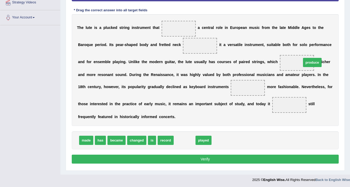
drag, startPoint x: 182, startPoint y: 137, endPoint x: 310, endPoint y: 60, distance: 149.0
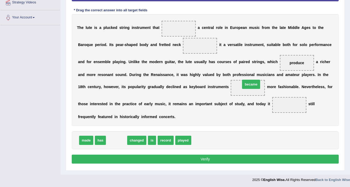
drag, startPoint x: 115, startPoint y: 138, endPoint x: 249, endPoint y: 82, distance: 145.5
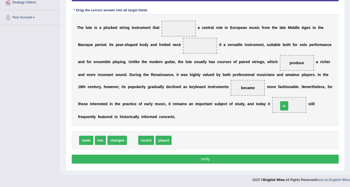
drag, startPoint x: 131, startPoint y: 138, endPoint x: 283, endPoint y: 104, distance: 155.3
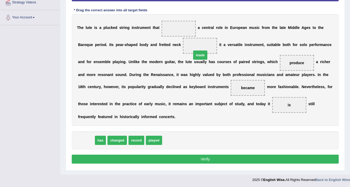
drag, startPoint x: 81, startPoint y: 140, endPoint x: 195, endPoint y: 51, distance: 144.5
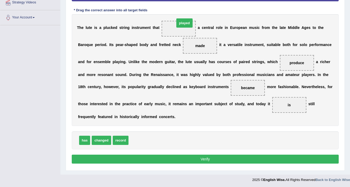
drag, startPoint x: 138, startPoint y: 142, endPoint x: 183, endPoint y: 27, distance: 123.2
click at [236, 157] on button "Verify" at bounding box center [205, 158] width 267 height 9
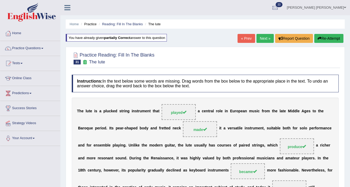
click at [260, 37] on link "Next »" at bounding box center [264, 38] width 17 height 9
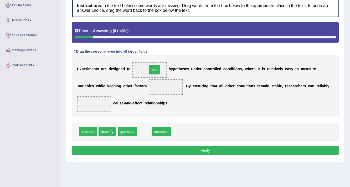
drag, startPoint x: 145, startPoint y: 129, endPoint x: 155, endPoint y: 68, distance: 62.3
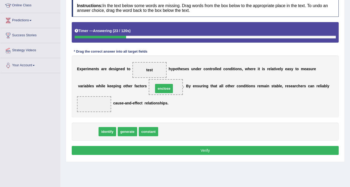
drag, startPoint x: 87, startPoint y: 131, endPoint x: 163, endPoint y: 88, distance: 87.2
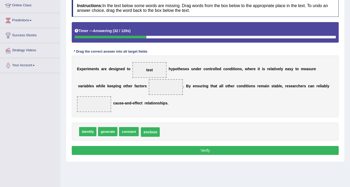
drag, startPoint x: 171, startPoint y: 85, endPoint x: 156, endPoint y: 135, distance: 52.7
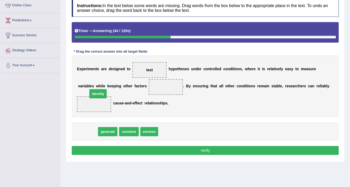
drag, startPoint x: 86, startPoint y: 130, endPoint x: 96, endPoint y: 92, distance: 39.2
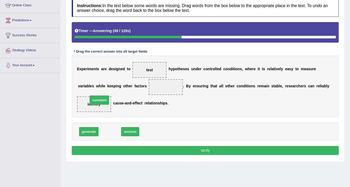
drag, startPoint x: 108, startPoint y: 130, endPoint x: 97, endPoint y: 98, distance: 33.7
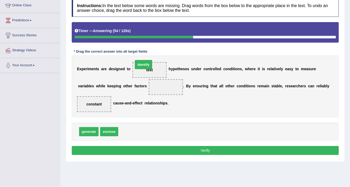
drag, startPoint x: 129, startPoint y: 133, endPoint x: 143, endPoint y: 67, distance: 67.4
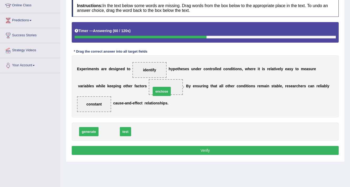
drag, startPoint x: 110, startPoint y: 129, endPoint x: 162, endPoint y: 88, distance: 66.1
click at [181, 150] on button "Verify" at bounding box center [205, 150] width 267 height 9
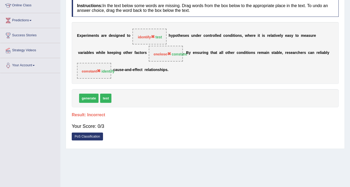
drag, startPoint x: 182, startPoint y: 52, endPoint x: 182, endPoint y: 57, distance: 4.7
click at [182, 57] on span "enclose constant" at bounding box center [166, 54] width 34 height 16
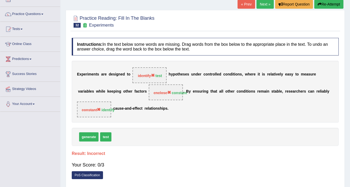
scroll to position [31, 0]
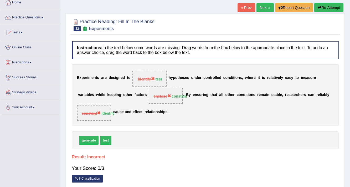
click at [332, 7] on button "Re-Attempt" at bounding box center [328, 7] width 29 height 9
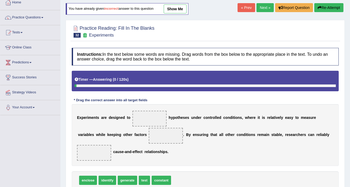
drag, startPoint x: 152, startPoint y: 111, endPoint x: 145, endPoint y: 163, distance: 52.0
click at [171, 78] on div "Instructions: In the text below some words are missing. Drag words from the box…" at bounding box center [204, 126] width 269 height 162
drag, startPoint x: 143, startPoint y: 180, endPoint x: 159, endPoint y: 115, distance: 66.2
drag, startPoint x: 161, startPoint y: 137, endPoint x: 165, endPoint y: 135, distance: 3.8
click at [170, 122] on div "E x p e r i m e n t s a r e d e s i g n e d t o test h y p o t h e s e s u n d …" at bounding box center [205, 135] width 267 height 62
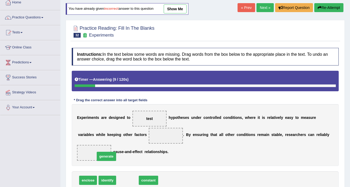
drag, startPoint x: 124, startPoint y: 178, endPoint x: 101, endPoint y: 155, distance: 33.2
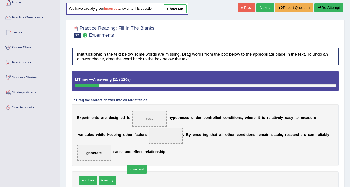
drag, startPoint x: 127, startPoint y: 180, endPoint x: 135, endPoint y: 172, distance: 10.8
drag, startPoint x: 126, startPoint y: 179, endPoint x: 164, endPoint y: 134, distance: 58.8
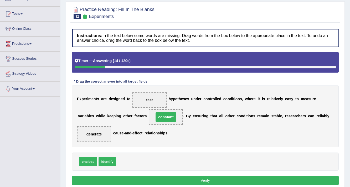
scroll to position [89, 0]
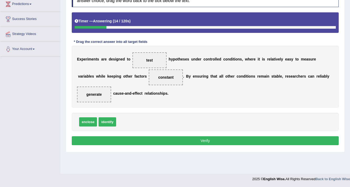
click at [178, 141] on button "Verify" at bounding box center [205, 140] width 267 height 9
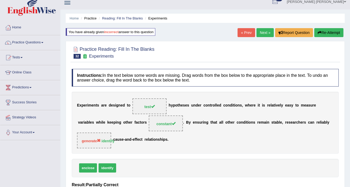
scroll to position [0, 0]
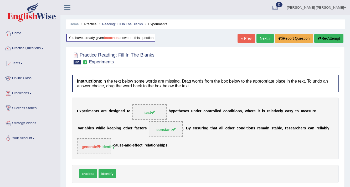
click at [261, 40] on link "Next »" at bounding box center [264, 38] width 17 height 9
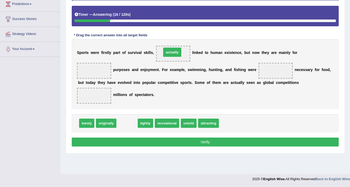
drag, startPoint x: 125, startPoint y: 122, endPoint x: 170, endPoint y: 51, distance: 84.0
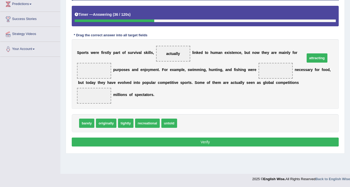
drag, startPoint x: 193, startPoint y: 120, endPoint x: 320, endPoint y: 57, distance: 142.4
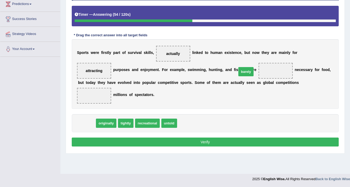
drag, startPoint x: 88, startPoint y: 120, endPoint x: 247, endPoint y: 69, distance: 167.1
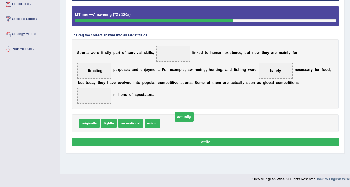
drag, startPoint x: 171, startPoint y: 58, endPoint x: 182, endPoint y: 125, distance: 67.8
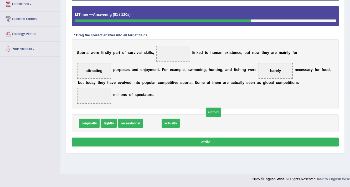
drag, startPoint x: 152, startPoint y: 123, endPoint x: 196, endPoint y: 121, distance: 43.6
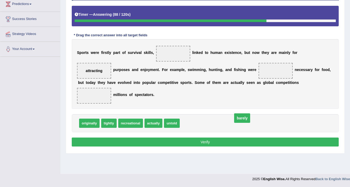
drag, startPoint x: 237, startPoint y: 68, endPoint x: 201, endPoint y: 119, distance: 62.5
drag, startPoint x: 324, startPoint y: 54, endPoint x: 240, endPoint y: 104, distance: 98.0
click at [240, 104] on div "S p o r t s w e r e f i r s t l y p a r t o f s u r v i v a l s k i l l s , l i…" at bounding box center [205, 74] width 267 height 70
drag, startPoint x: 314, startPoint y: 54, endPoint x: 208, endPoint y: 127, distance: 128.7
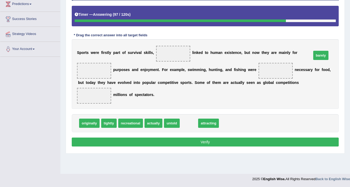
drag, startPoint x: 187, startPoint y: 122, endPoint x: 318, endPoint y: 54, distance: 147.6
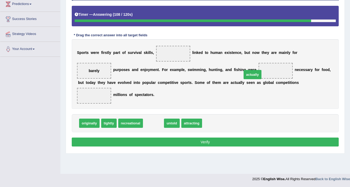
drag, startPoint x: 151, startPoint y: 119, endPoint x: 250, endPoint y: 71, distance: 110.2
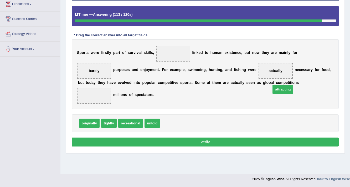
drag, startPoint x: 178, startPoint y: 120, endPoint x: 283, endPoint y: 89, distance: 109.7
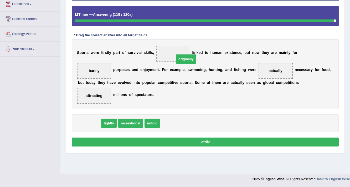
drag, startPoint x: 91, startPoint y: 123, endPoint x: 188, endPoint y: 59, distance: 116.0
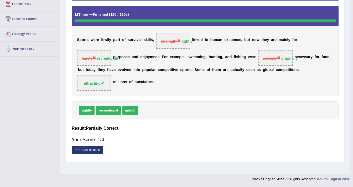
click at [0, 0] on div "Saving your answer..." at bounding box center [0, 0] width 0 height 0
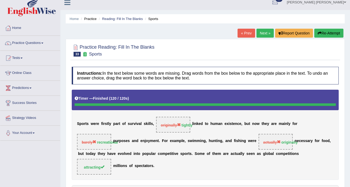
scroll to position [5, 0]
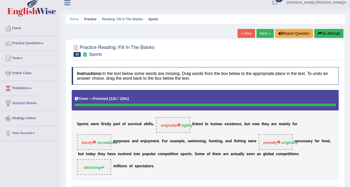
click at [322, 34] on button "Re-Attempt" at bounding box center [328, 33] width 29 height 9
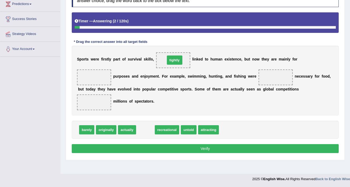
drag, startPoint x: 146, startPoint y: 128, endPoint x: 176, endPoint y: 59, distance: 75.6
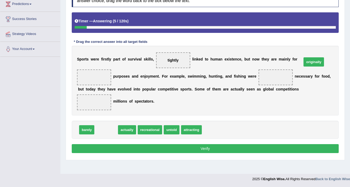
drag, startPoint x: 102, startPoint y: 126, endPoint x: 309, endPoint y: 59, distance: 218.0
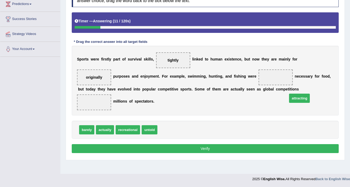
drag, startPoint x: 166, startPoint y: 128, endPoint x: 296, endPoint y: 97, distance: 133.7
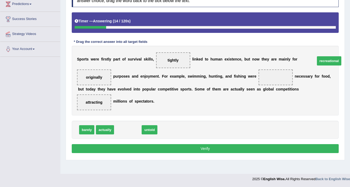
drag, startPoint x: 130, startPoint y: 127, endPoint x: 331, endPoint y: 58, distance: 212.5
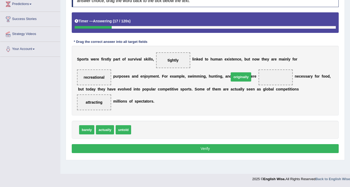
drag, startPoint x: 146, startPoint y: 131, endPoint x: 244, endPoint y: 78, distance: 111.3
click at [231, 147] on button "Verify" at bounding box center [205, 148] width 267 height 9
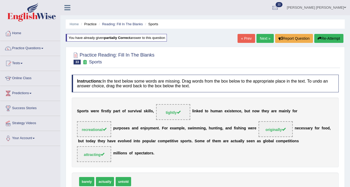
click at [263, 34] on link "Next »" at bounding box center [264, 38] width 17 height 9
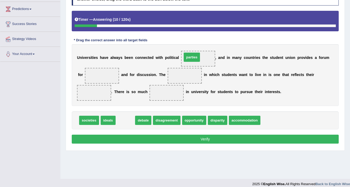
drag, startPoint x: 126, startPoint y: 119, endPoint x: 192, endPoint y: 56, distance: 91.5
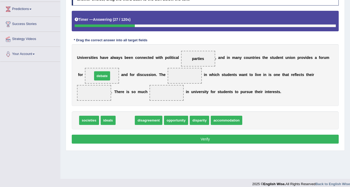
drag, startPoint x: 126, startPoint y: 118, endPoint x: 103, endPoint y: 74, distance: 50.0
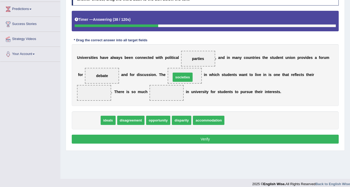
drag, startPoint x: 84, startPoint y: 118, endPoint x: 178, endPoint y: 75, distance: 103.2
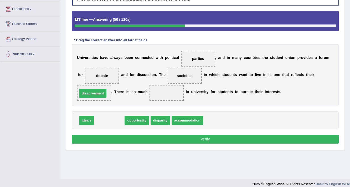
drag, startPoint x: 110, startPoint y: 122, endPoint x: 93, endPoint y: 94, distance: 32.1
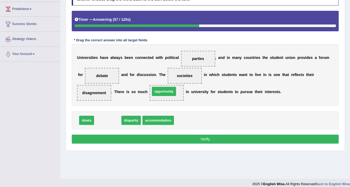
drag, startPoint x: 109, startPoint y: 112, endPoint x: 161, endPoint y: 91, distance: 56.0
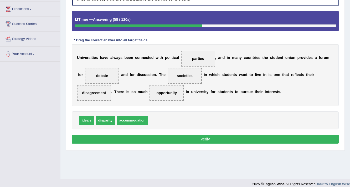
click at [189, 135] on button "Verify" at bounding box center [205, 138] width 267 height 9
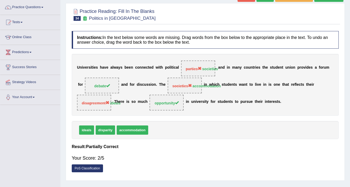
scroll to position [21, 0]
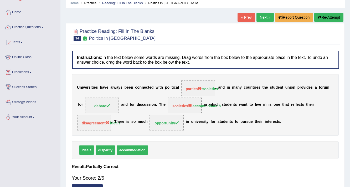
click at [327, 20] on button "Re-Attempt" at bounding box center [328, 17] width 29 height 9
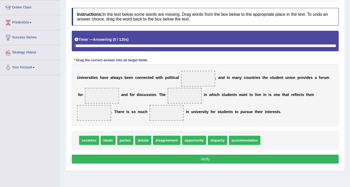
scroll to position [84, 0]
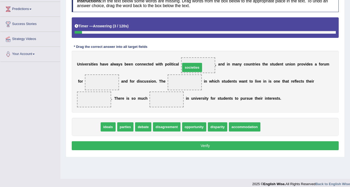
drag, startPoint x: 91, startPoint y: 126, endPoint x: 193, endPoint y: 66, distance: 118.8
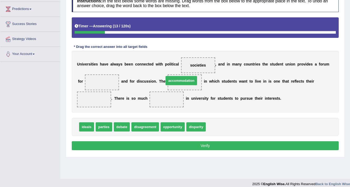
drag, startPoint x: 221, startPoint y: 127, endPoint x: 180, endPoint y: 81, distance: 62.3
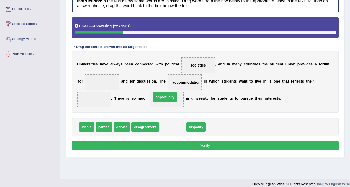
drag, startPoint x: 171, startPoint y: 114, endPoint x: 165, endPoint y: 96, distance: 19.5
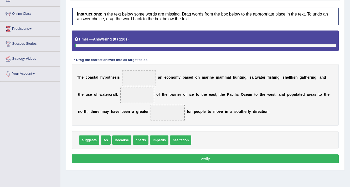
scroll to position [89, 0]
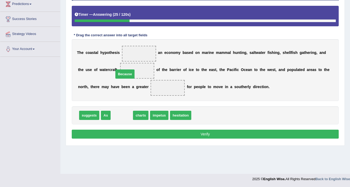
drag, startPoint x: 121, startPoint y: 117, endPoint x: 125, endPoint y: 75, distance: 42.2
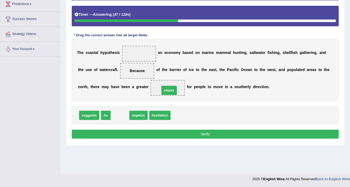
drag, startPoint x: 120, startPoint y: 113, endPoint x: 170, endPoint y: 88, distance: 55.2
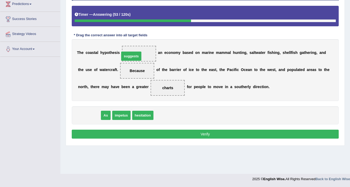
drag, startPoint x: 87, startPoint y: 115, endPoint x: 129, endPoint y: 56, distance: 72.7
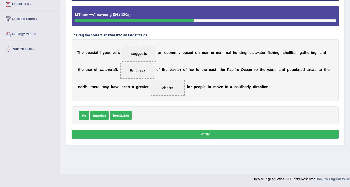
click at [197, 133] on button "Verify" at bounding box center [205, 133] width 267 height 9
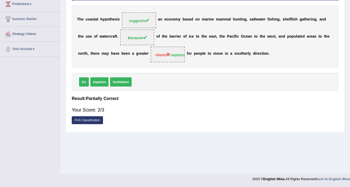
click at [329, 124] on div "PoS Classification" at bounding box center [205, 120] width 267 height 9
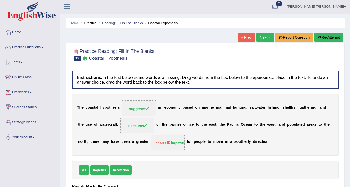
scroll to position [0, 0]
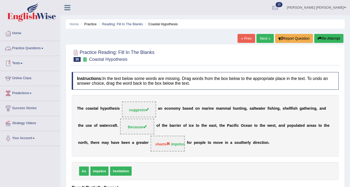
click at [23, 48] on link "Practice Questions" at bounding box center [30, 47] width 60 height 13
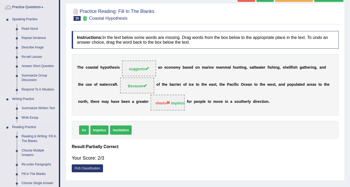
scroll to position [21, 0]
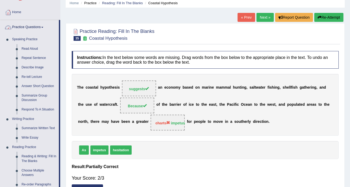
click at [38, 25] on link "Practice Questions" at bounding box center [29, 26] width 59 height 13
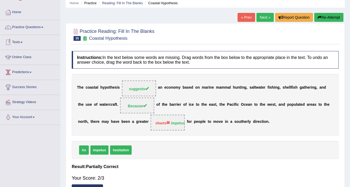
click at [20, 39] on link "Tests" at bounding box center [30, 41] width 60 height 13
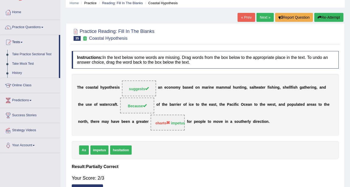
click at [29, 55] on link "Take Practice Sectional Test" at bounding box center [34, 54] width 49 height 9
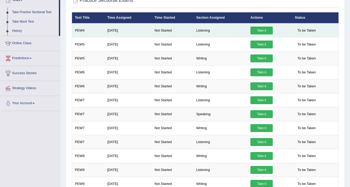
click at [253, 31] on link "Take it" at bounding box center [261, 31] width 22 height 8
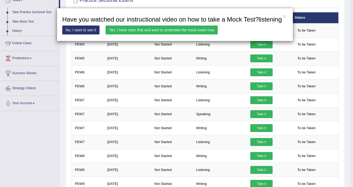
click at [194, 28] on link "Yes, I have seen that and want to undertake the mock exam now" at bounding box center [162, 29] width 112 height 9
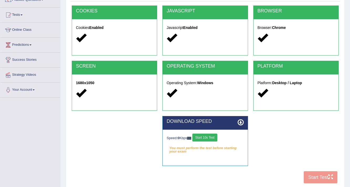
scroll to position [63, 0]
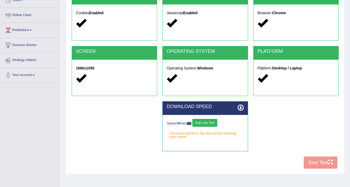
click at [203, 120] on button "Start 10s Test" at bounding box center [204, 123] width 25 height 8
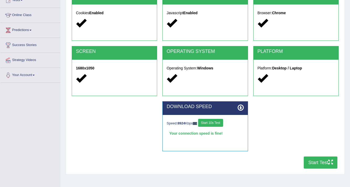
click at [320, 162] on button "Start Test" at bounding box center [320, 162] width 34 height 12
